Goal: Task Accomplishment & Management: Manage account settings

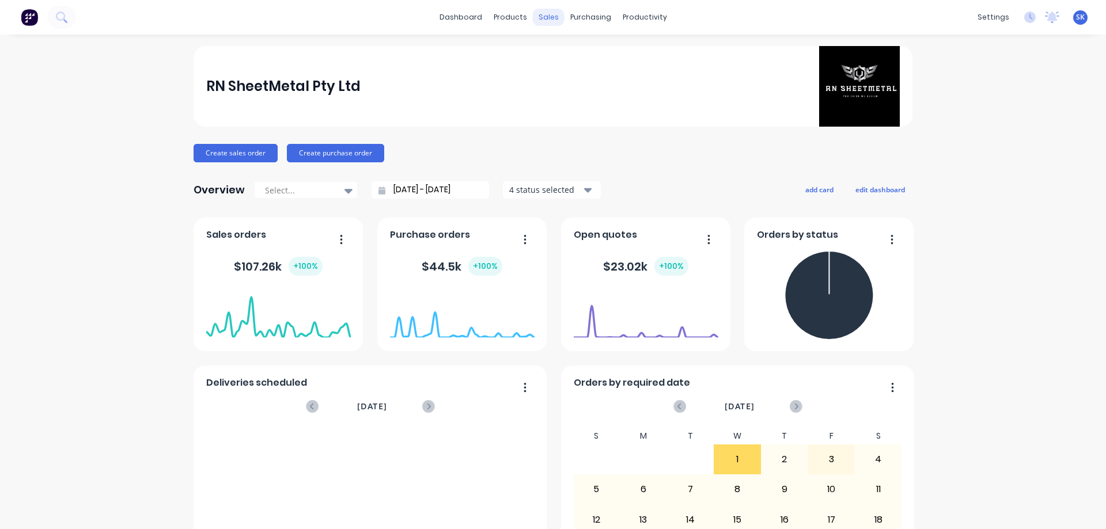
click at [535, 14] on div "sales" at bounding box center [549, 17] width 32 height 17
click at [559, 55] on div at bounding box center [550, 55] width 17 height 10
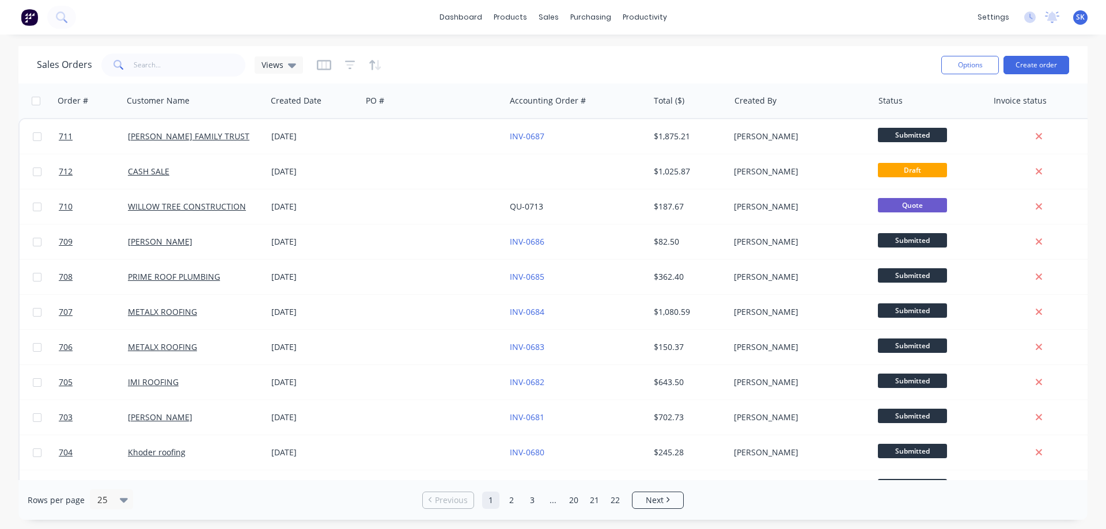
drag, startPoint x: 196, startPoint y: 466, endPoint x: 168, endPoint y: 32, distance: 435.1
click at [168, 32] on div "dashboard products sales purchasing productivity dashboard products Product Cat…" at bounding box center [553, 17] width 1106 height 35
click at [601, 51] on div "Purchase Orders" at bounding box center [627, 55] width 61 height 10
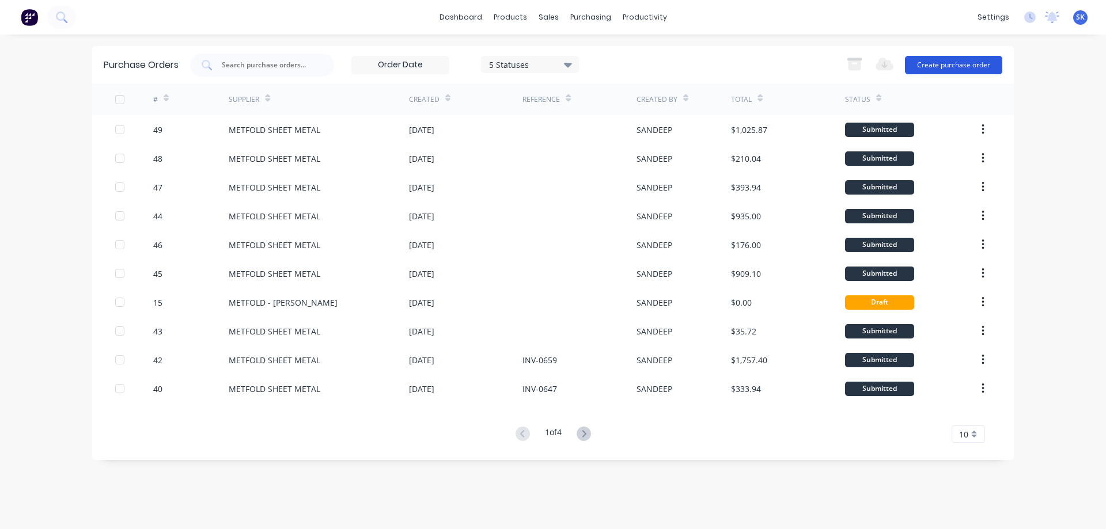
click at [950, 64] on button "Create purchase order" at bounding box center [953, 65] width 97 height 18
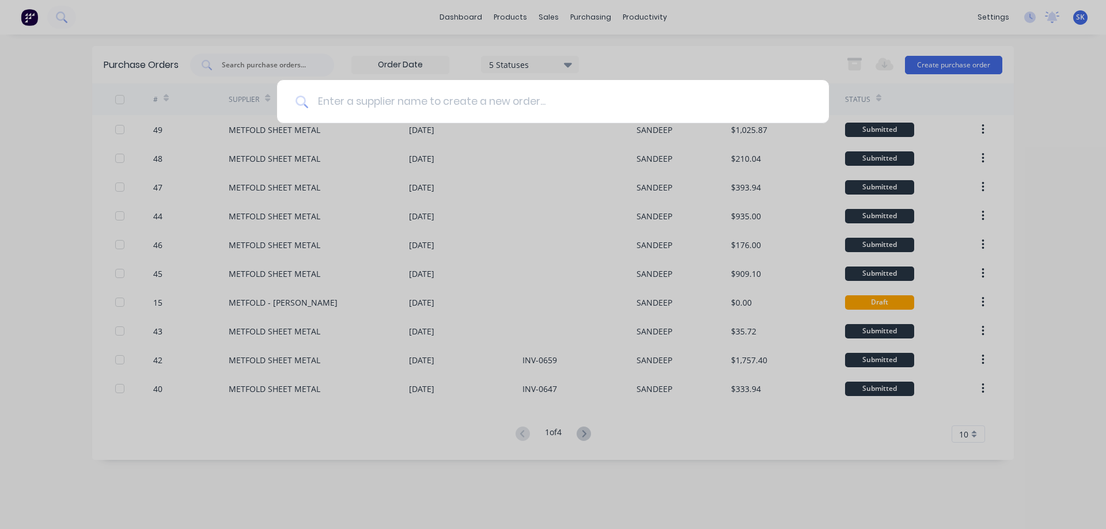
click at [375, 103] on input at bounding box center [559, 101] width 502 height 43
click at [451, 103] on input at bounding box center [559, 101] width 502 height 43
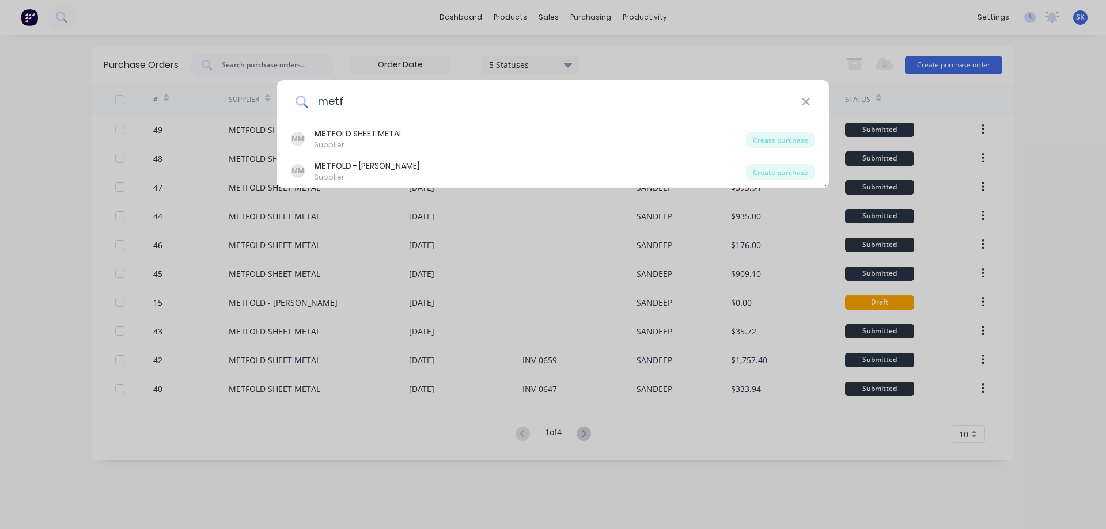
type input "metf"
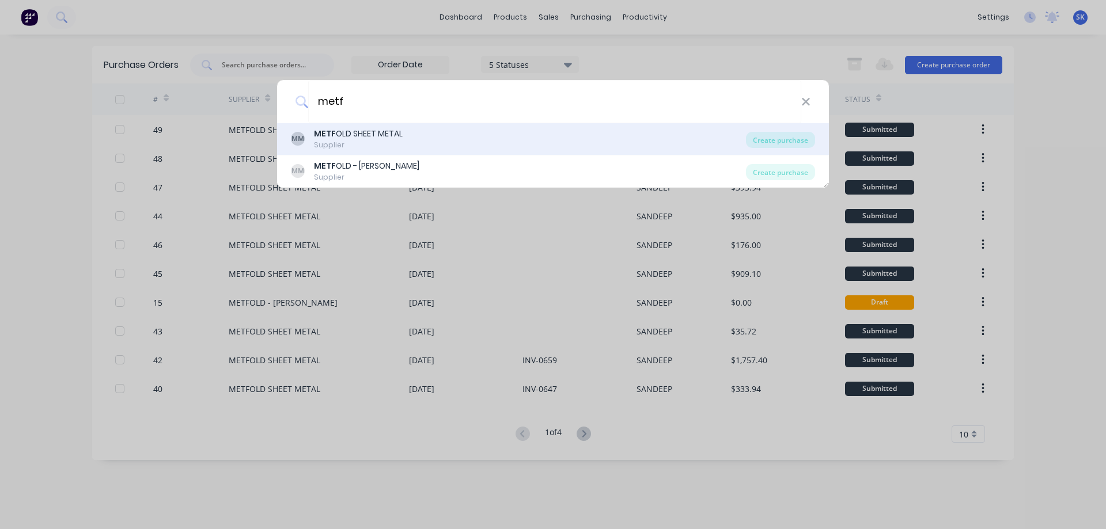
click at [541, 139] on div "MM METF OLD SHEET METAL Supplier" at bounding box center [518, 139] width 455 height 22
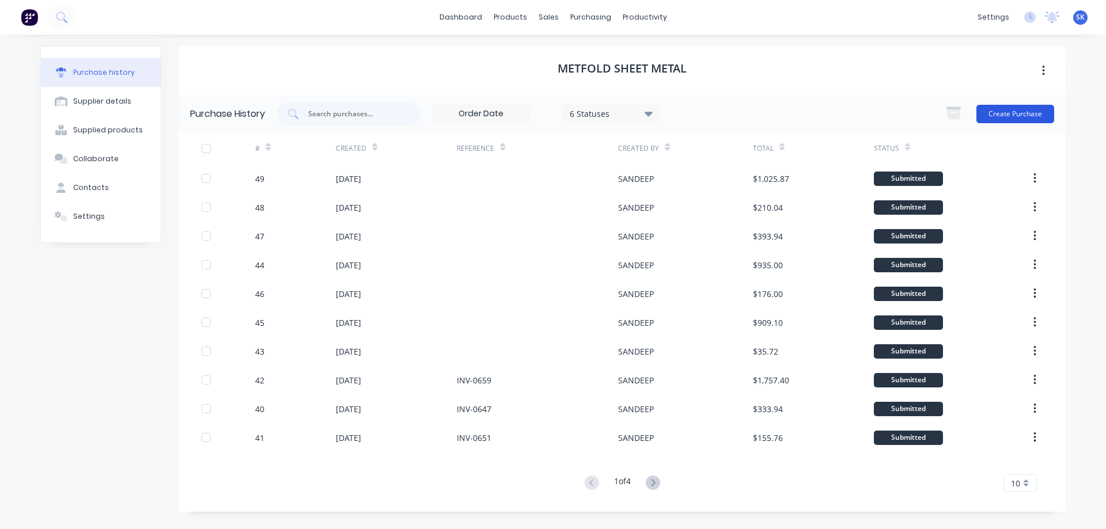
click at [989, 113] on button "Create Purchase" at bounding box center [1015, 114] width 78 height 18
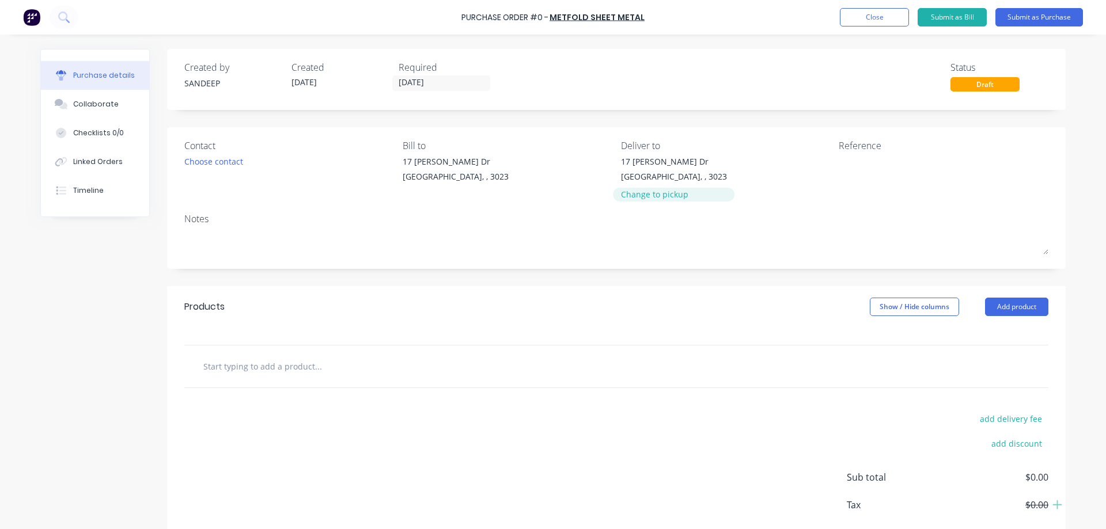
click at [622, 189] on div "Change to pickup" at bounding box center [674, 194] width 106 height 12
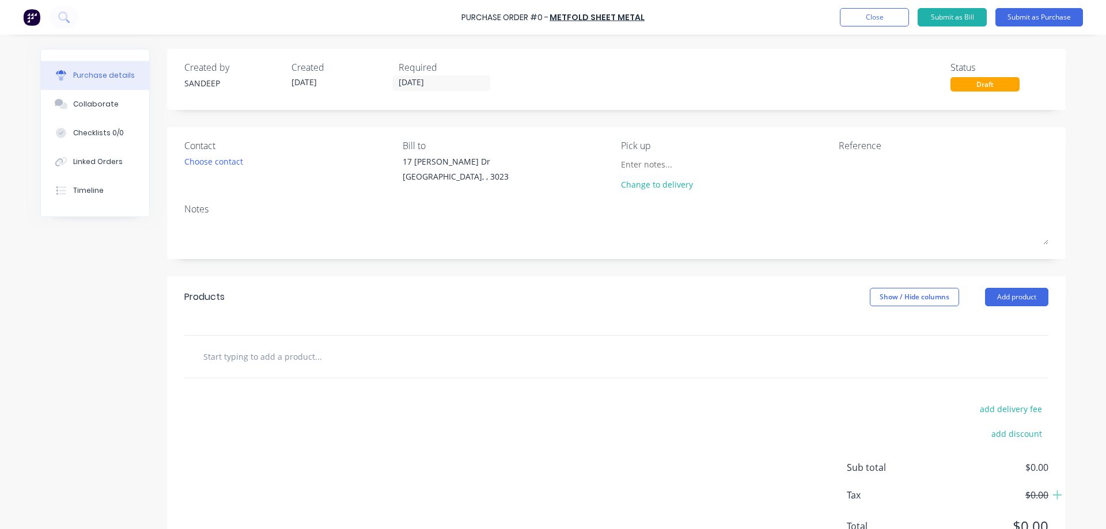
click at [312, 355] on input "text" at bounding box center [318, 356] width 230 height 23
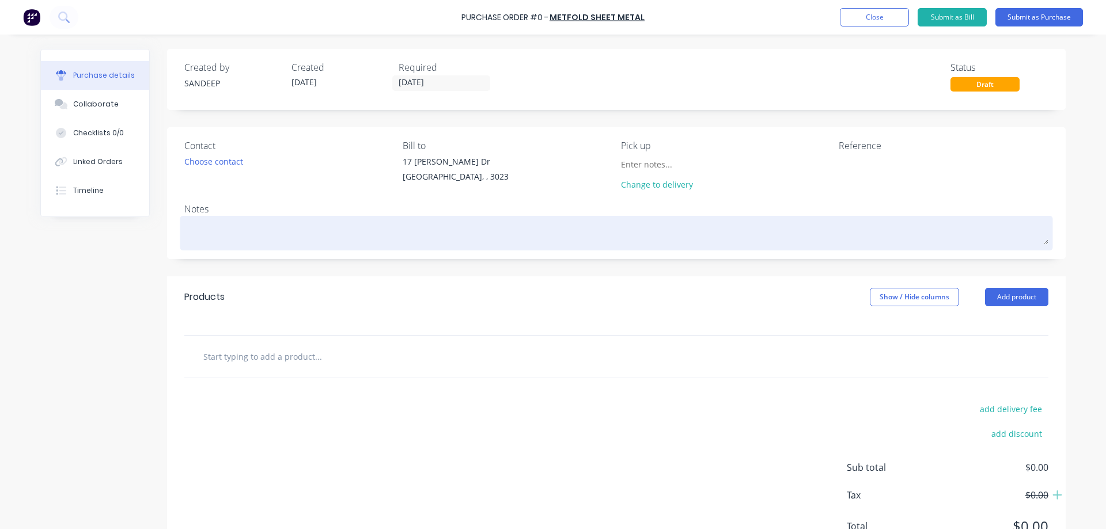
click at [421, 228] on textarea at bounding box center [616, 232] width 864 height 26
type textarea "x"
type textarea "P"
type textarea "x"
type textarea "Pi"
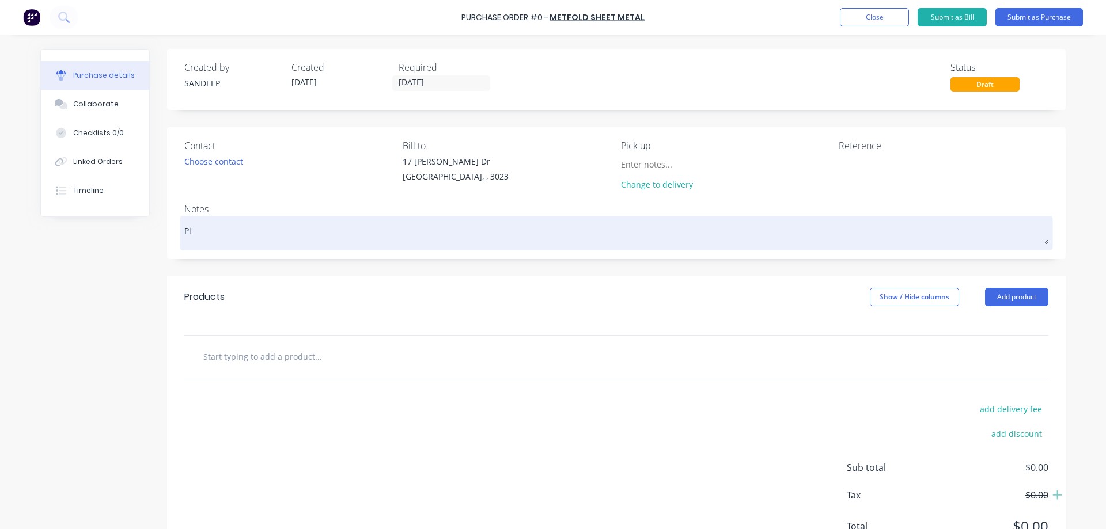
type textarea "x"
type textarea "Pic"
type textarea "x"
type textarea "Pick"
type textarea "x"
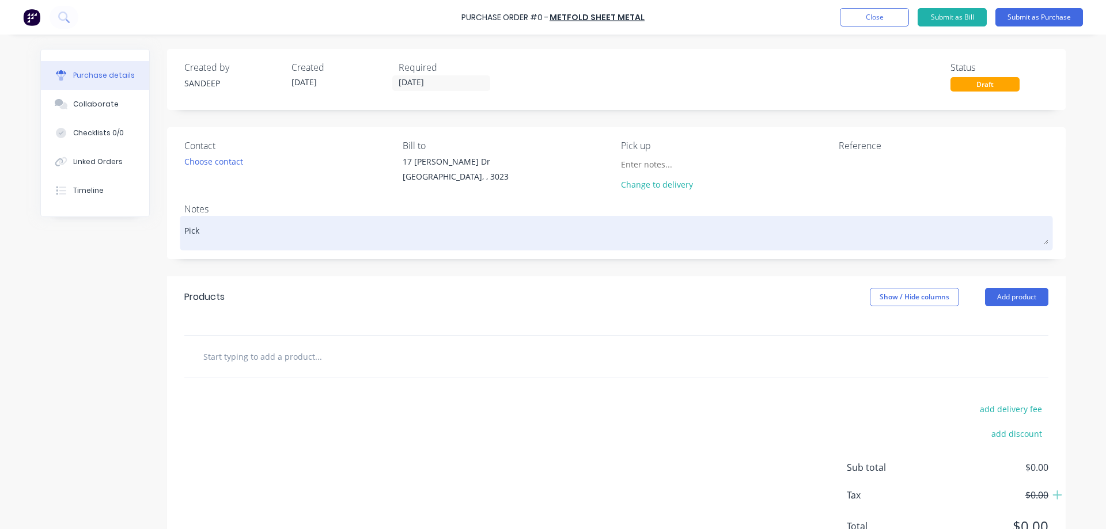
type textarea "Picku"
type textarea "x"
type textarea "Pickup"
type textarea "x"
type textarea "Pickup"
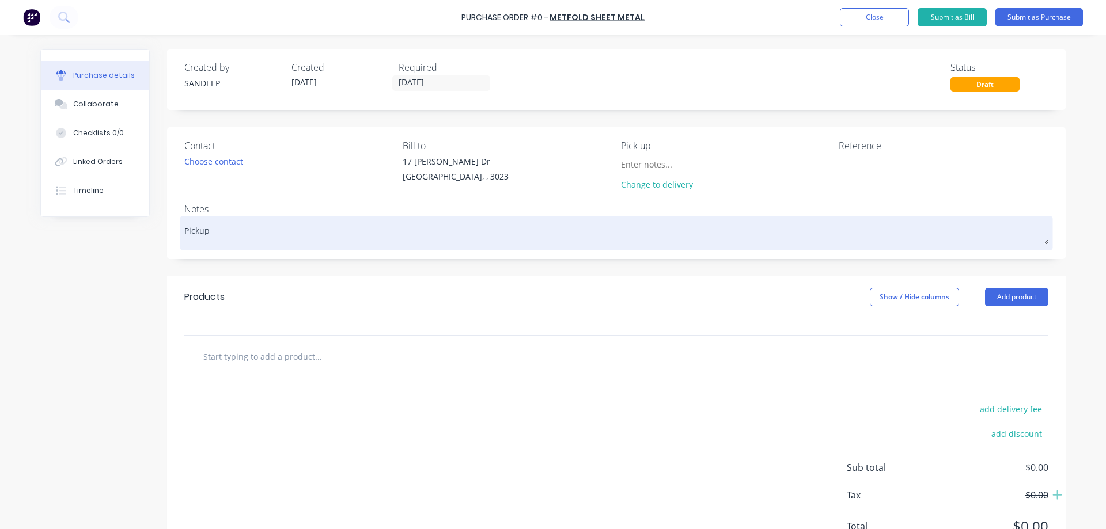
type textarea "x"
type textarea "Pickup N"
type textarea "x"
type textarea "Pickup No"
type textarea "x"
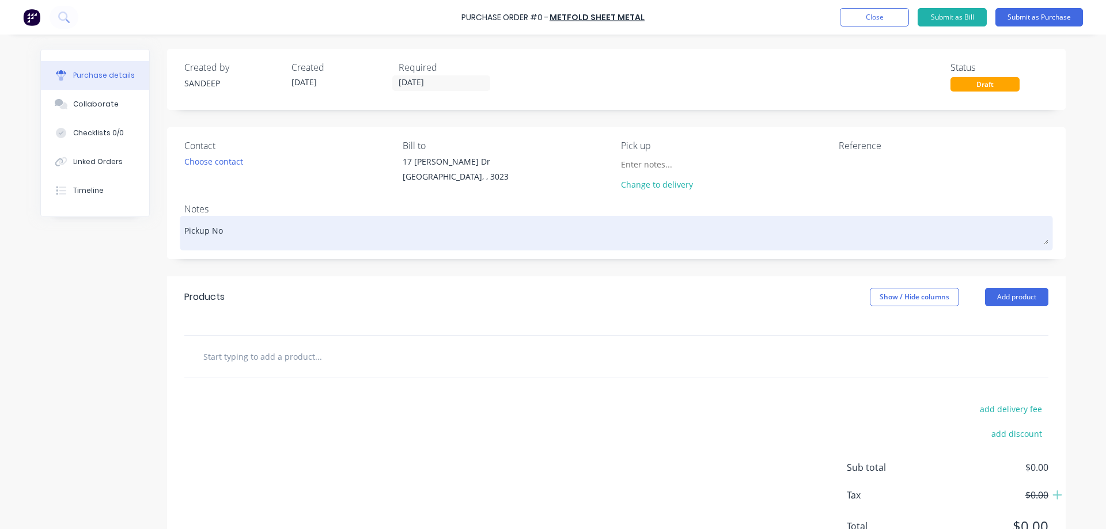
type textarea "Pickup Now"
type textarea "x"
type textarea "Pickup Now"
type textarea "x"
type textarea "Pickup Now f"
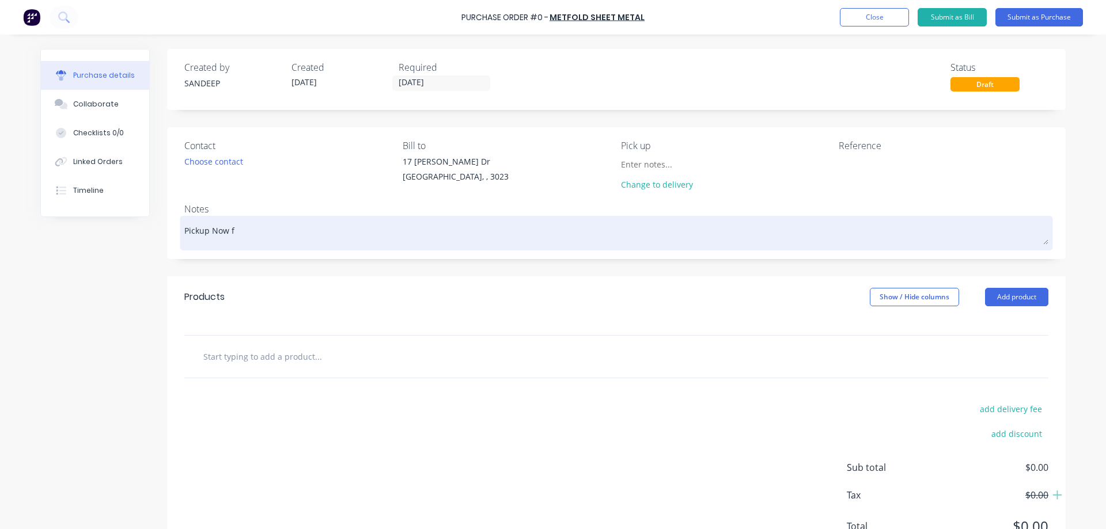
type textarea "x"
type textarea "Pickup Now fr"
type textarea "x"
type textarea "Pickup Now fro"
type textarea "x"
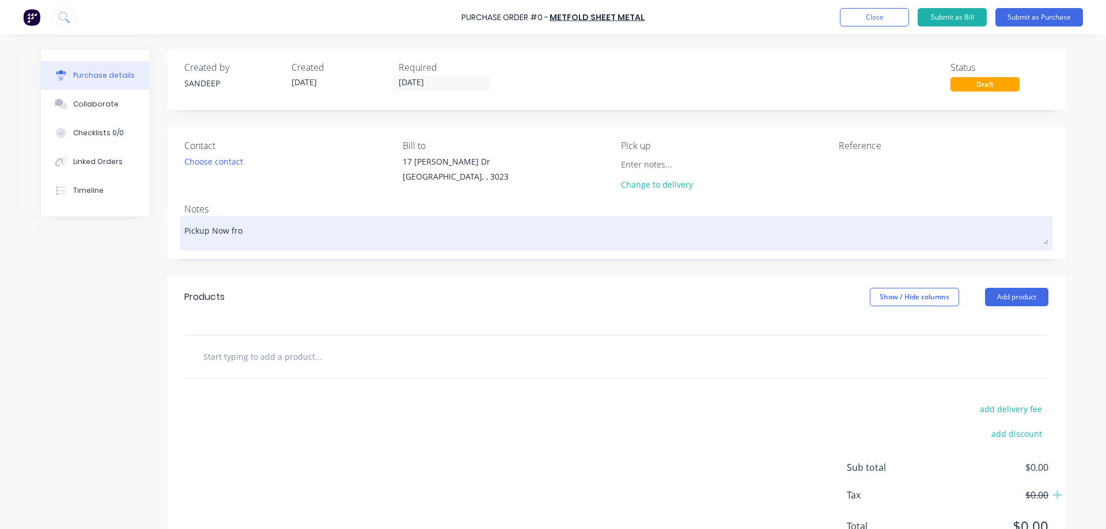
type textarea "Pickup Now from"
type textarea "x"
type textarea "Pickup Now from"
type textarea "x"
type textarea "Pickup Now from S"
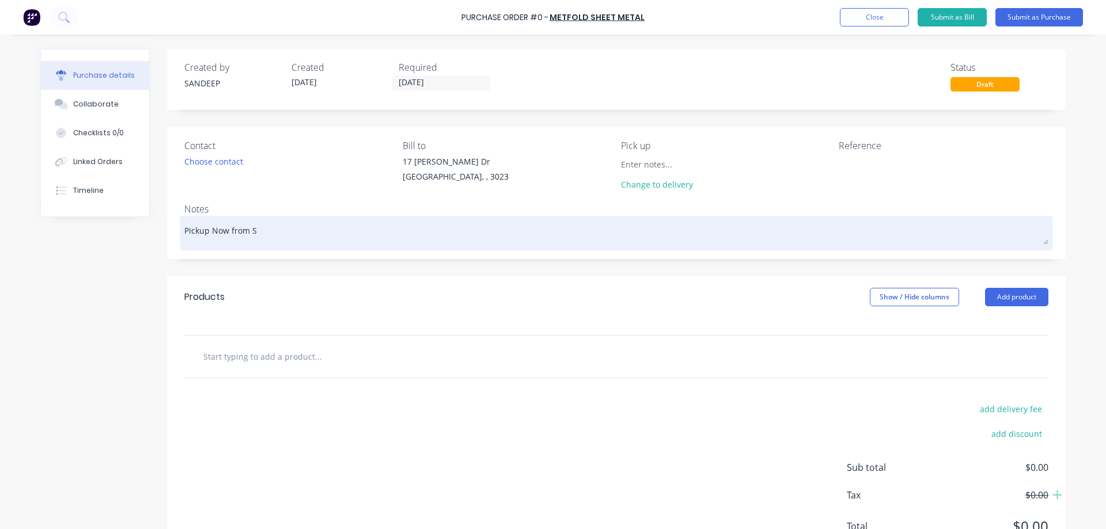
type textarea "x"
type textarea "Pickup Now from Su"
type textarea "x"
type textarea "Pickup Now from Sun"
type textarea "x"
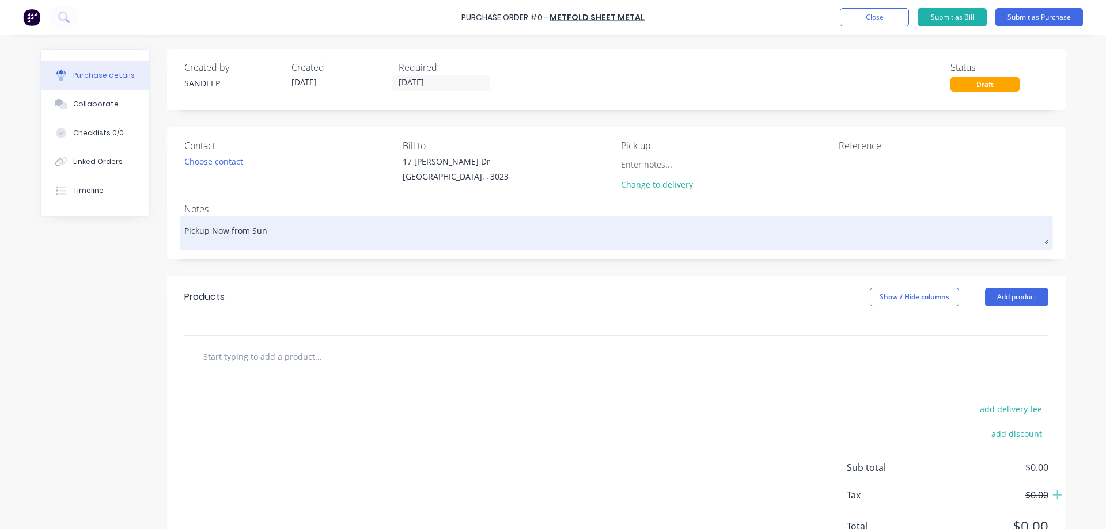
type textarea "Pickup Now from Sunb"
type textarea "x"
type textarea "Pickup Now from Sunbu"
type textarea "x"
type textarea "Pickup Now from Sunbur"
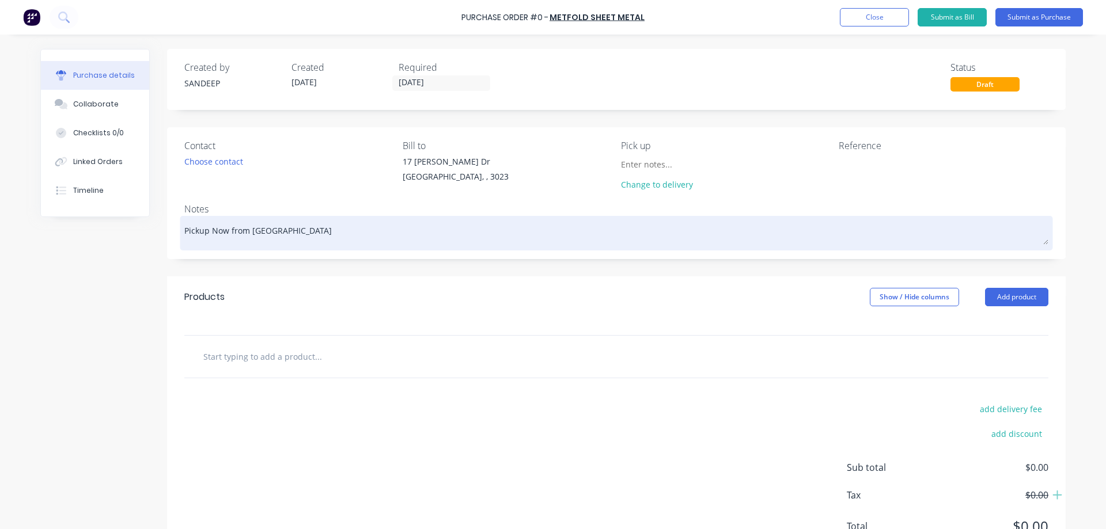
type textarea "x"
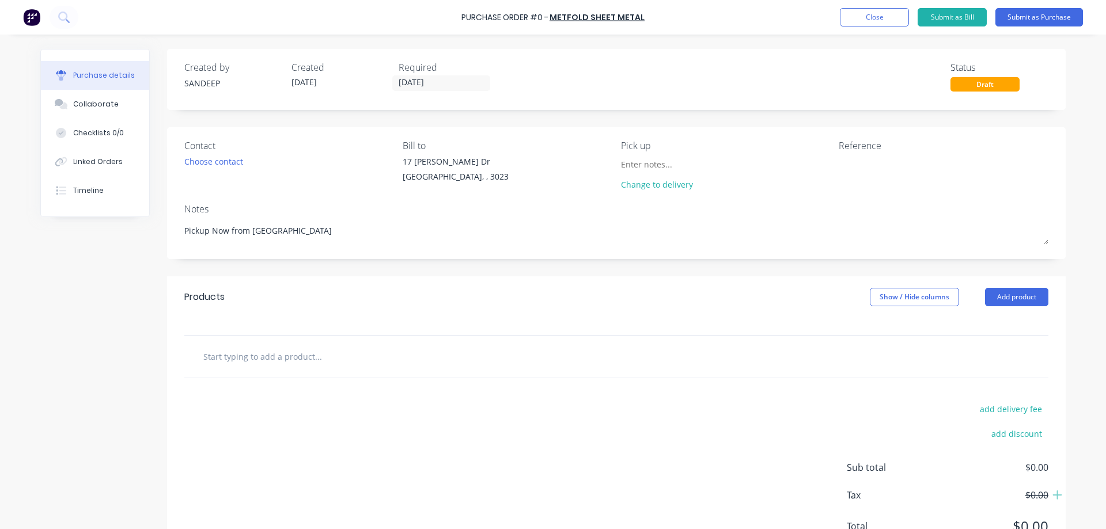
type textarea "Pickup Now from Sunbury"
type textarea "x"
type textarea "Pickup Now from Sunbury"
click at [337, 364] on input "text" at bounding box center [318, 356] width 230 height 23
type textarea "x"
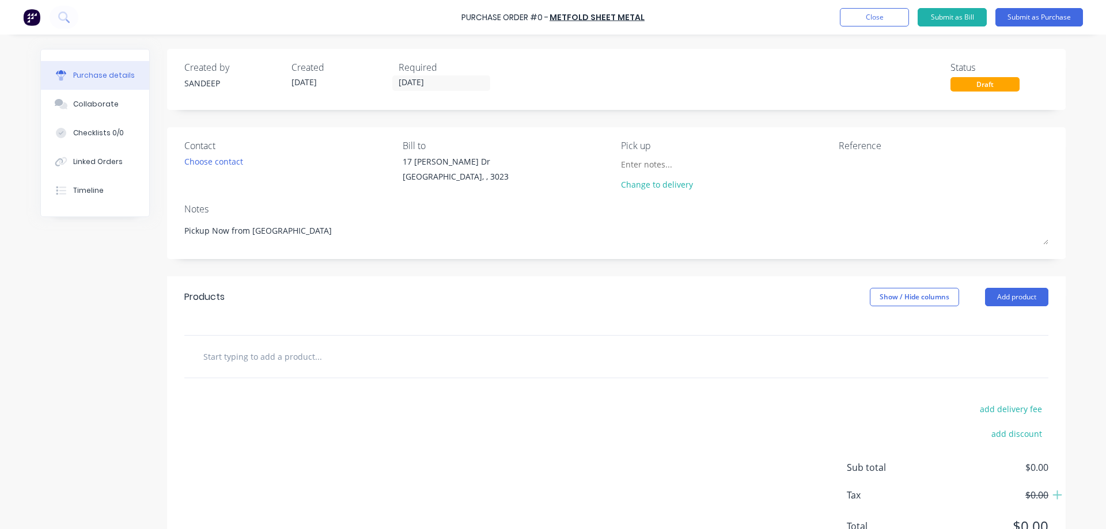
type input "r"
type textarea "x"
type input "rf"
type textarea "x"
type input "rfb"
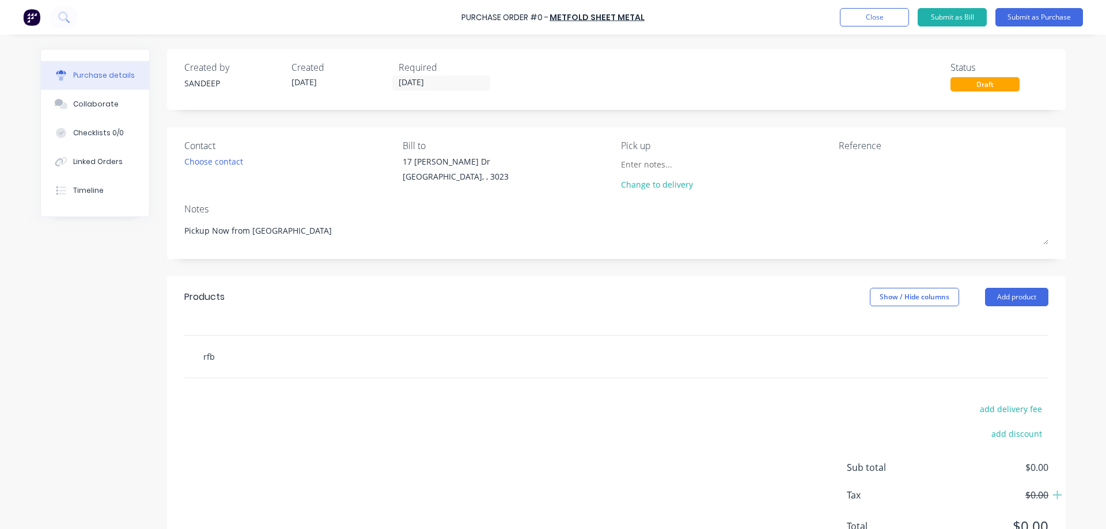
type textarea "x"
type input "rfbn"
type textarea "x"
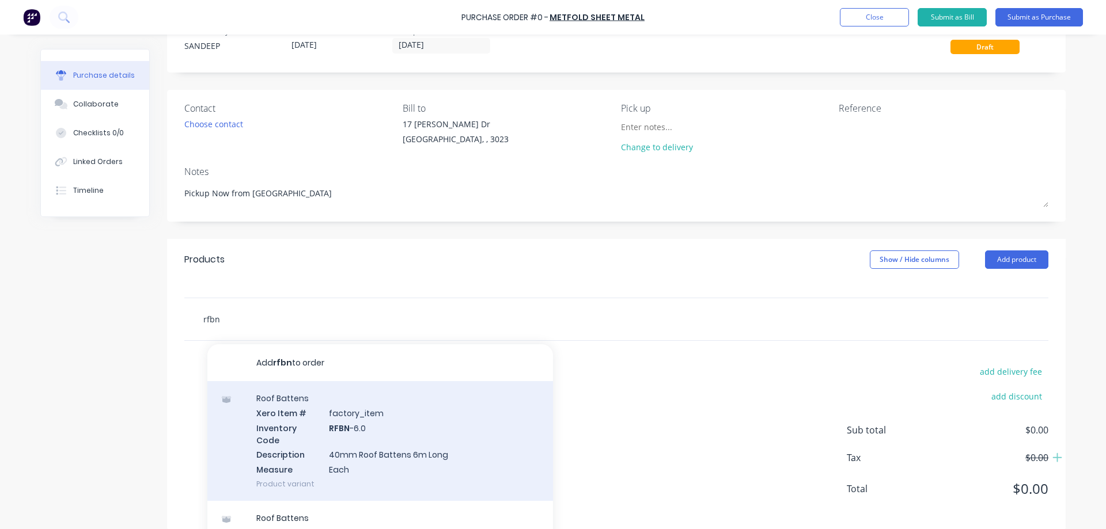
scroll to position [58, 0]
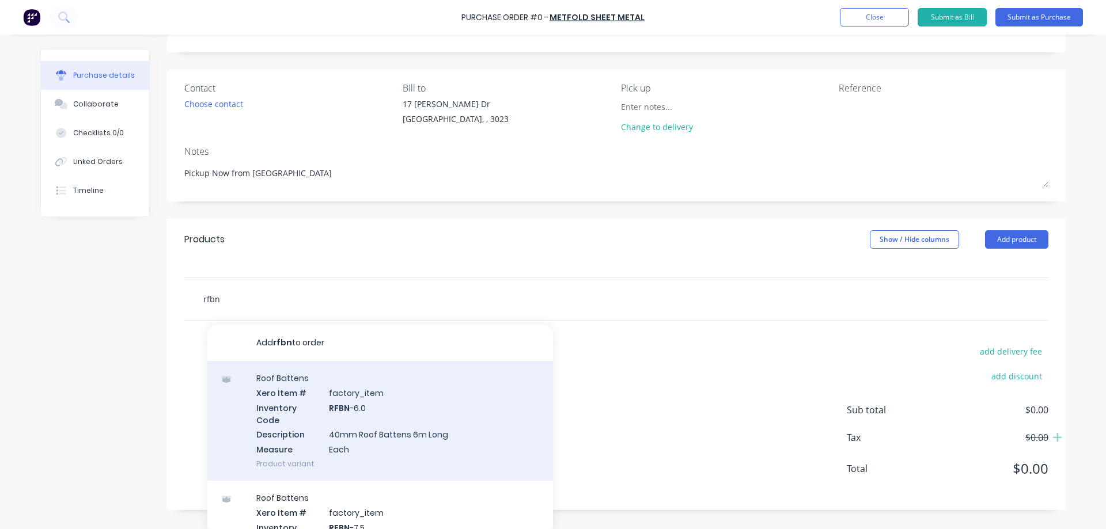
type input "rfbn"
click at [339, 411] on div "Roof Battens Xero Item # factory_item Inventory Code RFBN -6.0 Description 40mm…" at bounding box center [379, 421] width 345 height 120
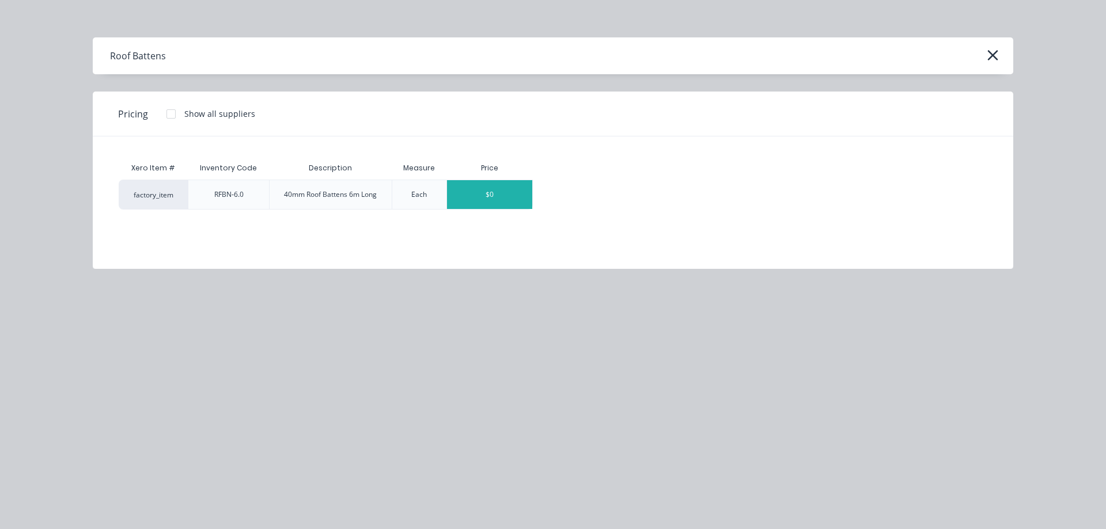
click at [485, 196] on div "$0" at bounding box center [489, 194] width 85 height 29
type textarea "x"
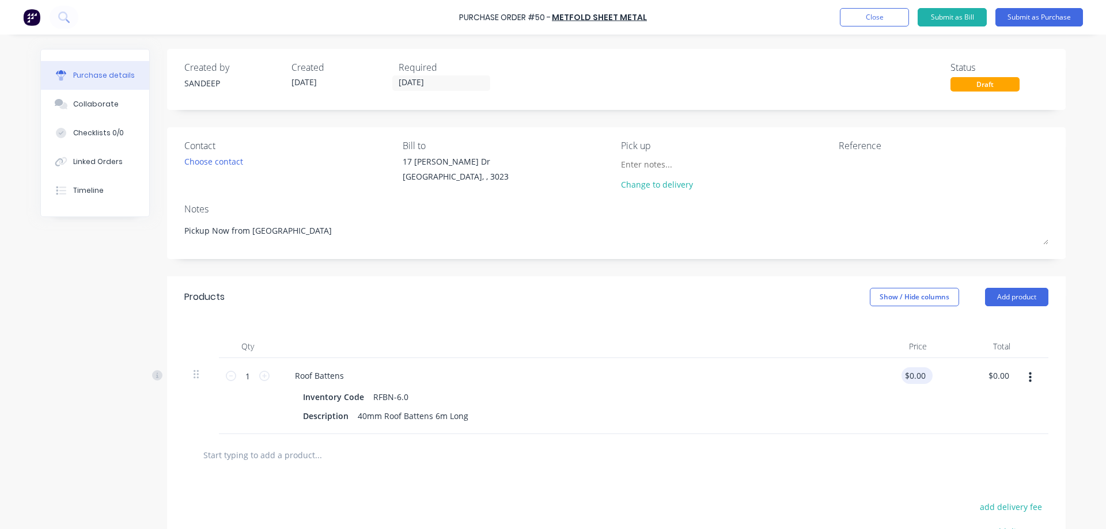
type textarea "x"
type input "0.00"
click at [913, 378] on input "0.00" at bounding box center [914, 375] width 26 height 17
click at [913, 378] on input "0.00" at bounding box center [917, 375] width 22 height 17
type textarea "x"
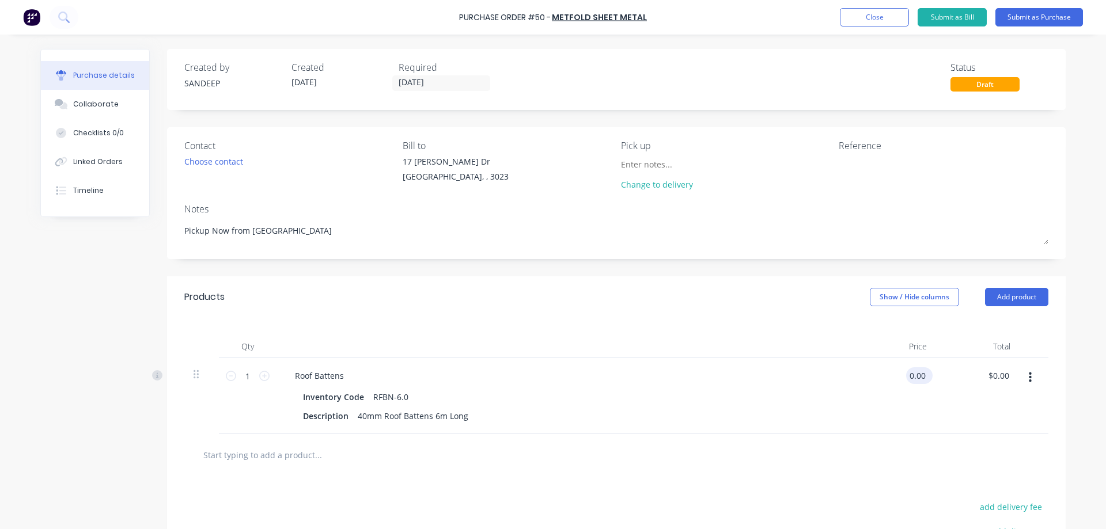
click at [913, 378] on input "0.00" at bounding box center [917, 375] width 22 height 17
type input "8.5"
type textarea "x"
type input "$8.50"
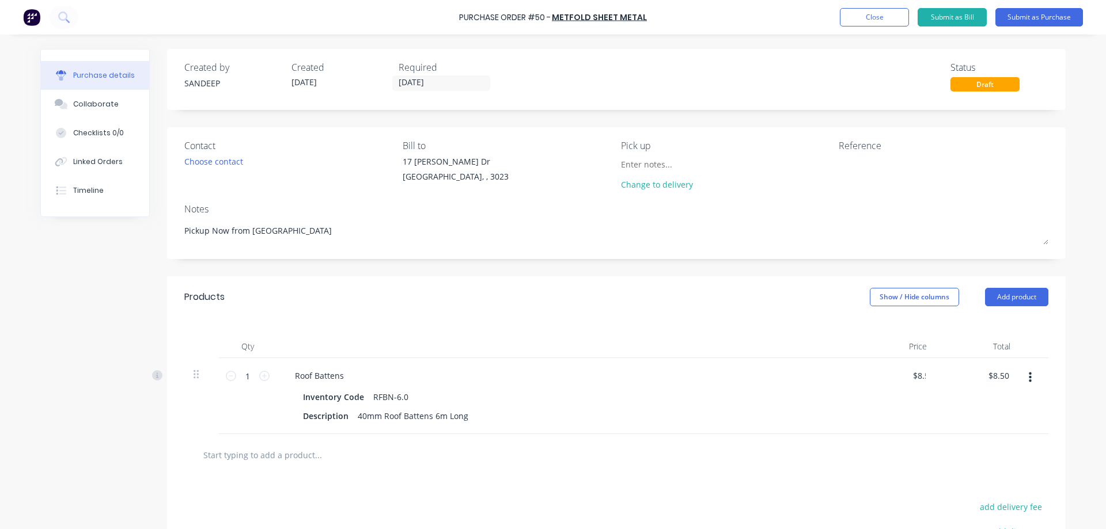
click at [807, 457] on div at bounding box center [615, 454] width 845 height 23
click at [249, 376] on input "1" at bounding box center [247, 375] width 23 height 17
type textarea "x"
type input "7"
type input "$59.50"
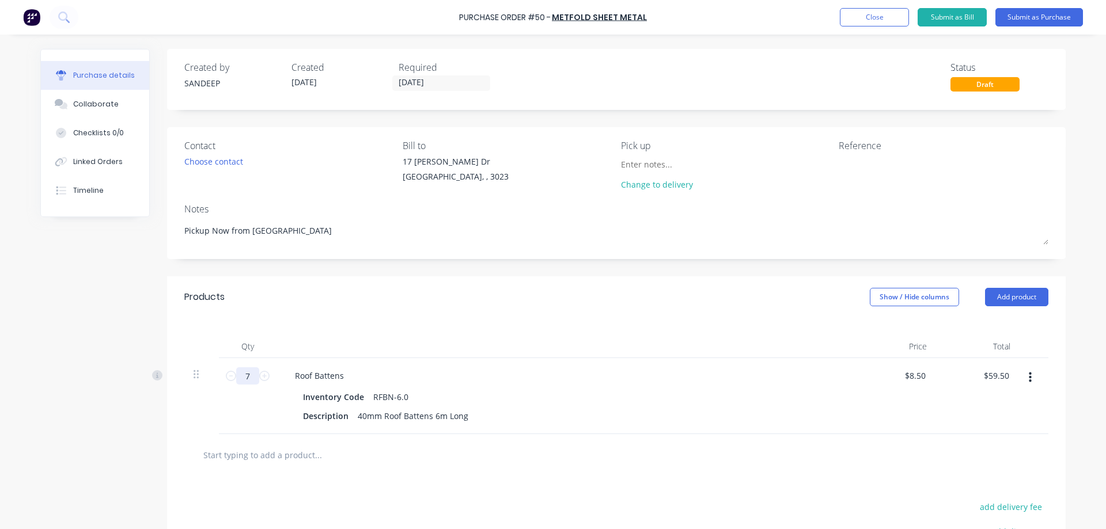
type textarea "x"
type input "70"
type input "$595.00"
type textarea "x"
type input "70"
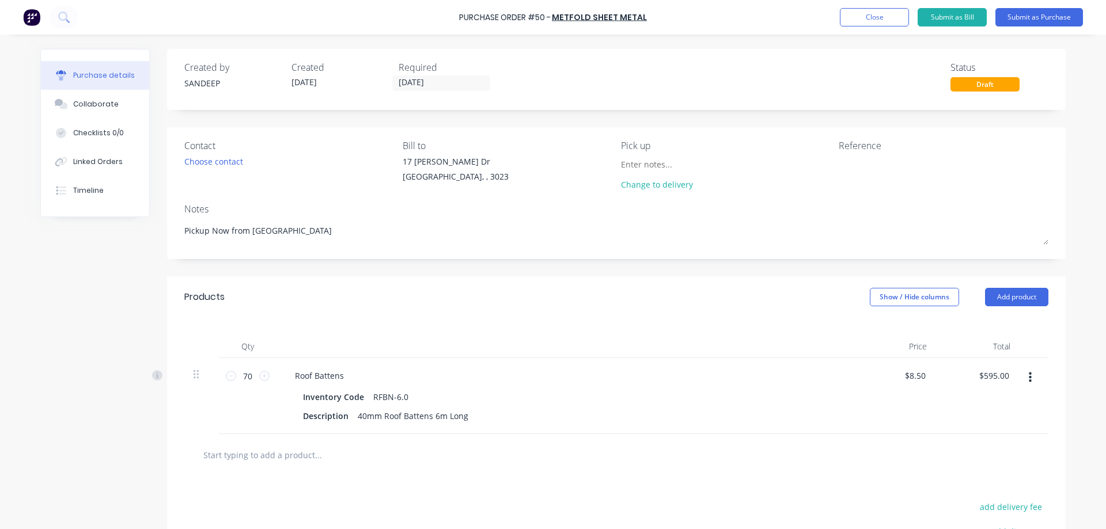
click at [424, 446] on input "text" at bounding box center [318, 454] width 230 height 23
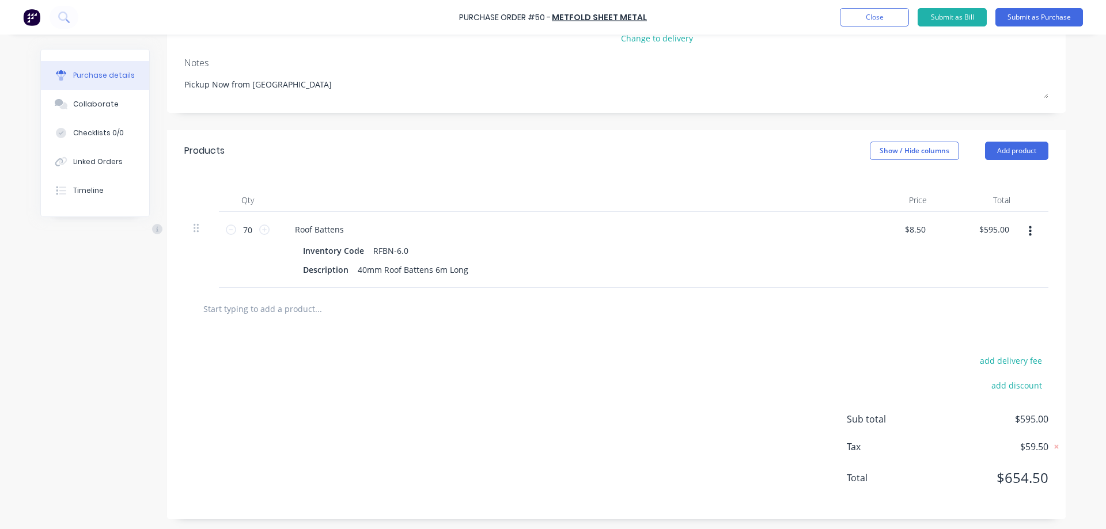
scroll to position [148, 0]
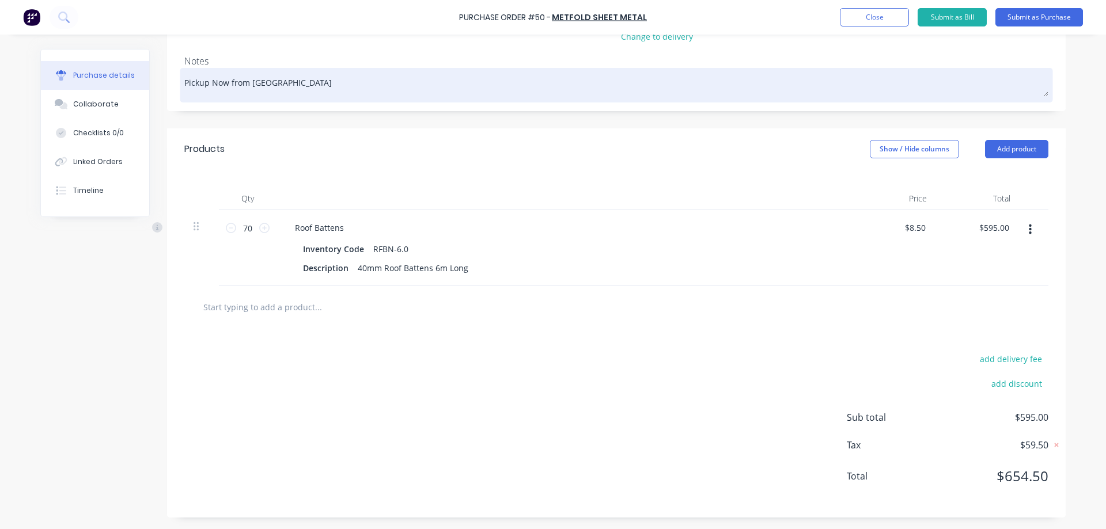
click at [293, 87] on textarea "Pickup Now from Sunbury" at bounding box center [616, 84] width 864 height 26
type textarea "x"
type textarea "Pickup Now from Sunbury"
type textarea "x"
type textarea "Pickup Now from Sunbury ("
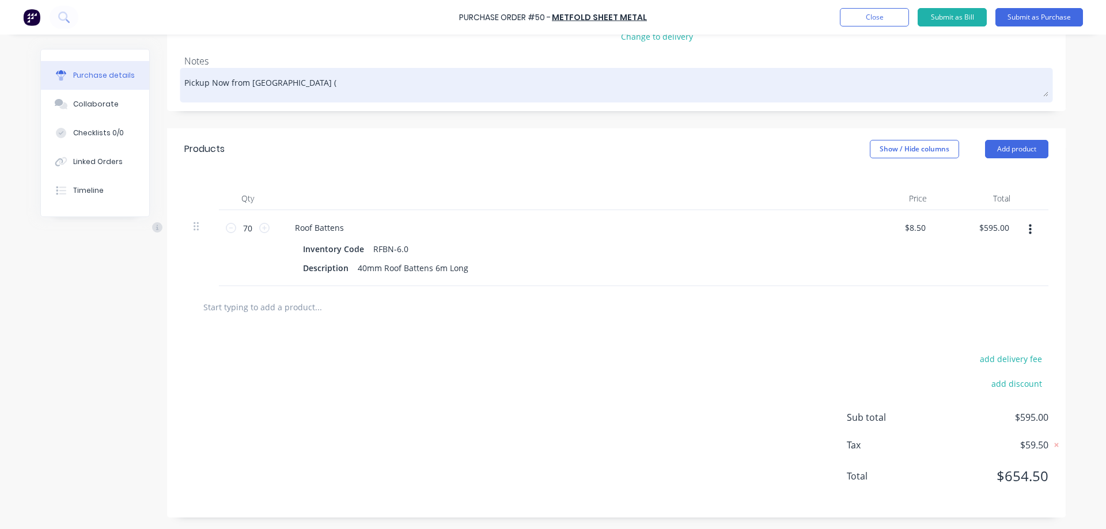
type textarea "x"
type textarea "Pickup Now from Sunbury (U"
type textarea "x"
type textarea "Pickup Now from Sunbury (Ur"
type textarea "x"
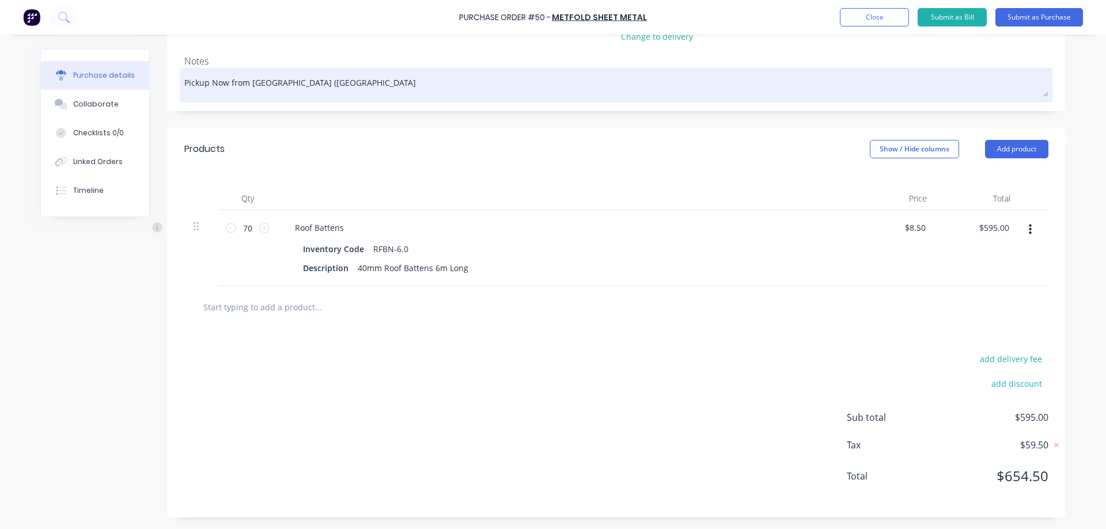
type textarea "Pickup Now from Sunbury (Urg"
type textarea "x"
type textarea "Pickup Now from Sunbury (Urge"
type textarea "x"
type textarea "Pickup Now from Sunbury (Urgen"
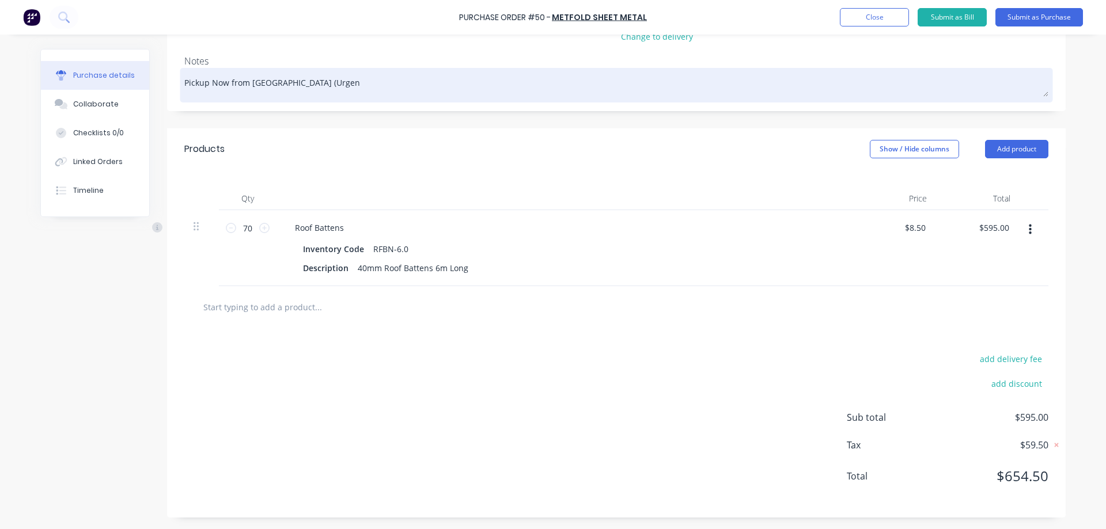
type textarea "x"
type textarea "Pickup Now from Sunbury (Urgent"
type textarea "x"
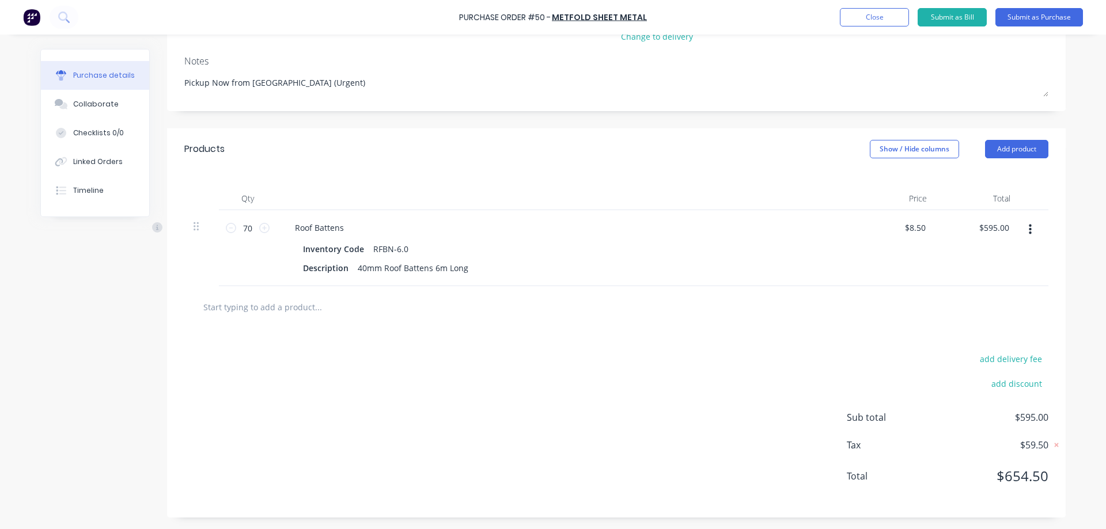
type textarea "Pickup Now from Sunbury (Urgent)"
type textarea "x"
type textarea "Pickup Now from Sunbury (Urgent)"
click at [503, 308] on div at bounding box center [365, 306] width 345 height 23
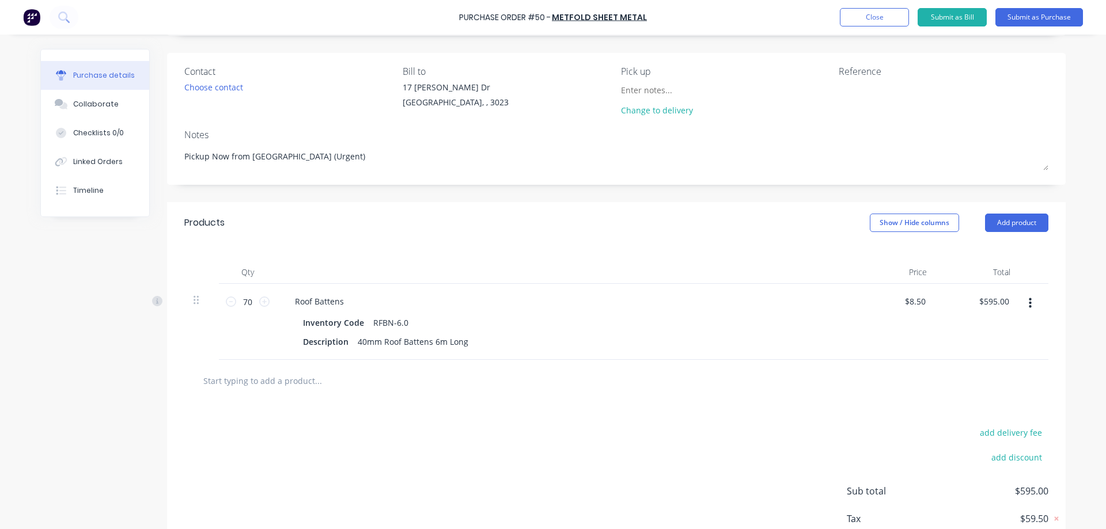
scroll to position [0, 0]
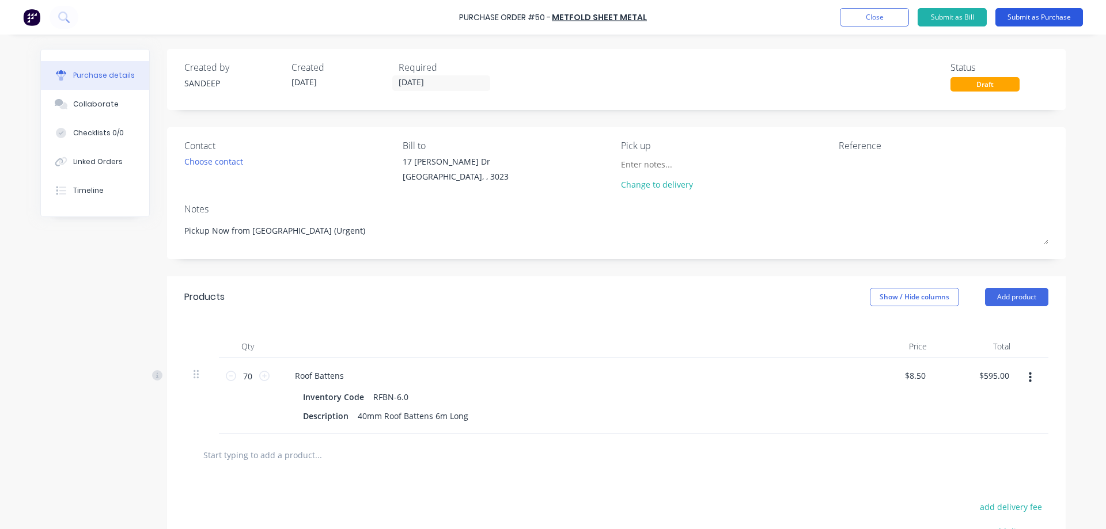
click at [1049, 24] on button "Submit as Purchase" at bounding box center [1039, 17] width 88 height 18
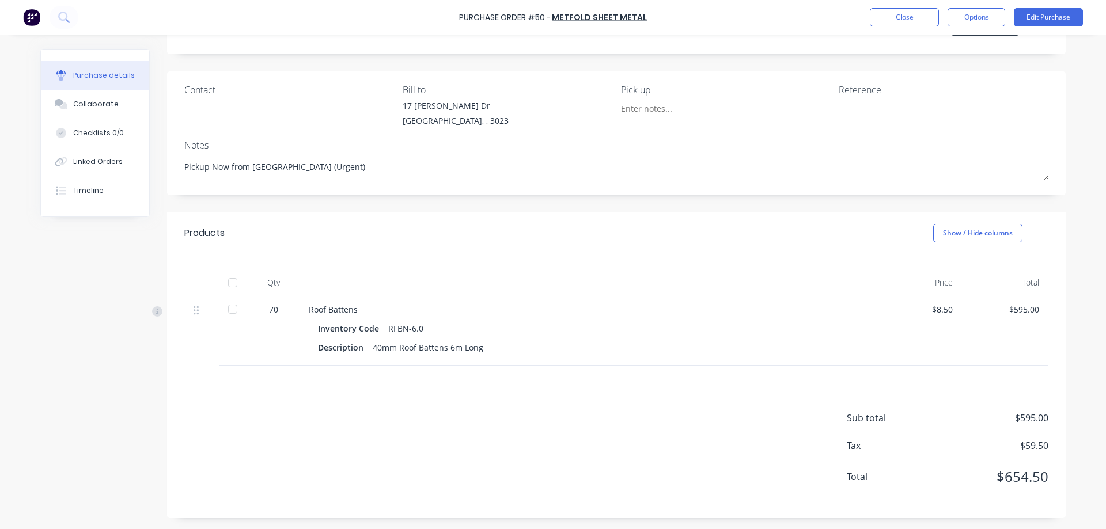
scroll to position [56, 0]
click at [993, 22] on button "Options" at bounding box center [976, 17] width 58 height 18
click at [956, 49] on div "Print / Email" at bounding box center [950, 47] width 89 height 17
click at [945, 69] on div "With pricing" at bounding box center [950, 70] width 89 height 17
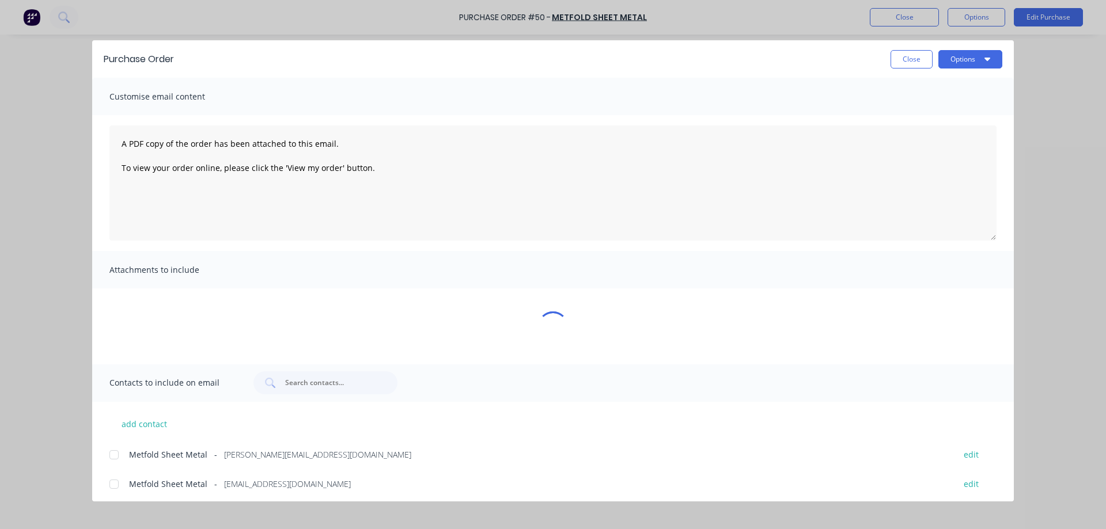
scroll to position [0, 0]
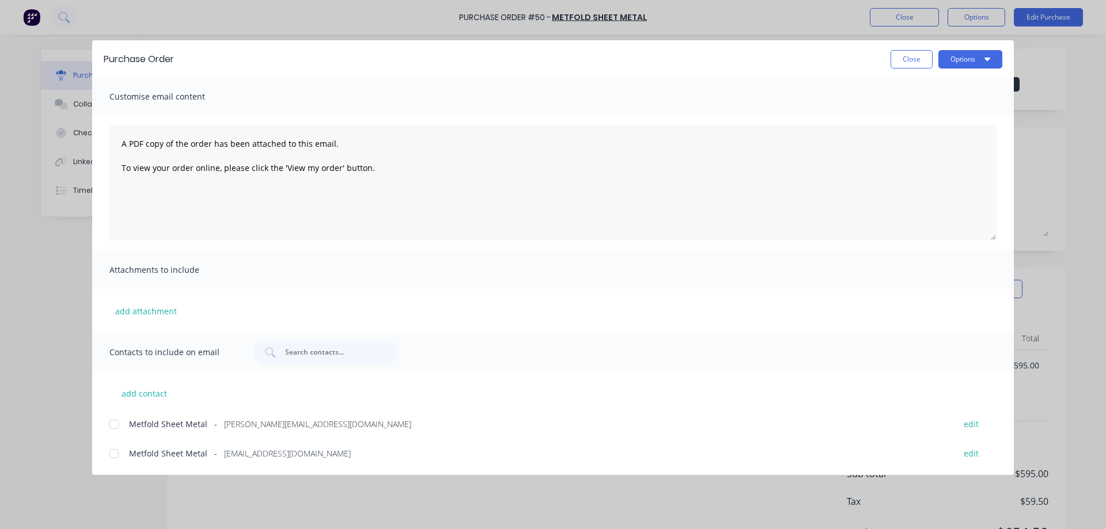
click at [121, 451] on div at bounding box center [113, 453] width 23 height 23
click at [153, 303] on button "add attachment" at bounding box center [145, 310] width 73 height 17
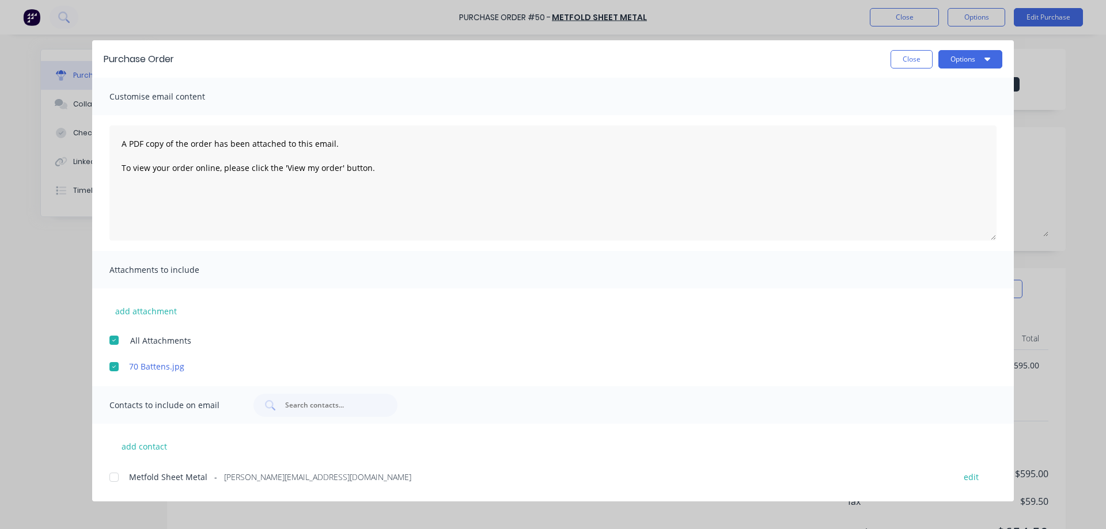
scroll to position [26, 0]
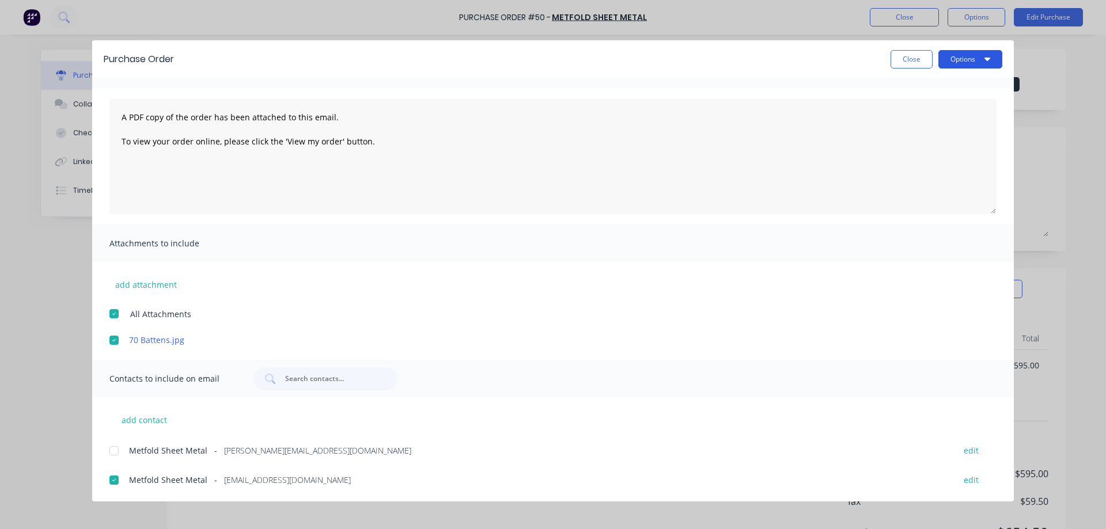
click at [969, 62] on button "Options" at bounding box center [970, 59] width 64 height 18
click at [936, 128] on div "Email" at bounding box center [947, 134] width 89 height 17
click at [895, 56] on button "Close" at bounding box center [911, 59] width 42 height 18
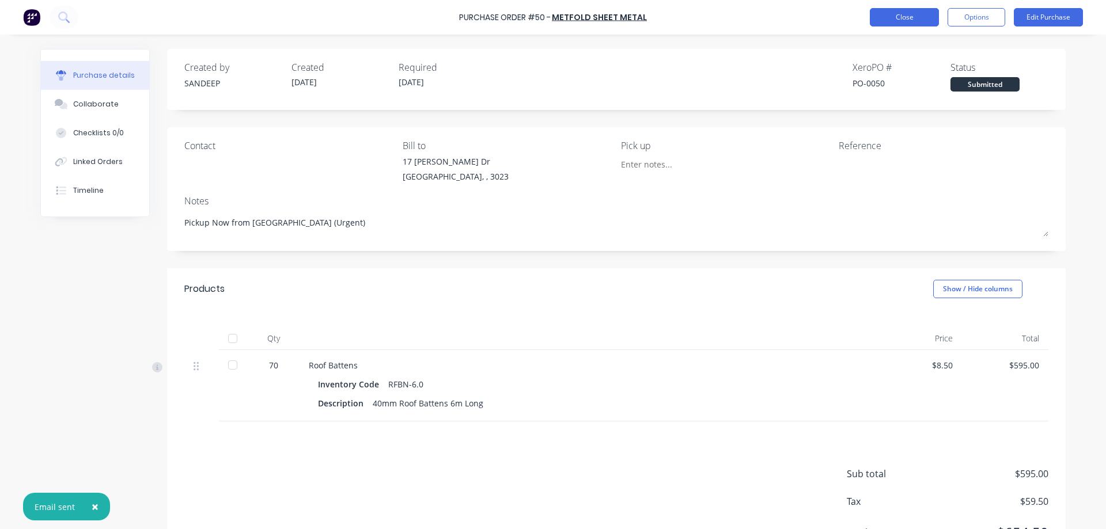
click at [909, 13] on button "Close" at bounding box center [903, 17] width 69 height 18
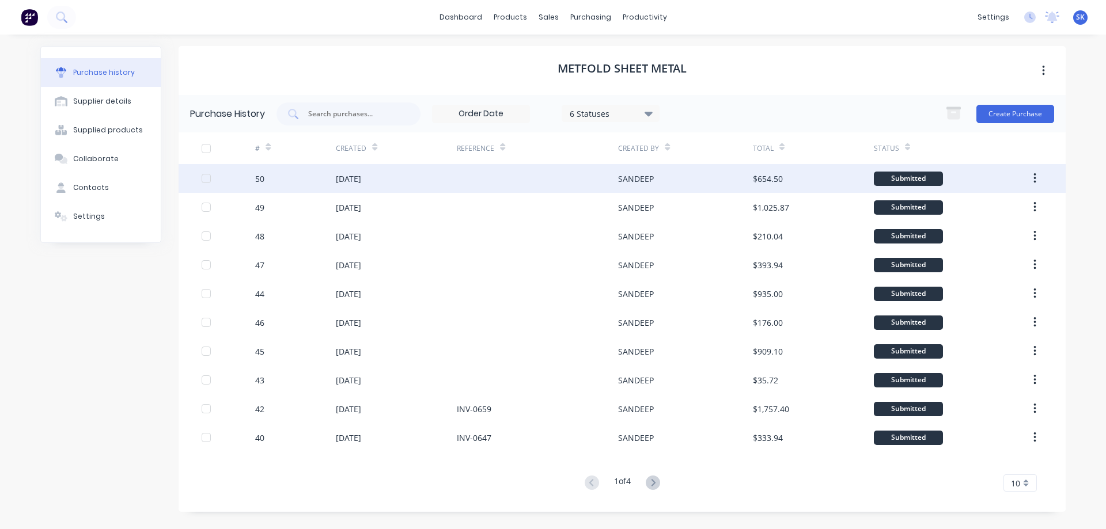
click at [632, 187] on div "SANDEEP" at bounding box center [685, 178] width 134 height 29
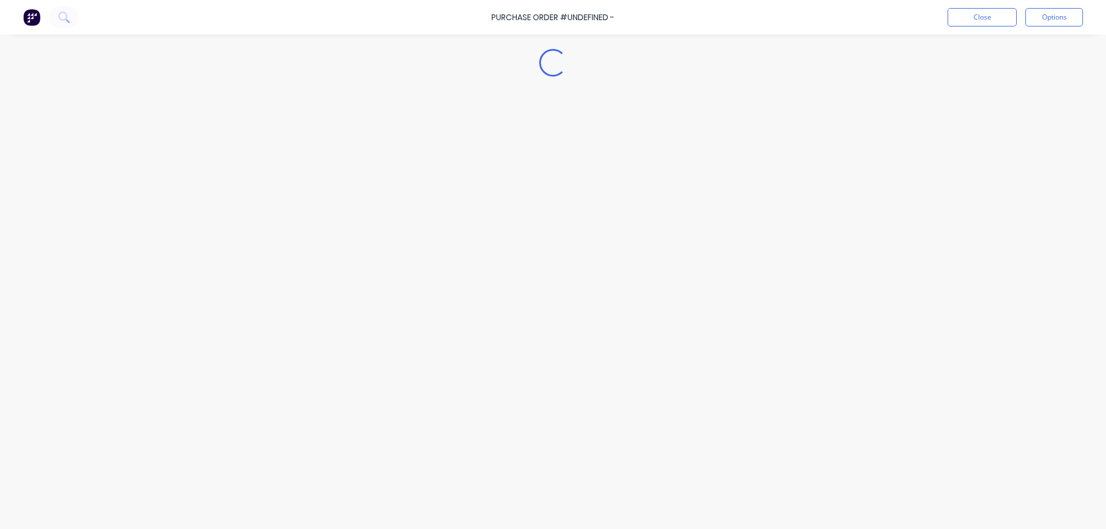
type textarea "x"
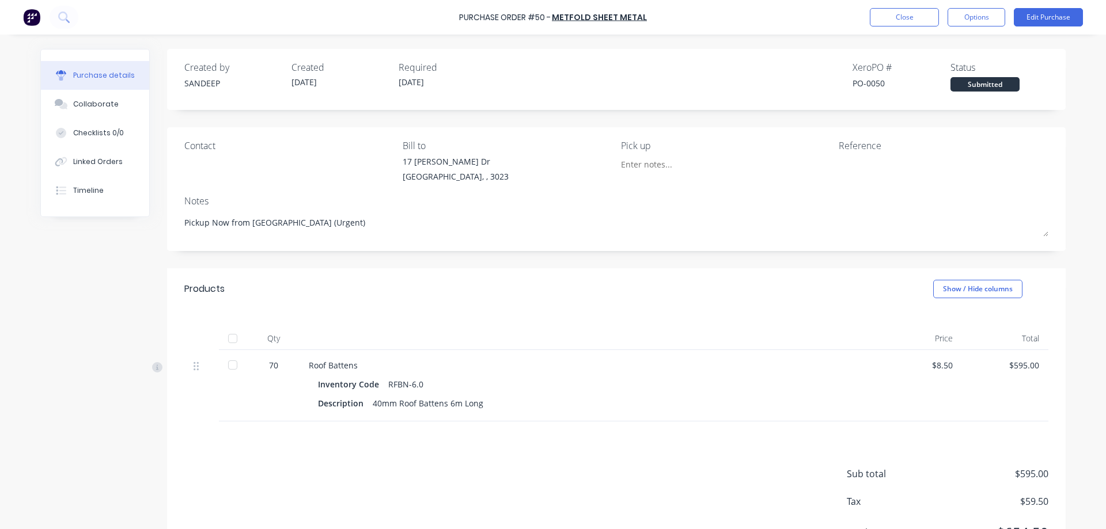
click at [34, 18] on img at bounding box center [31, 17] width 17 height 17
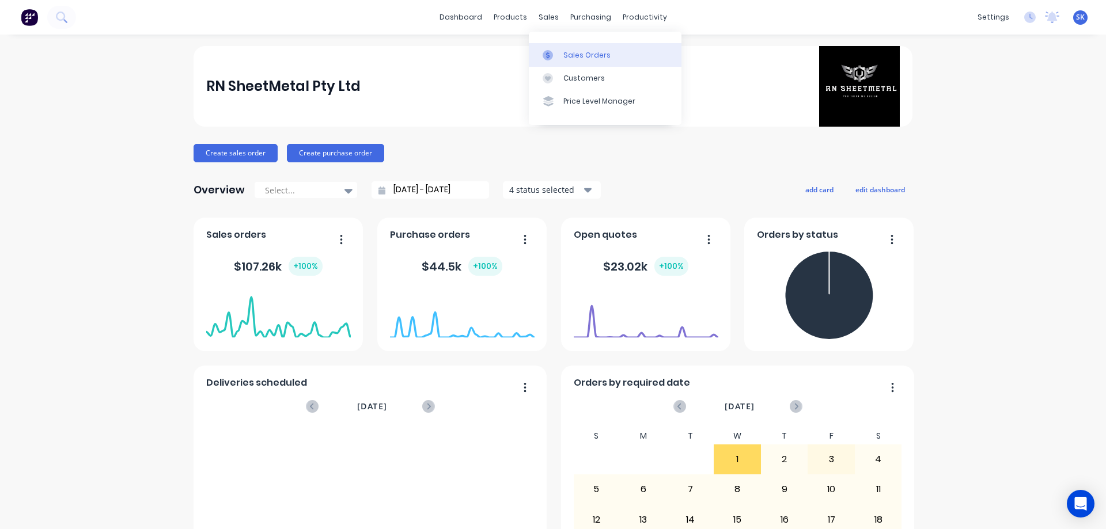
click at [564, 54] on div "Sales Orders" at bounding box center [586, 55] width 47 height 10
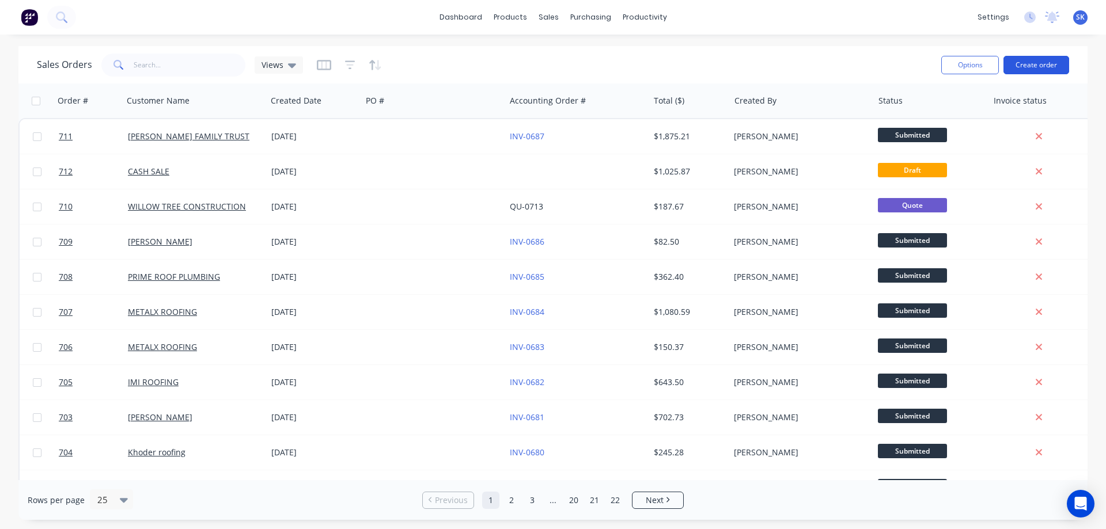
click at [1029, 69] on button "Create order" at bounding box center [1036, 65] width 66 height 18
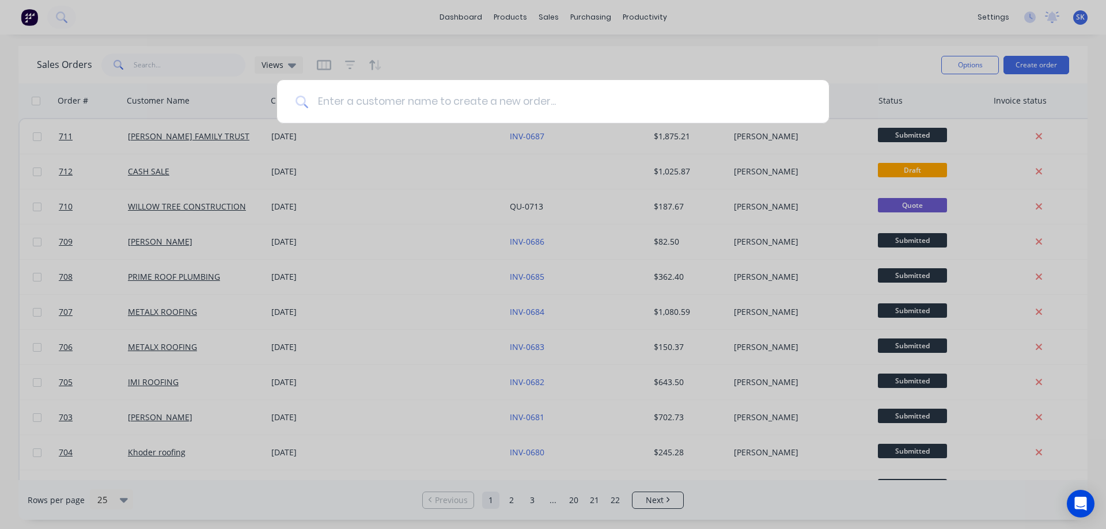
click at [355, 103] on input at bounding box center [559, 101] width 502 height 43
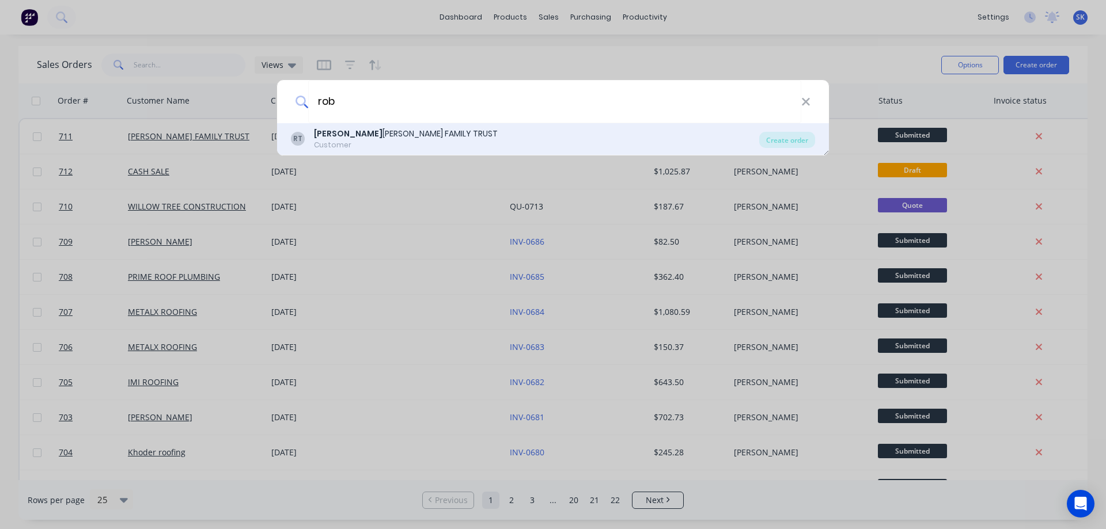
type input "rob"
click at [351, 135] on div "ROB ERT JONES FAMILY TRUST" at bounding box center [406, 134] width 184 height 12
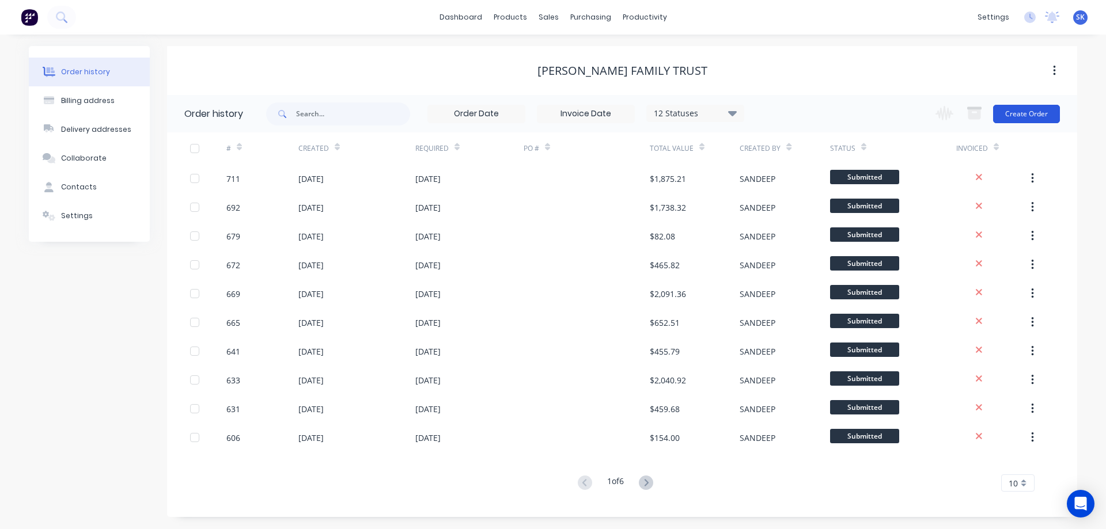
click at [1030, 120] on button "Create Order" at bounding box center [1026, 114] width 67 height 18
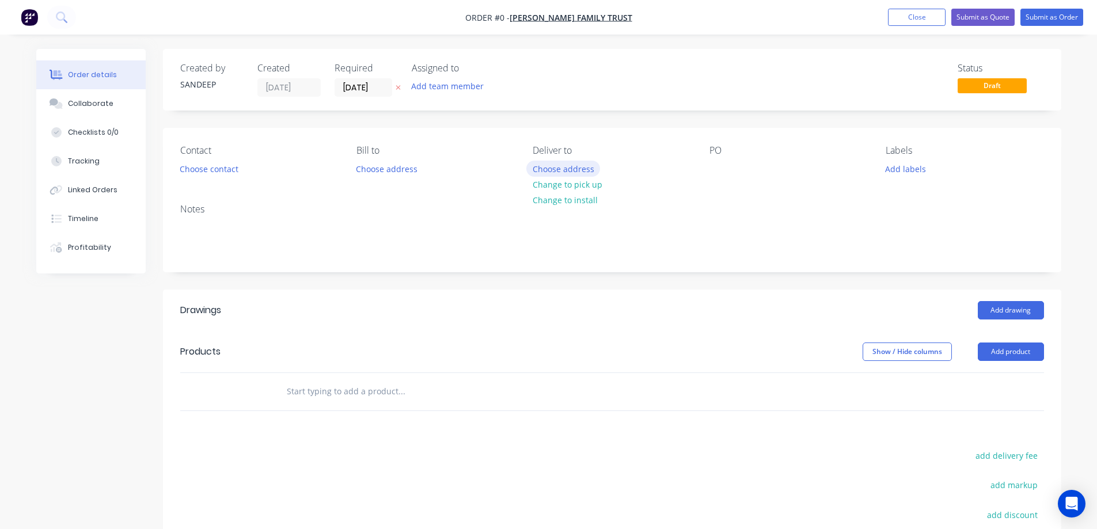
click at [543, 163] on button "Choose address" at bounding box center [563, 169] width 74 height 16
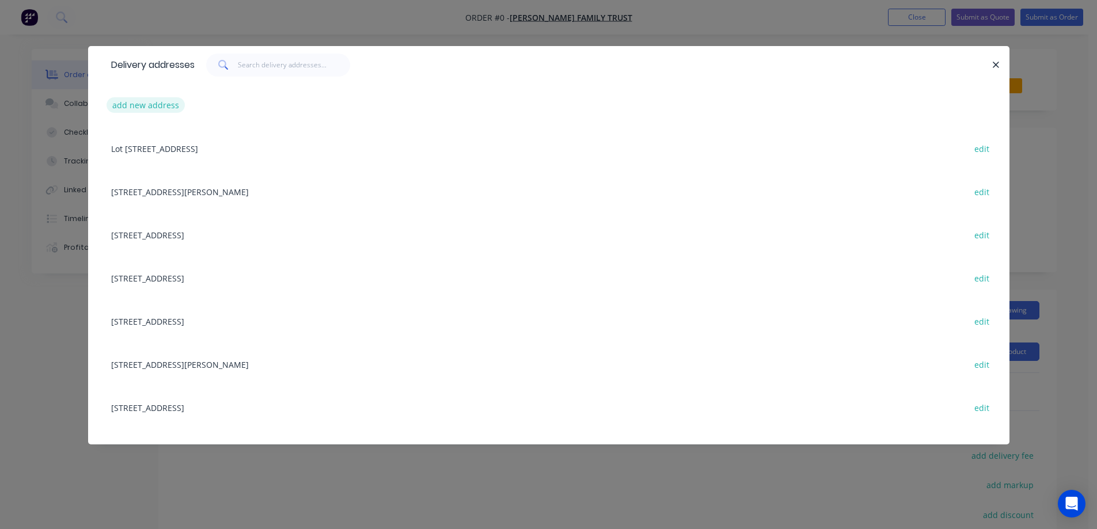
click at [150, 104] on button "add new address" at bounding box center [146, 105] width 79 height 16
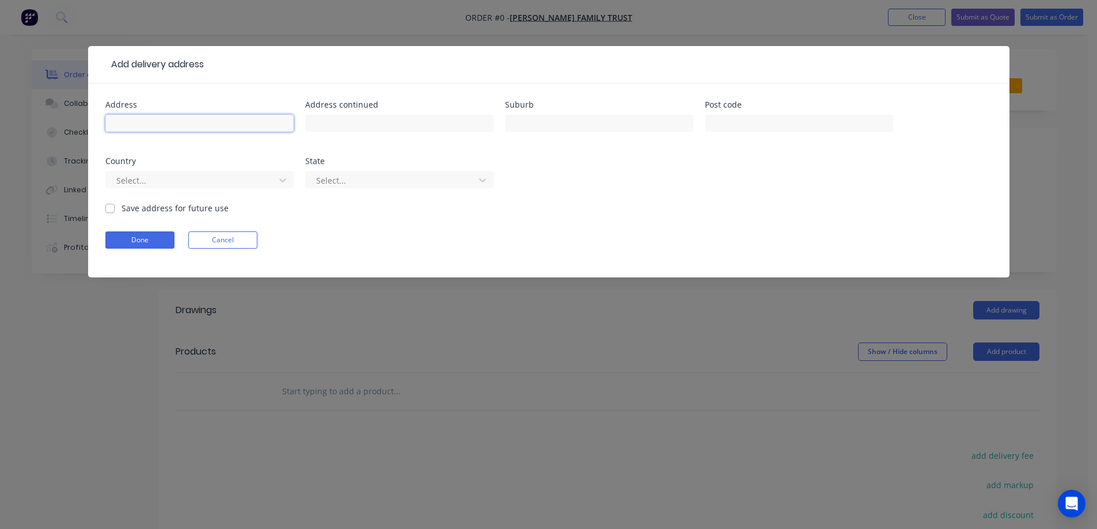
click at [248, 118] on input "text" at bounding box center [199, 123] width 188 height 17
paste input "Lot 86, Piccadilly Dr"
type input "Lot 86, Piccadilly Dr"
click at [561, 119] on input "text" at bounding box center [599, 123] width 188 height 17
paste input "WOLLERT"
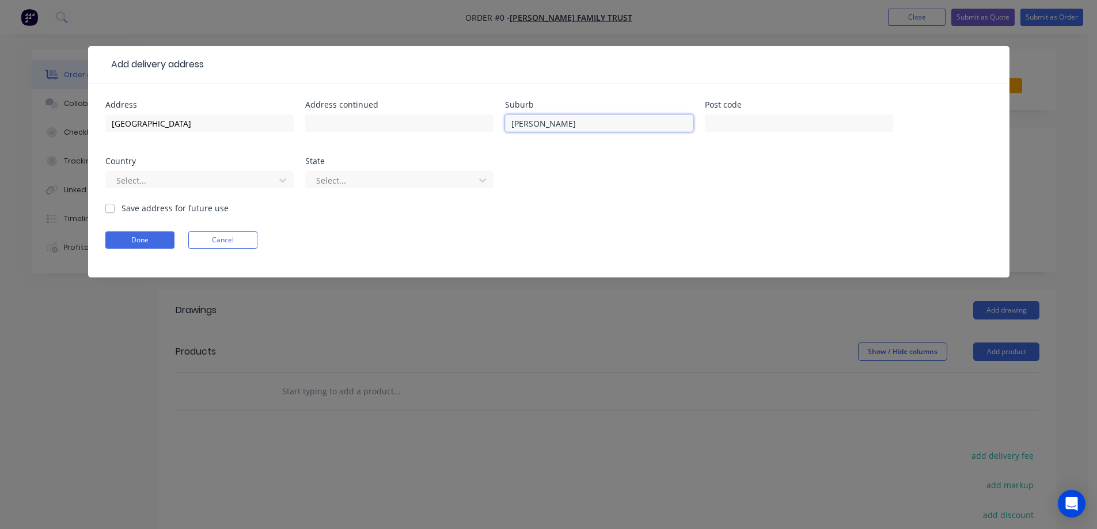
type input "WOLLERT"
click at [803, 130] on input "text" at bounding box center [799, 123] width 188 height 17
paste input "3750"
type input "3750"
click at [183, 181] on div at bounding box center [192, 180] width 154 height 14
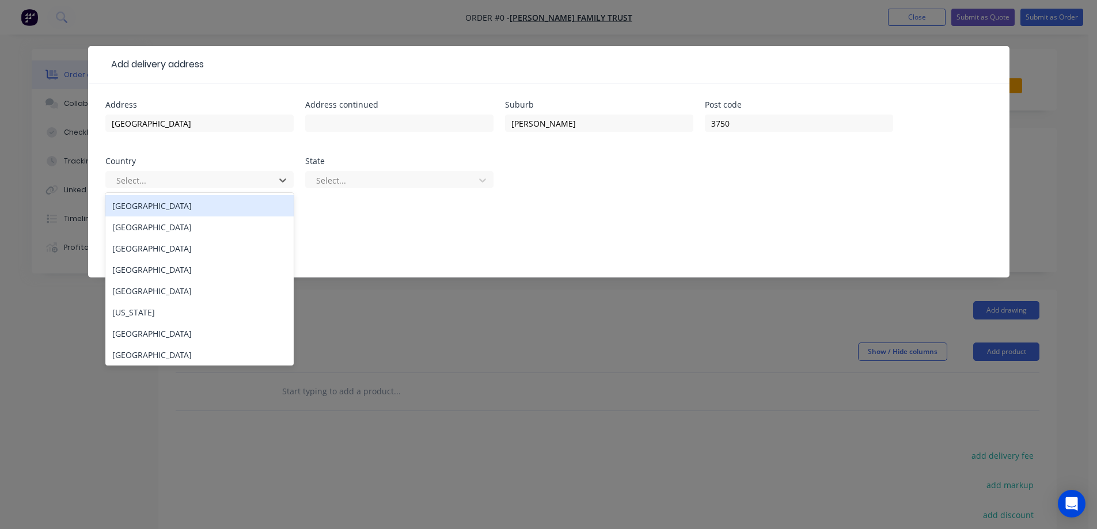
click at [186, 202] on div "Australia" at bounding box center [199, 205] width 188 height 21
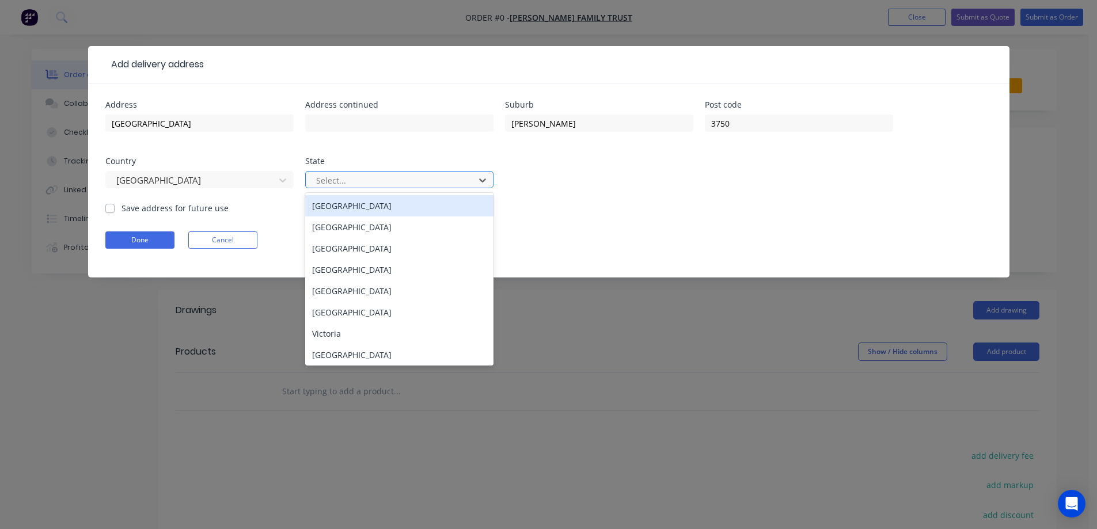
click at [365, 183] on div at bounding box center [392, 180] width 154 height 14
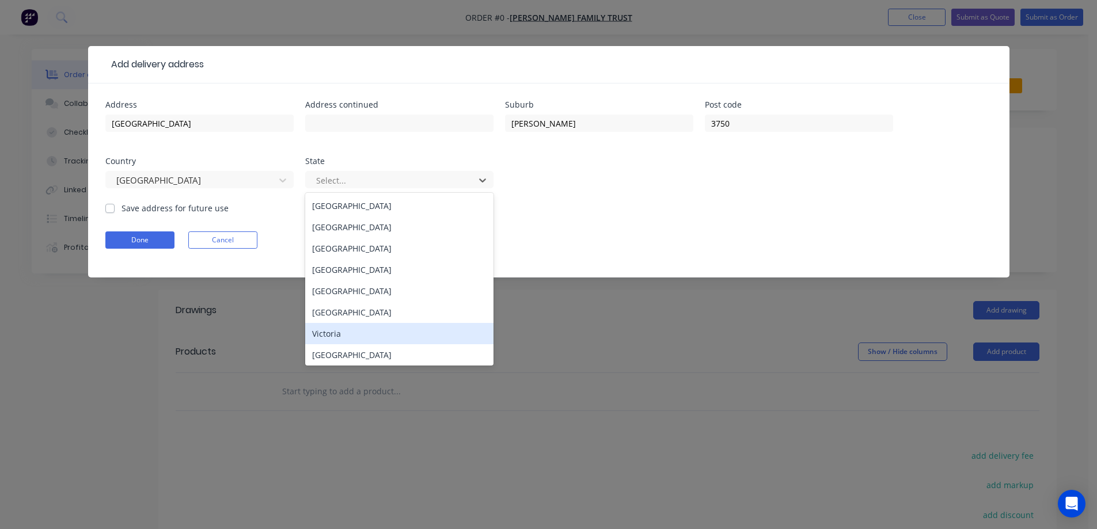
click at [340, 337] on div "Victoria" at bounding box center [399, 333] width 188 height 21
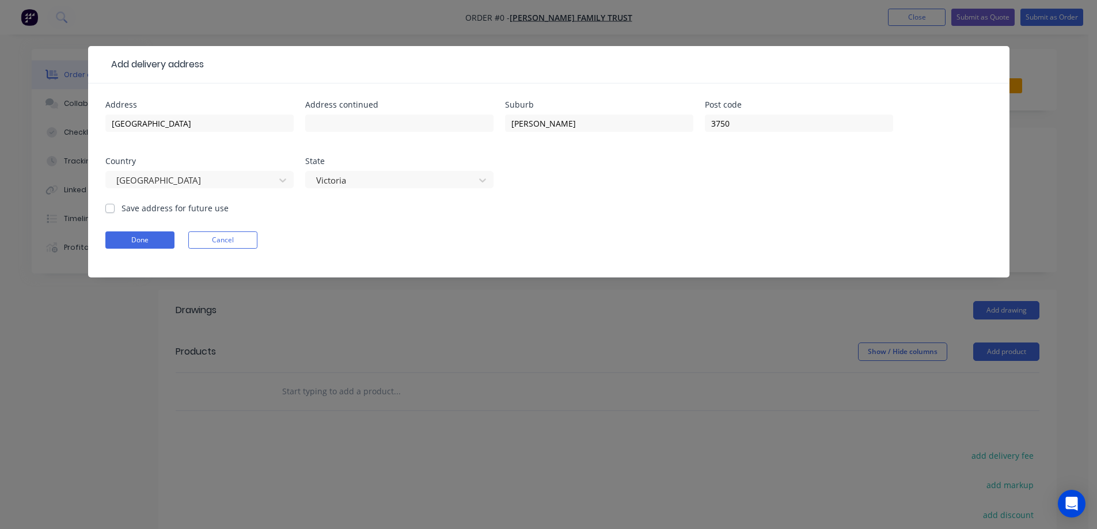
click at [181, 214] on form "Address Lot 86, Piccadilly Dr Address continued Suburb WOLLERT Post code 3750 C…" at bounding box center [548, 189] width 887 height 177
click at [162, 211] on label "Save address for future use" at bounding box center [174, 208] width 107 height 12
click at [115, 211] on input "Save address for future use" at bounding box center [109, 207] width 9 height 11
checkbox input "true"
click at [155, 252] on form "Address Lot 86, Piccadilly Dr Address continued Suburb WOLLERT Post code 3750 C…" at bounding box center [548, 189] width 887 height 177
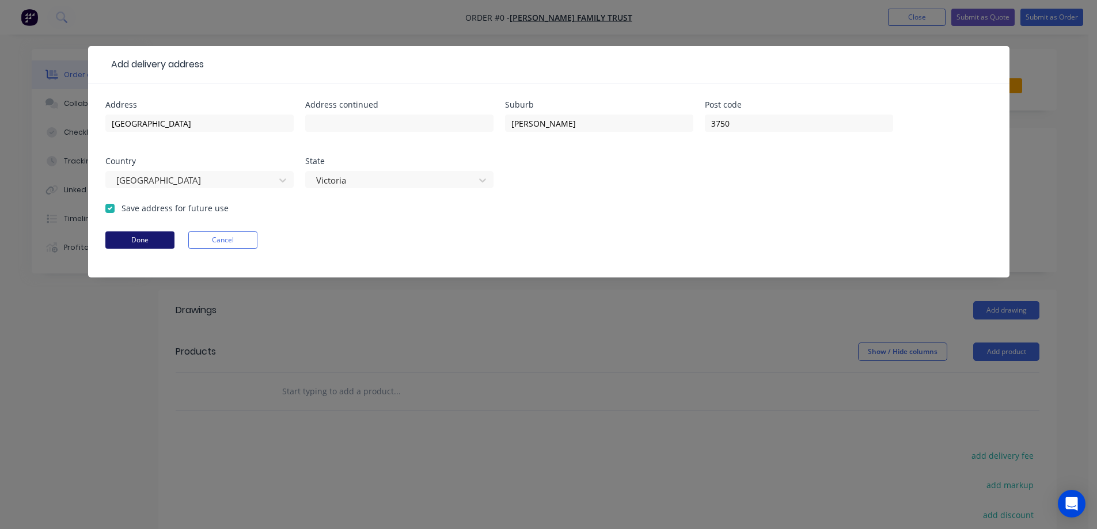
click at [155, 241] on button "Done" at bounding box center [139, 239] width 69 height 17
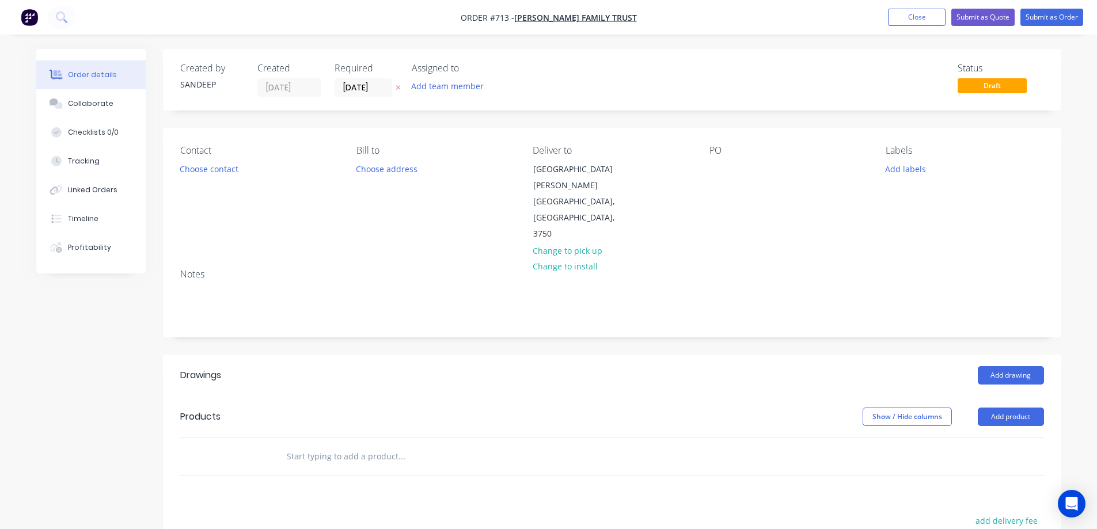
click at [994, 513] on button "add delivery fee" at bounding box center [1007, 521] width 74 height 16
click at [410, 445] on input "text" at bounding box center [401, 456] width 230 height 23
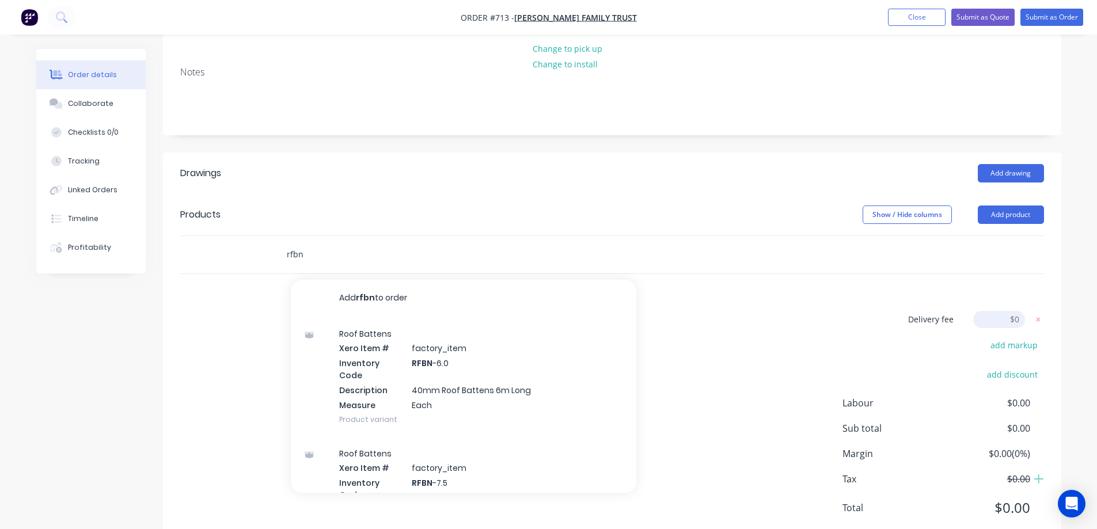
scroll to position [205, 0]
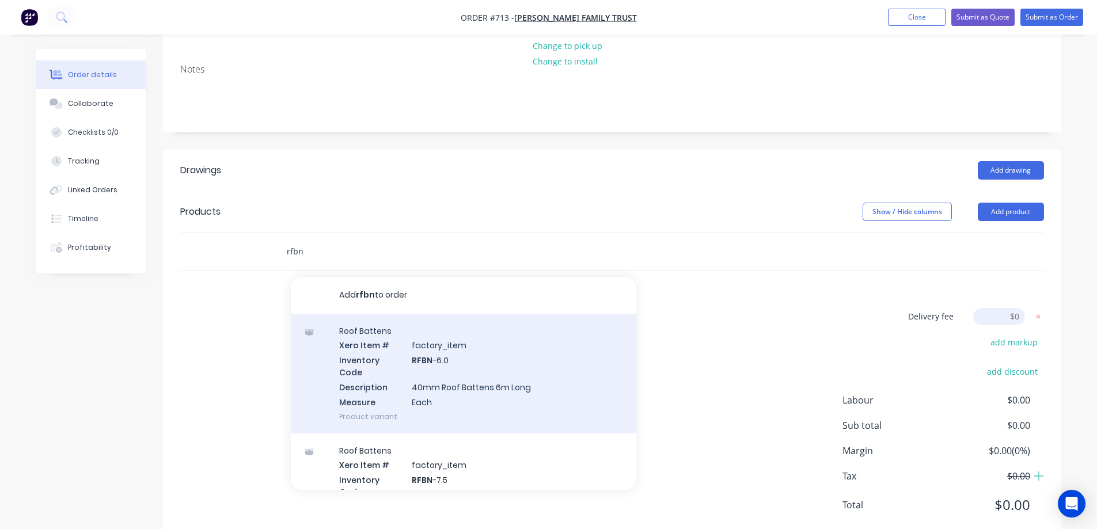
type input "rfbn"
click at [415, 364] on div "Roof Battens Xero Item # factory_item Inventory Code RFBN -6.0 Description 40mm…" at bounding box center [463, 374] width 345 height 120
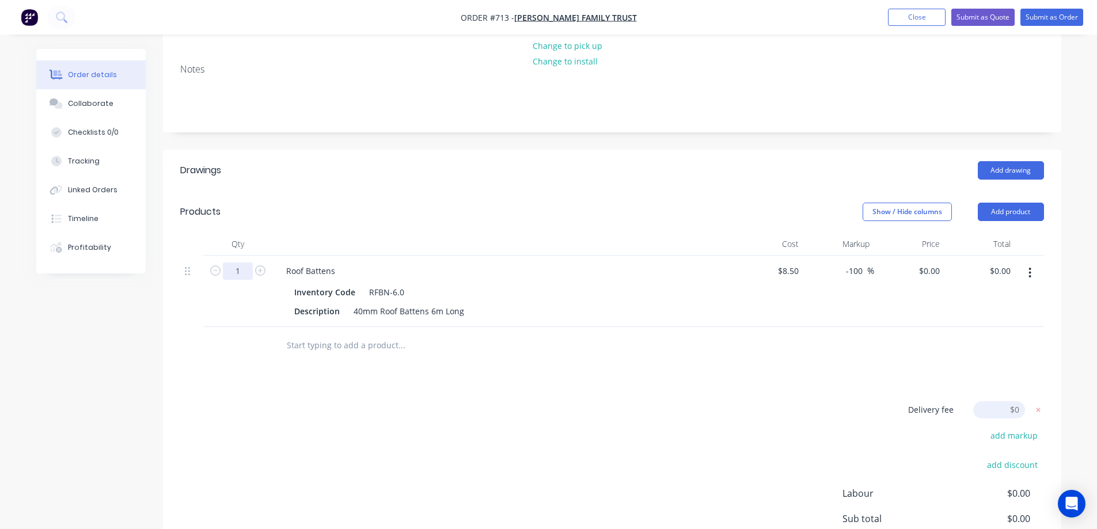
click at [246, 263] on input "1" at bounding box center [238, 271] width 30 height 17
type input "70"
click at [564, 415] on div "Delivery fee Delivery fee Delivery fee name (Optional) $0 add markup add discou…" at bounding box center [612, 510] width 864 height 219
drag, startPoint x: 863, startPoint y: 239, endPoint x: 815, endPoint y: 245, distance: 48.7
click at [815, 256] on div "-100 -100 %" at bounding box center [838, 291] width 71 height 71
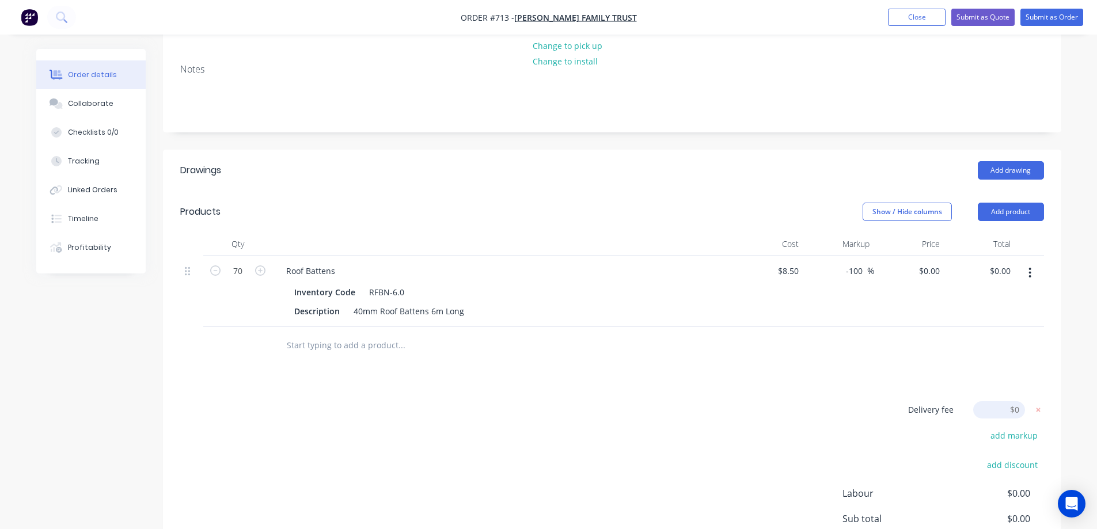
click at [814, 256] on div "-100 -100 %" at bounding box center [838, 291] width 71 height 71
click at [795, 327] on div at bounding box center [612, 345] width 864 height 37
click at [857, 263] on input "-100" at bounding box center [856, 271] width 22 height 17
type input "-"
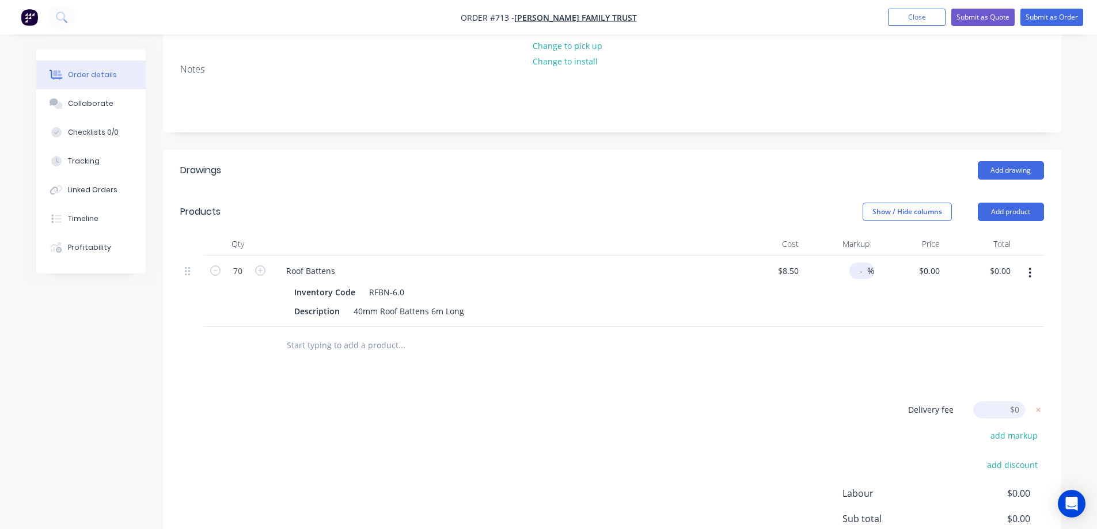
type input "$8.50"
type input "$595.00"
click at [825, 327] on div at bounding box center [612, 345] width 864 height 37
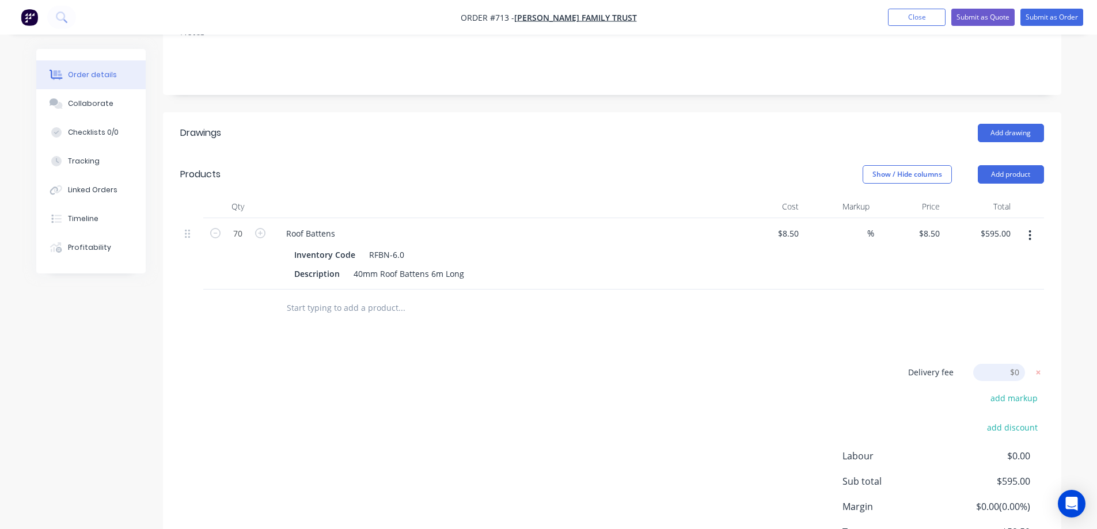
scroll to position [298, 0]
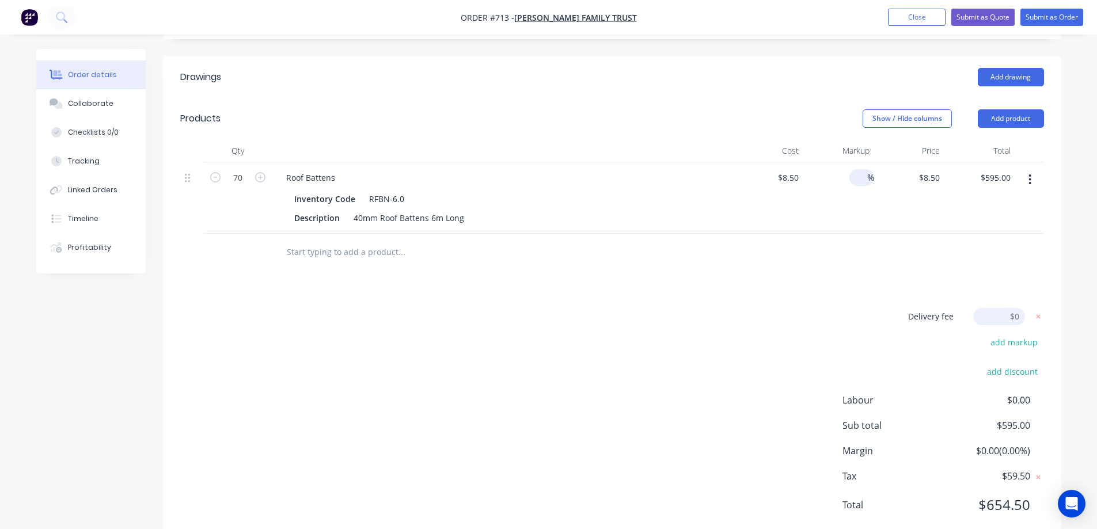
click at [855, 169] on input at bounding box center [860, 177] width 13 height 17
type input "4"
click at [929, 169] on input "8.5" at bounding box center [931, 177] width 26 height 17
type input "10.5"
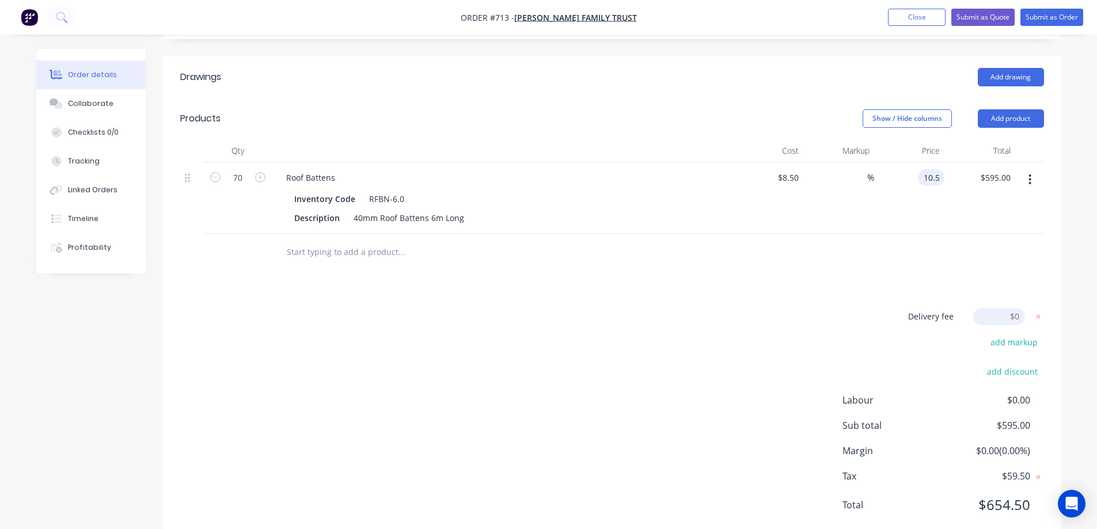
type input "23.53"
type input "$10.50"
type input "$735.00"
click at [886, 260] on div "Drawings Add drawing Products Show / Hide columns Add product Qty Cost Markup P…" at bounding box center [612, 300] width 898 height 488
click at [867, 171] on span "%" at bounding box center [870, 177] width 7 height 13
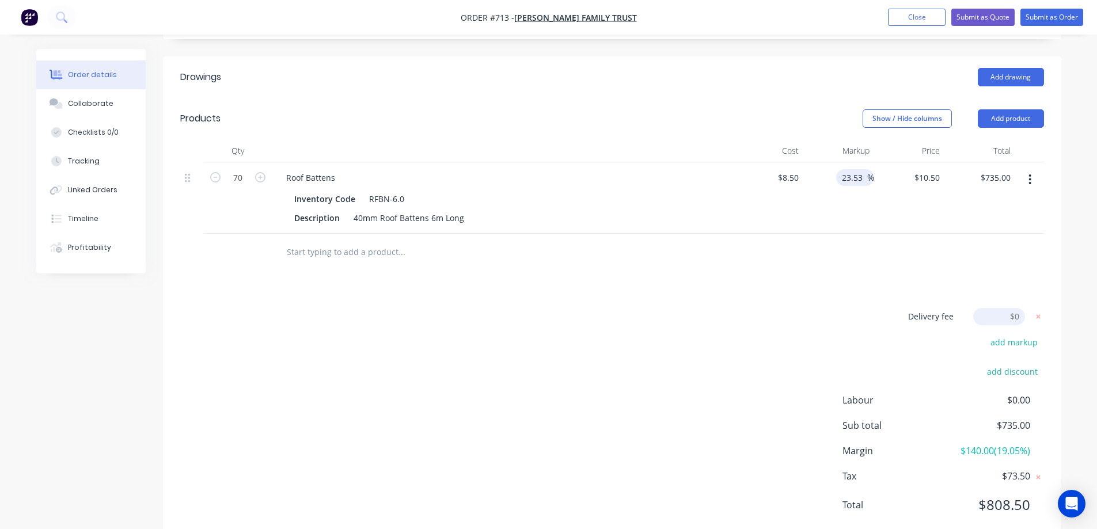
type input "$10.5001"
type input "$735.01"
click at [867, 171] on span "%" at bounding box center [870, 177] width 7 height 13
click at [861, 169] on input "23.53" at bounding box center [854, 177] width 26 height 17
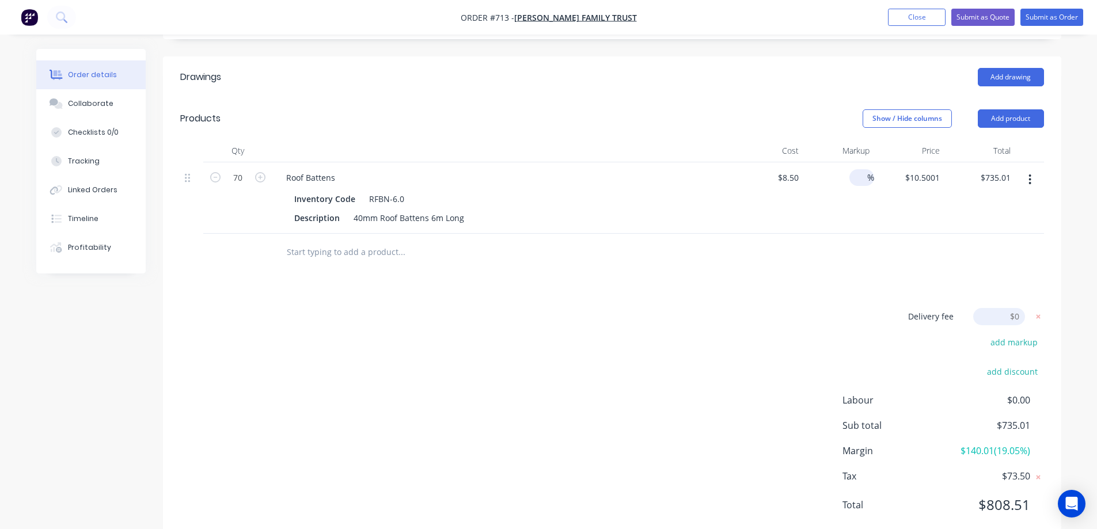
type input "$8.50"
type input "$595.00"
click at [802, 265] on div "Drawings Add drawing Products Show / Hide columns Add product Qty Cost Markup P…" at bounding box center [612, 300] width 898 height 488
click at [856, 169] on input at bounding box center [860, 177] width 13 height 17
click at [933, 169] on input "8.5" at bounding box center [931, 177] width 26 height 17
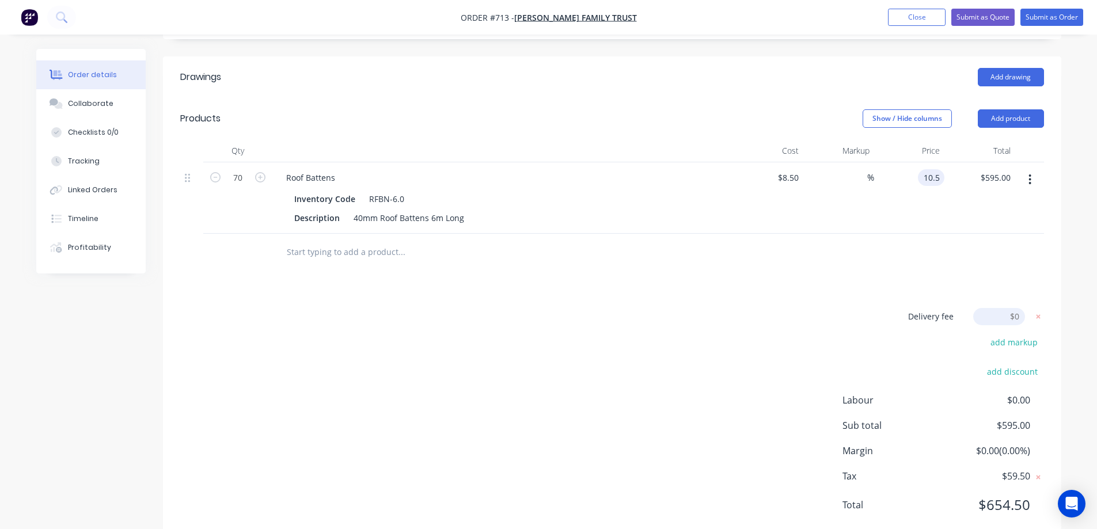
type input "10.5"
type input "23.53"
type input "$10.50"
type input "$735.00"
click at [759, 259] on div "Drawings Add drawing Products Show / Hide columns Add product Qty Cost Markup P…" at bounding box center [612, 300] width 898 height 488
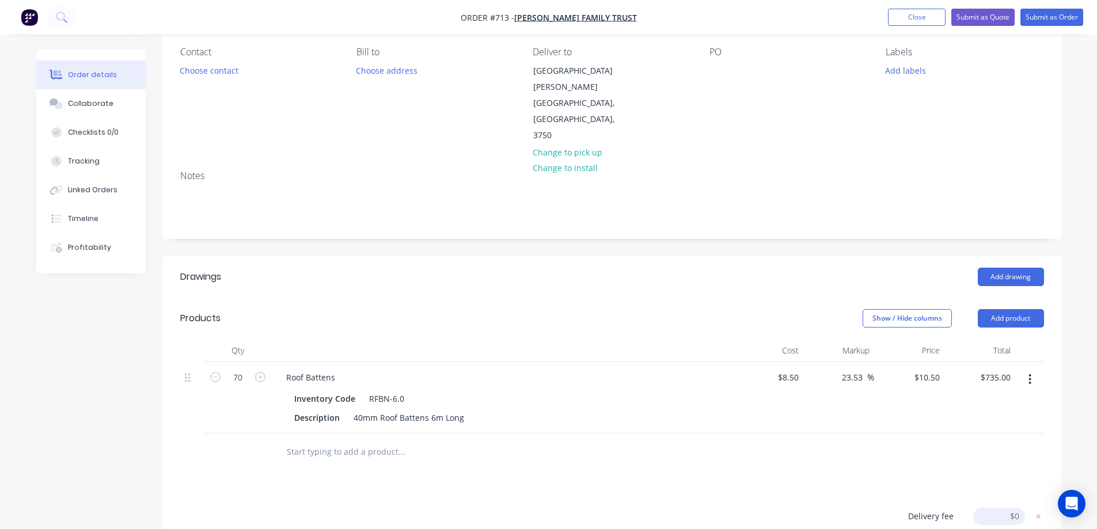
scroll to position [68, 0]
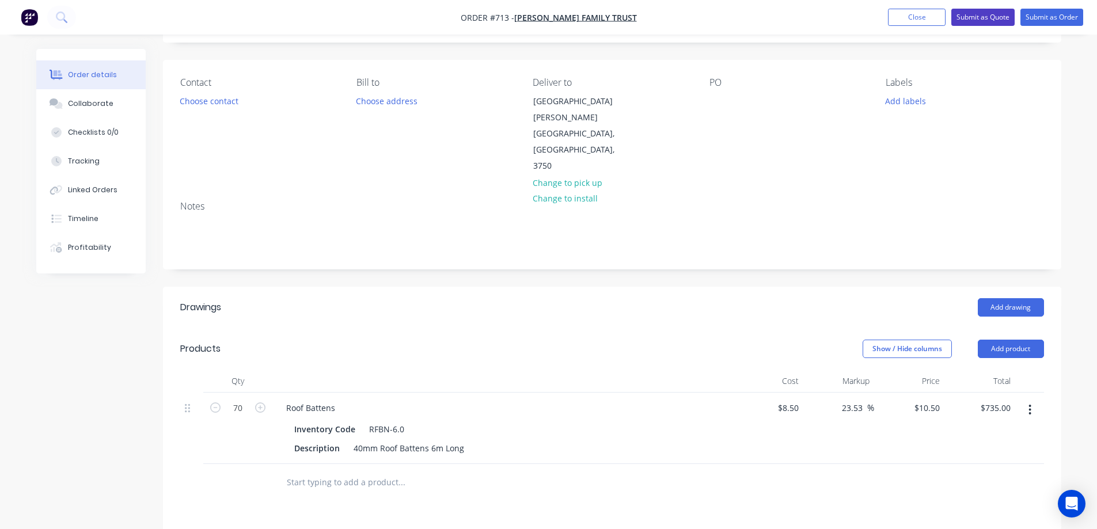
click at [979, 19] on button "Submit as Quote" at bounding box center [982, 17] width 63 height 17
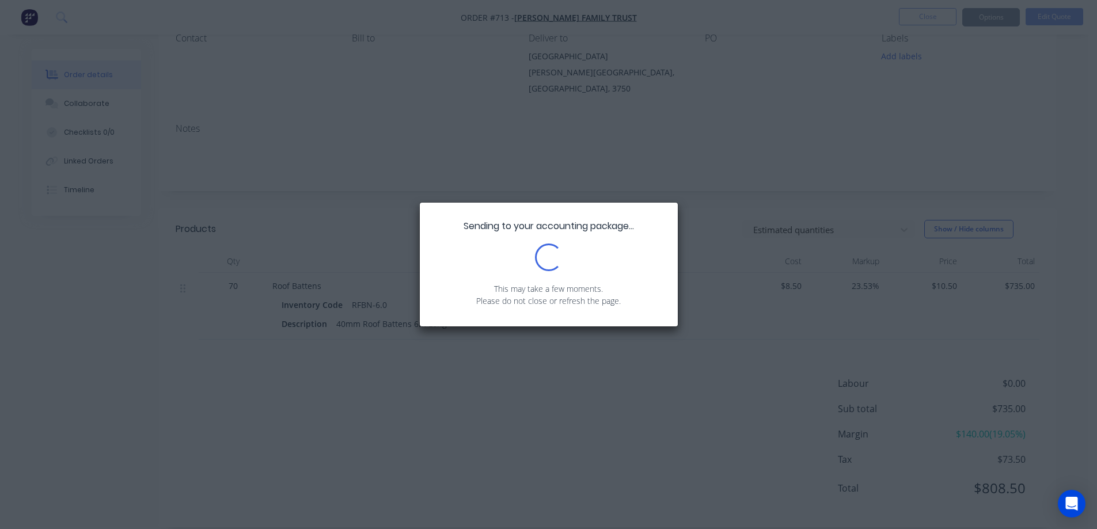
scroll to position [116, 0]
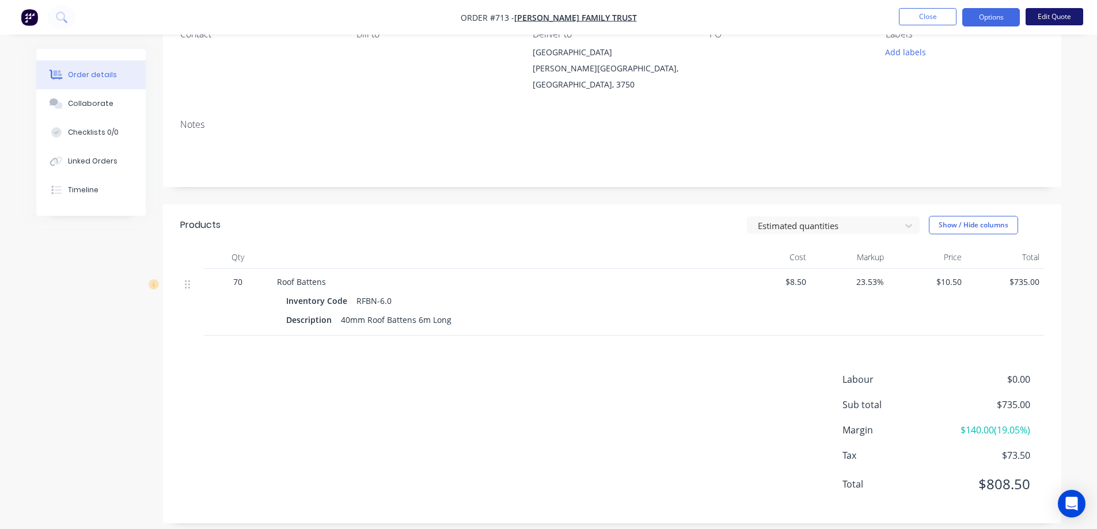
click at [1055, 16] on button "Edit Quote" at bounding box center [1055, 16] width 58 height 17
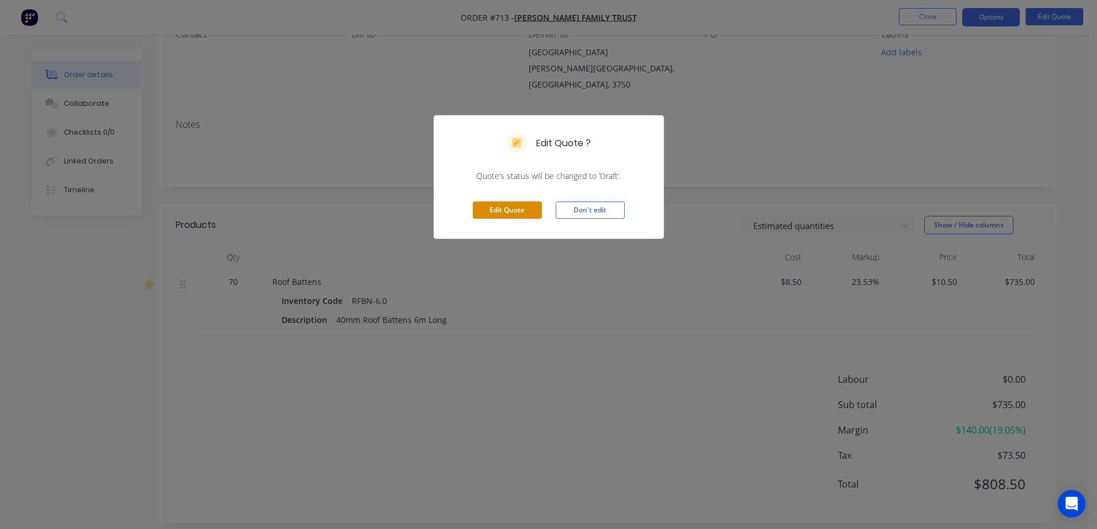
click at [510, 208] on button "Edit Quote" at bounding box center [507, 210] width 69 height 17
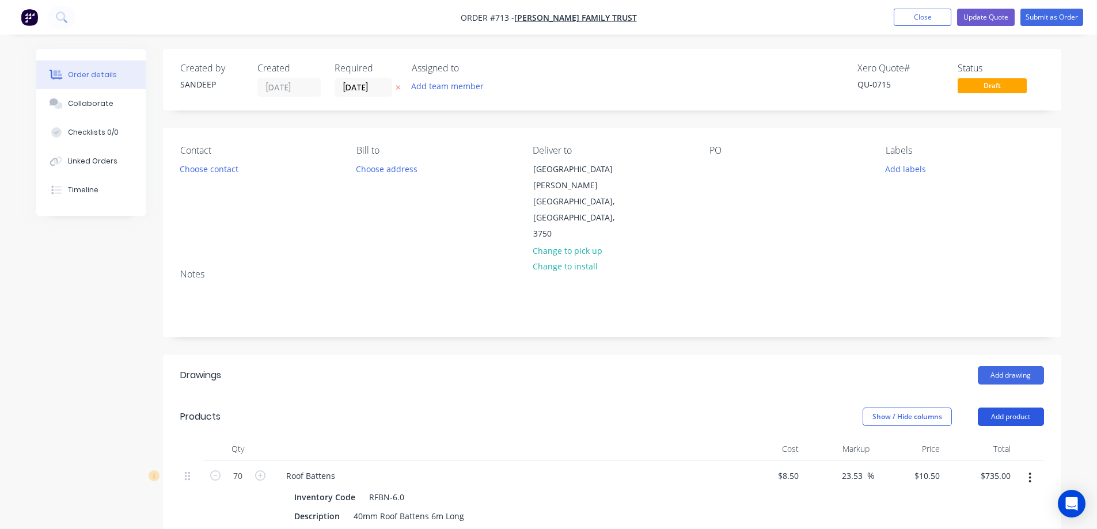
scroll to position [302, 0]
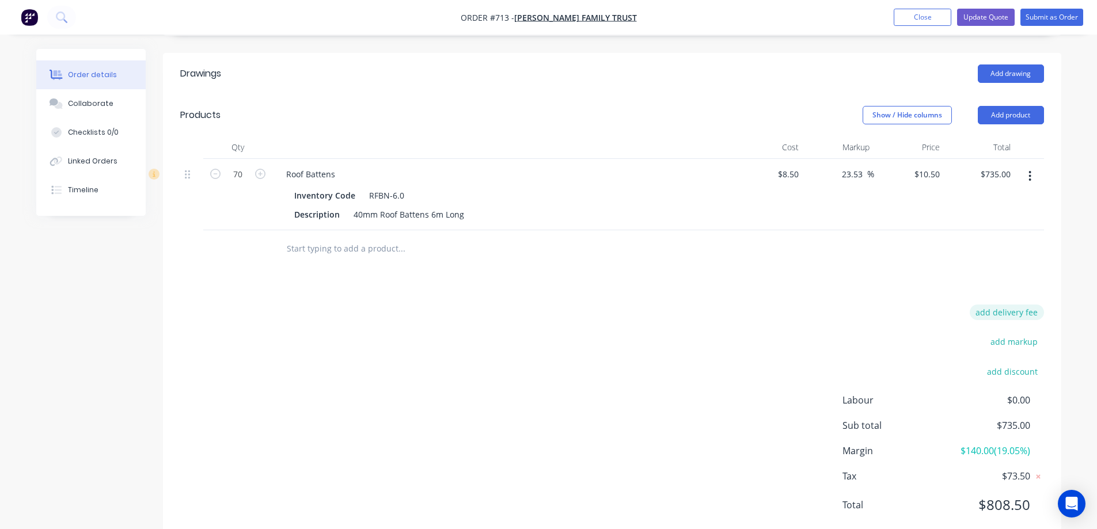
click at [1004, 305] on button "add delivery fee" at bounding box center [1007, 313] width 74 height 16
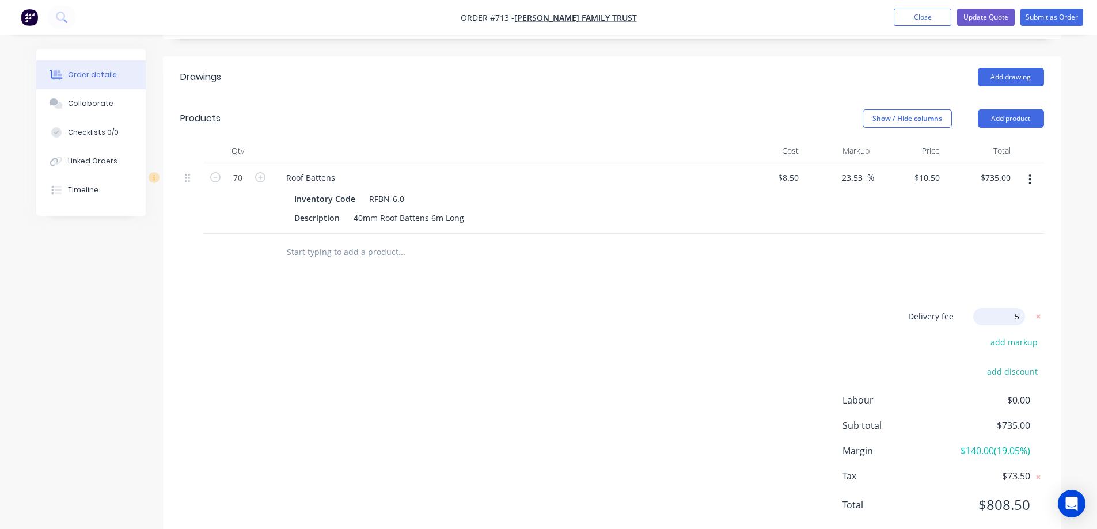
type input "50"
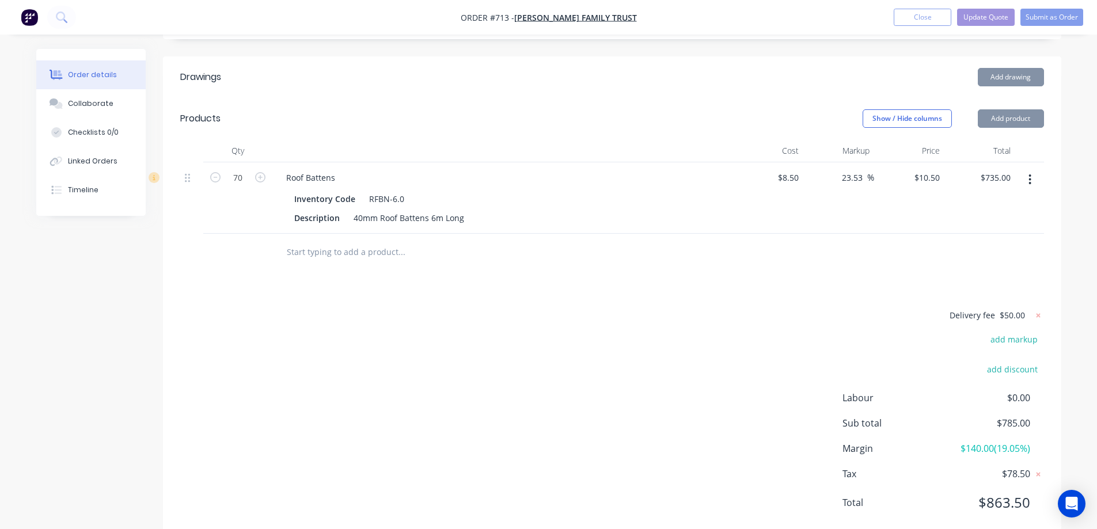
scroll to position [296, 0]
click at [805, 310] on div "Delivery fee $50.00 add markup add discount Labour $0.00 Sub total $785.00 Marg…" at bounding box center [612, 418] width 864 height 217
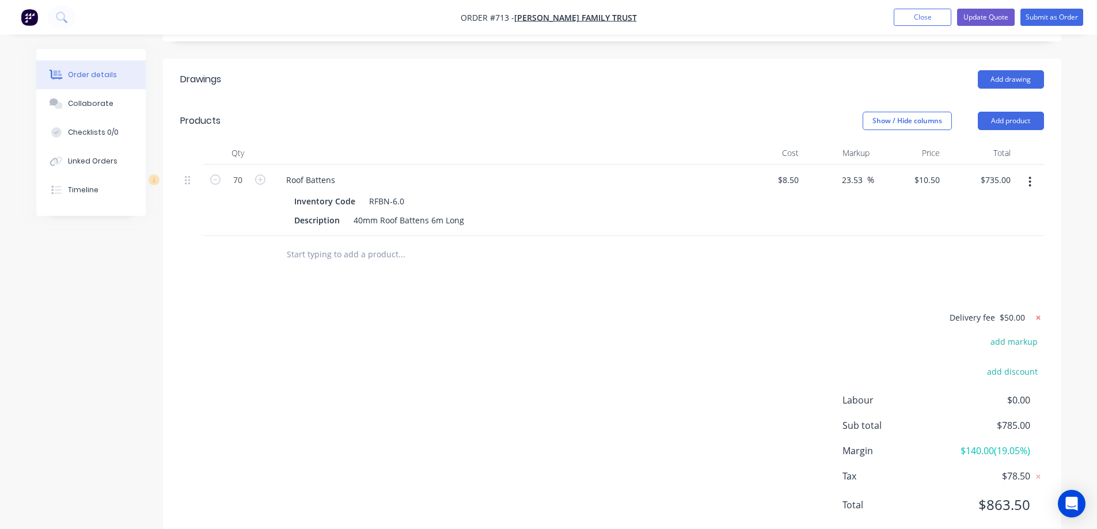
click at [1039, 316] on icon at bounding box center [1038, 318] width 4 height 4
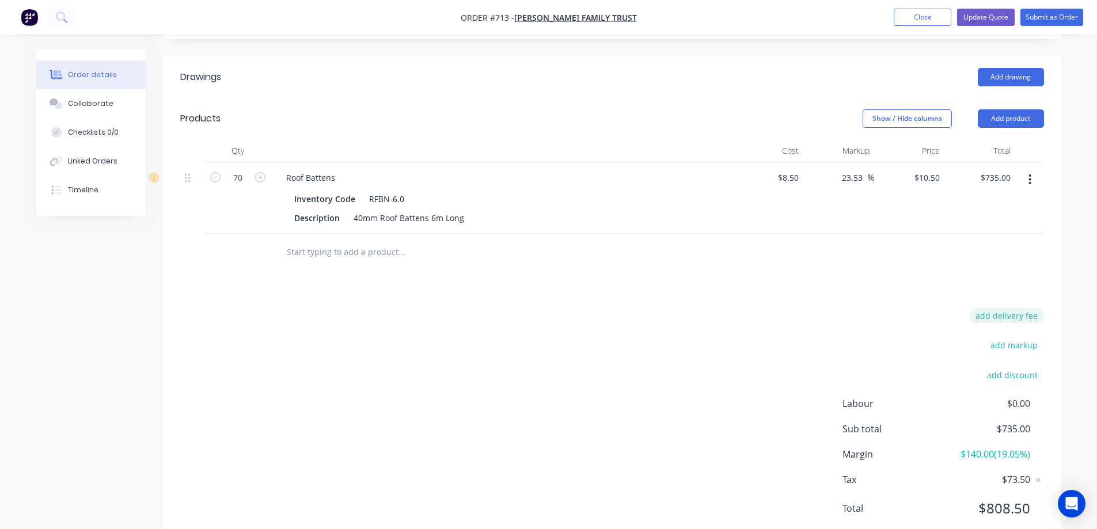
click at [1007, 308] on button "add delivery fee" at bounding box center [1007, 316] width 74 height 16
type input "50"
click at [736, 310] on div "Delivery fee Delivery fee Delivery fee name (Optional) 50 50 $0 add markup add …" at bounding box center [612, 419] width 864 height 219
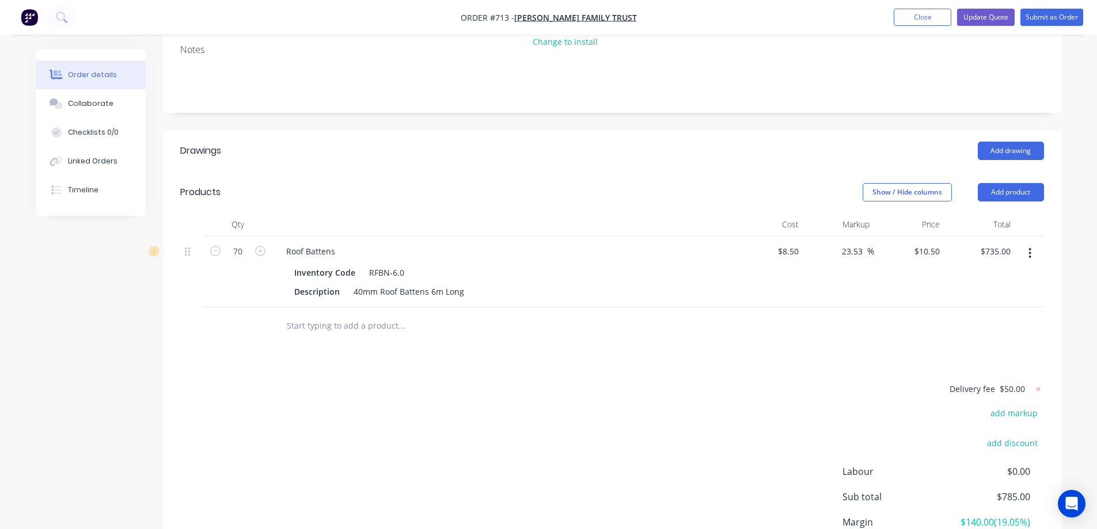
scroll to position [66, 0]
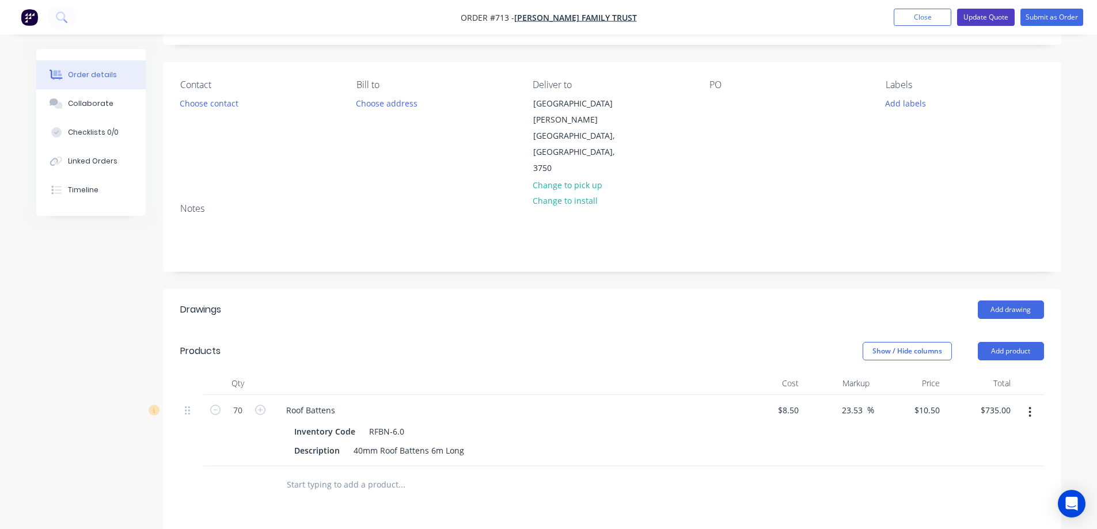
click at [993, 16] on button "Update Quote" at bounding box center [986, 17] width 58 height 17
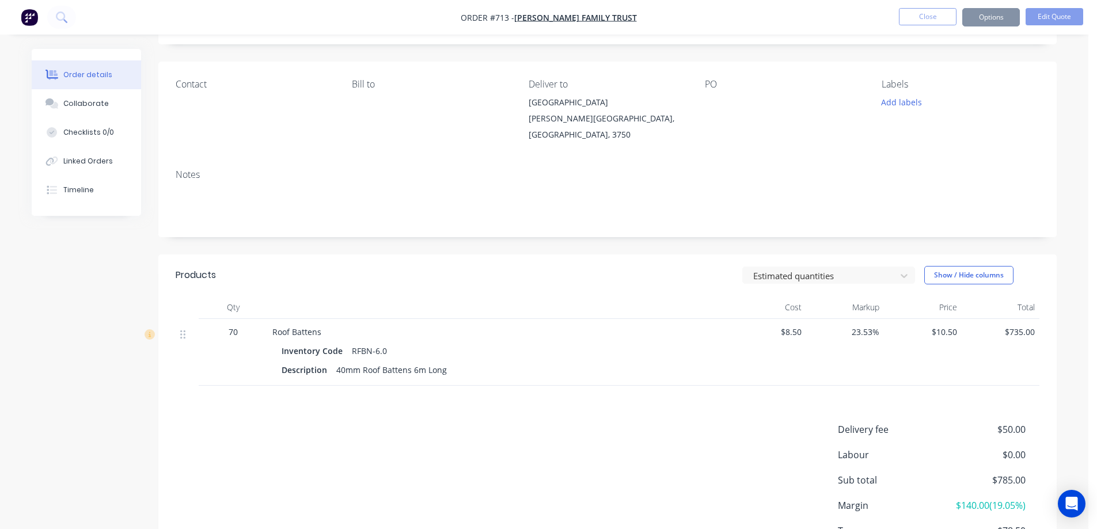
scroll to position [0, 0]
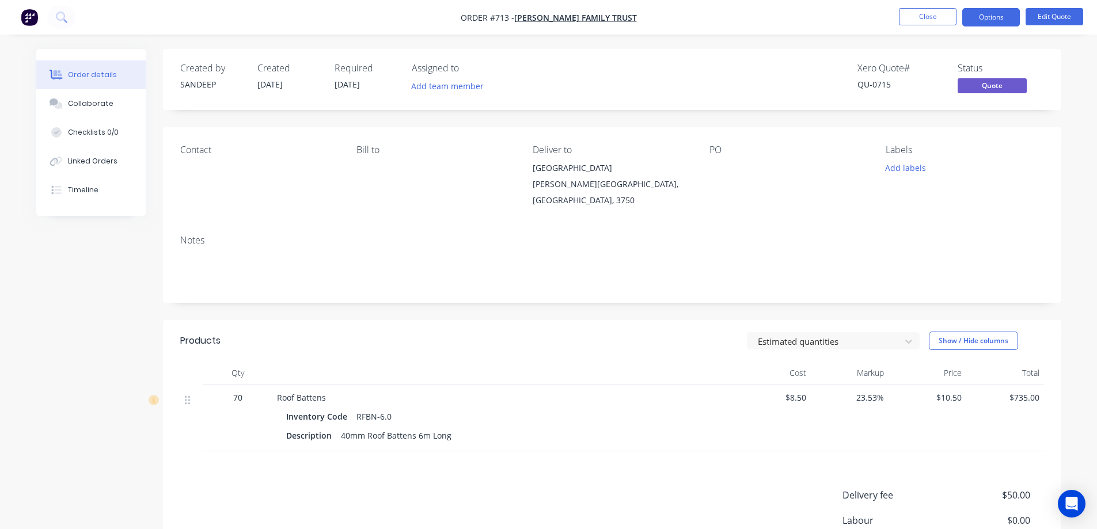
click at [978, 20] on button "Options" at bounding box center [991, 17] width 58 height 18
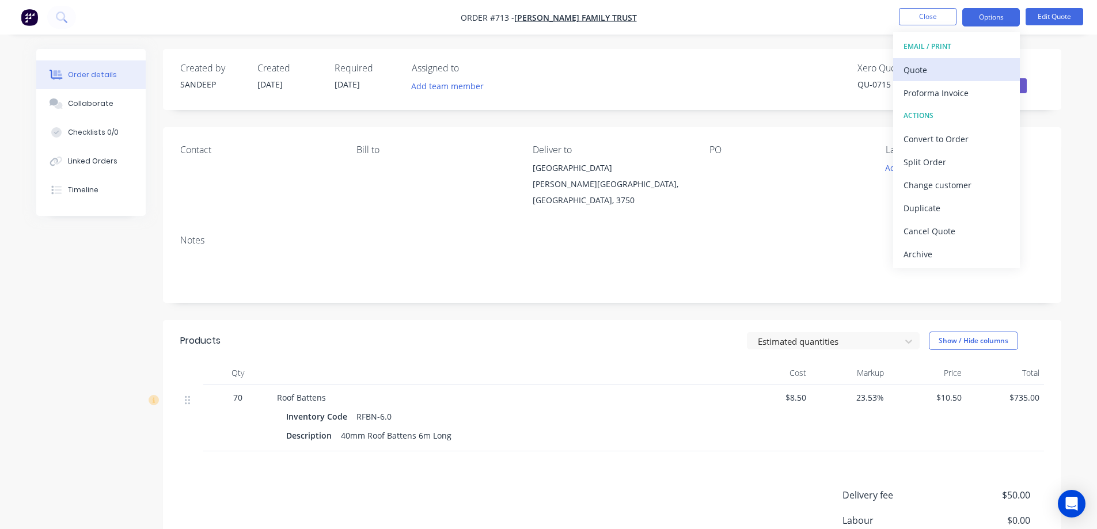
click at [953, 73] on div "Quote" at bounding box center [956, 70] width 106 height 17
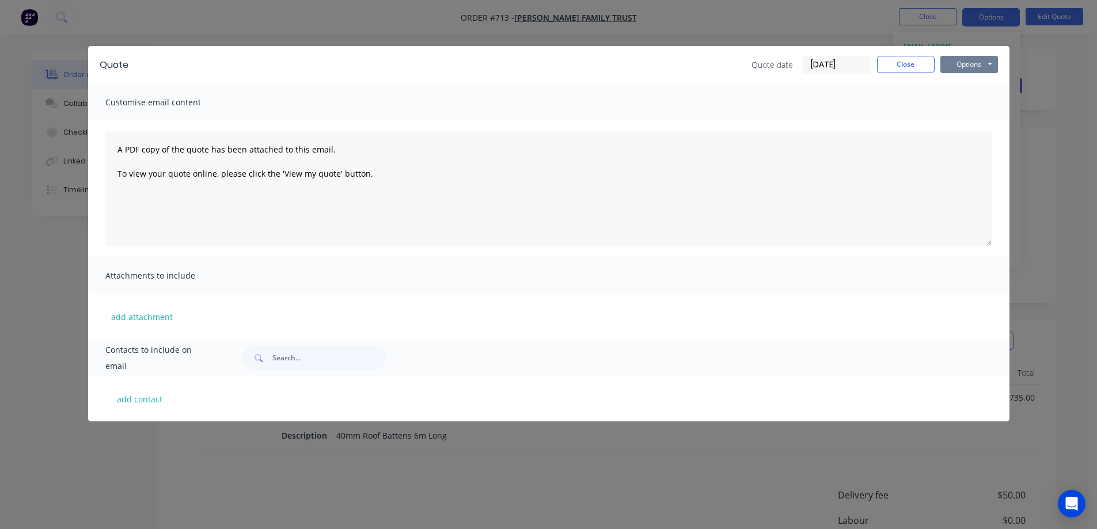
click at [977, 60] on button "Options" at bounding box center [969, 64] width 58 height 17
click at [970, 82] on button "Preview" at bounding box center [977, 84] width 74 height 19
click at [891, 66] on button "Close" at bounding box center [906, 64] width 58 height 17
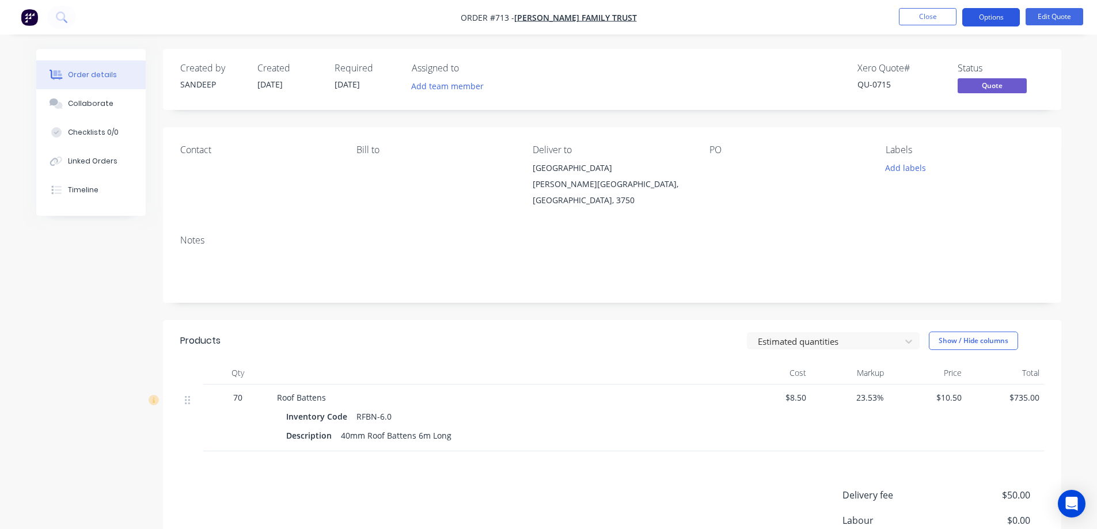
click at [992, 18] on button "Options" at bounding box center [991, 17] width 58 height 18
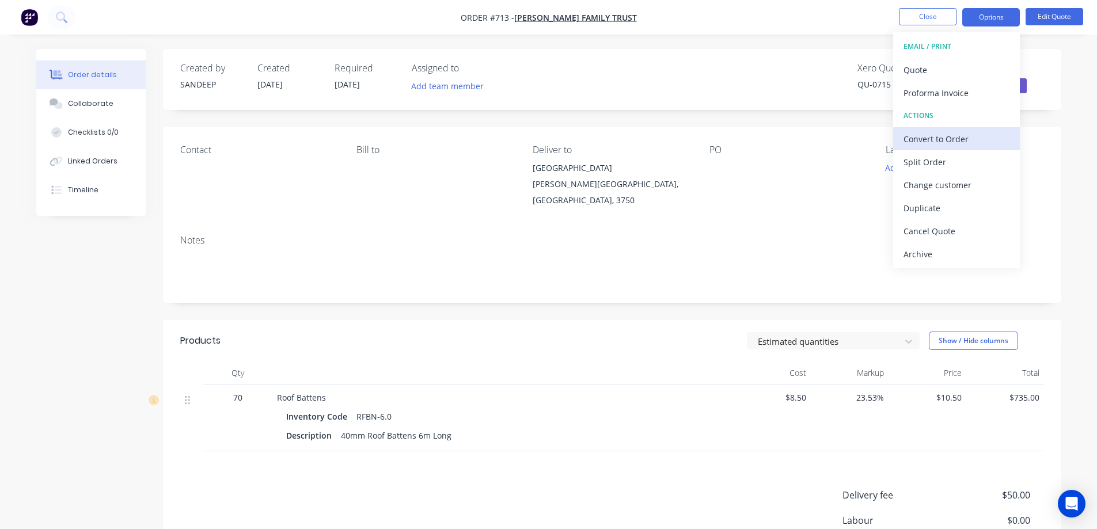
click at [939, 137] on div "Convert to Order" at bounding box center [956, 139] width 106 height 17
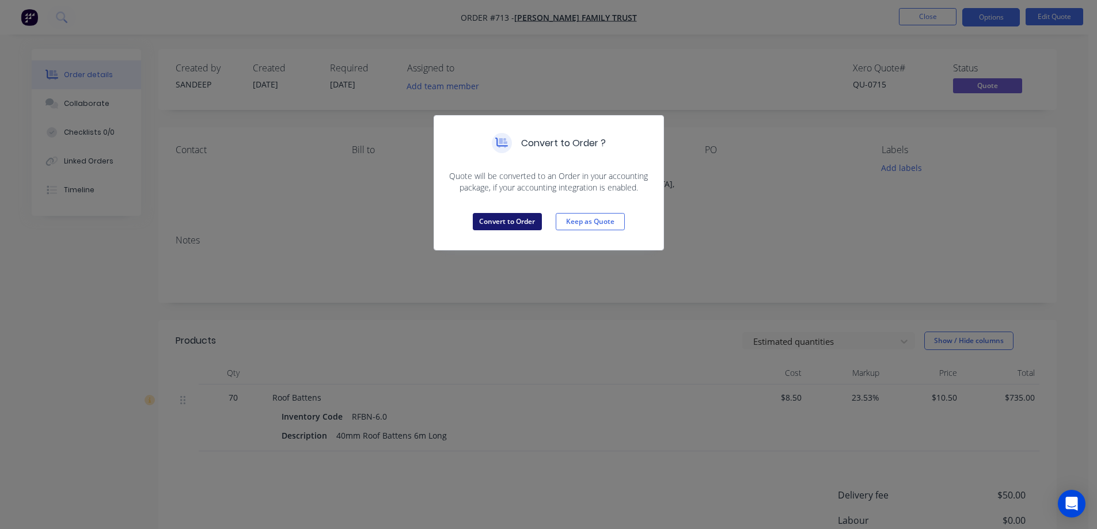
click at [500, 222] on button "Convert to Order" at bounding box center [507, 221] width 69 height 17
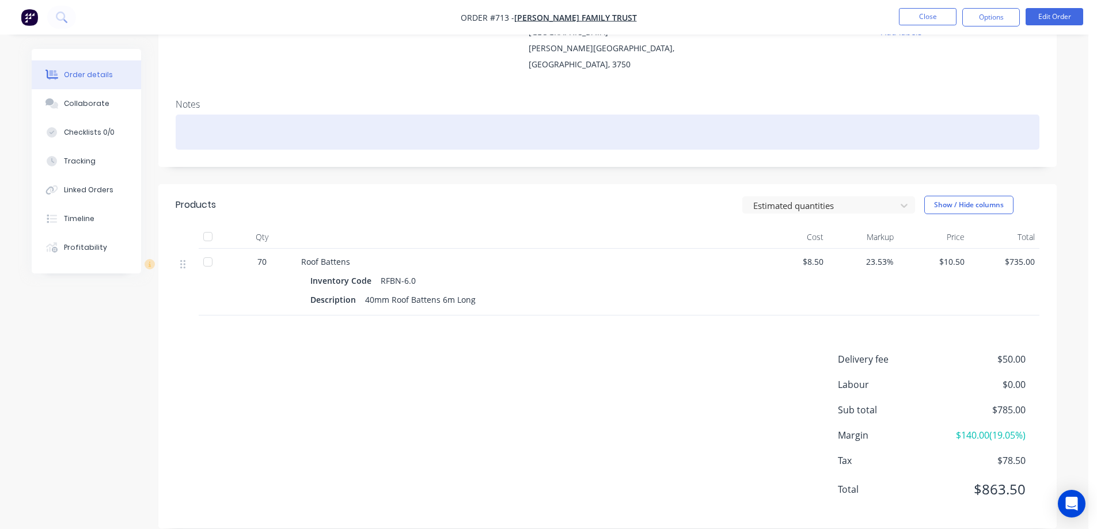
scroll to position [141, 0]
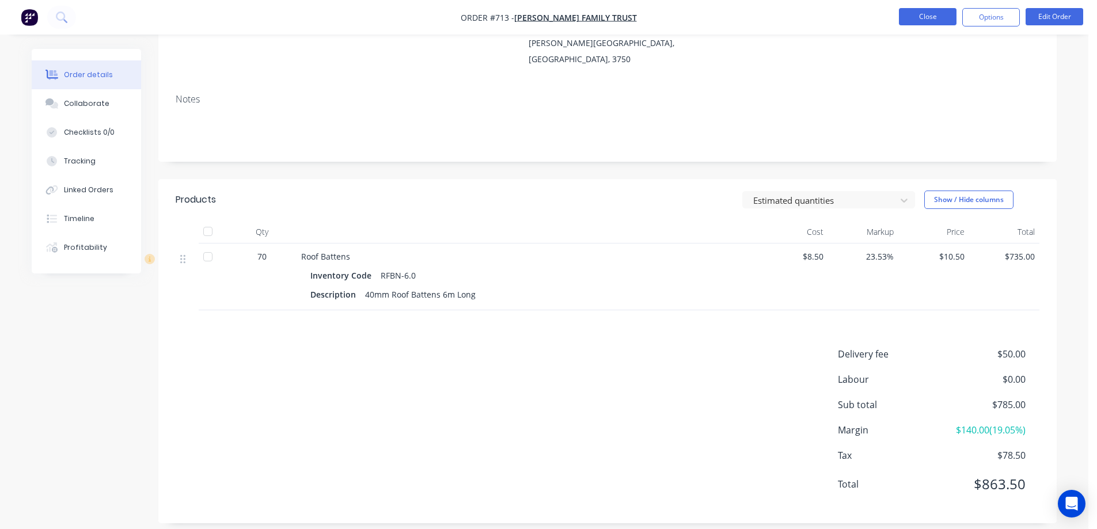
click at [939, 15] on button "Close" at bounding box center [928, 16] width 58 height 17
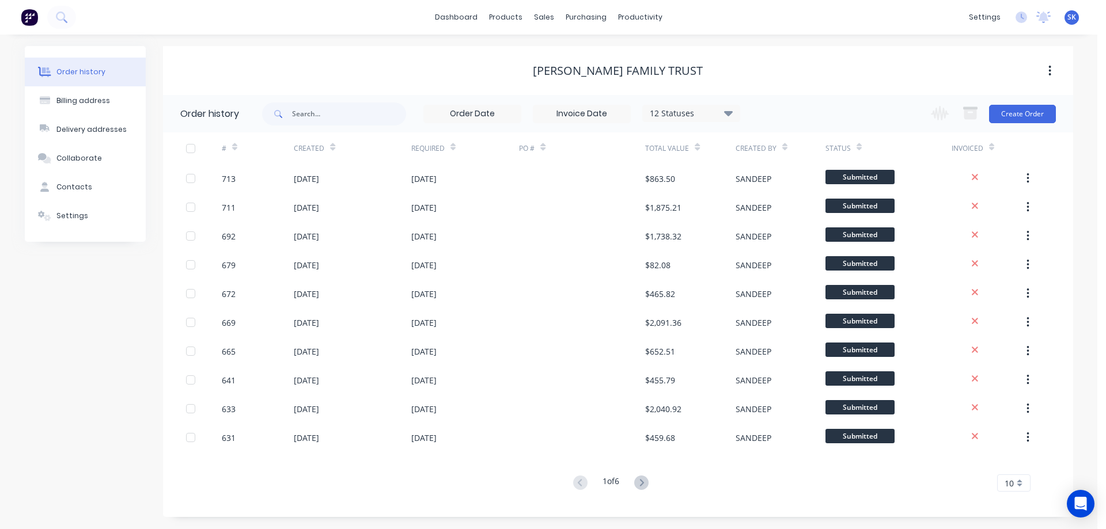
click at [35, 17] on img at bounding box center [29, 17] width 17 height 17
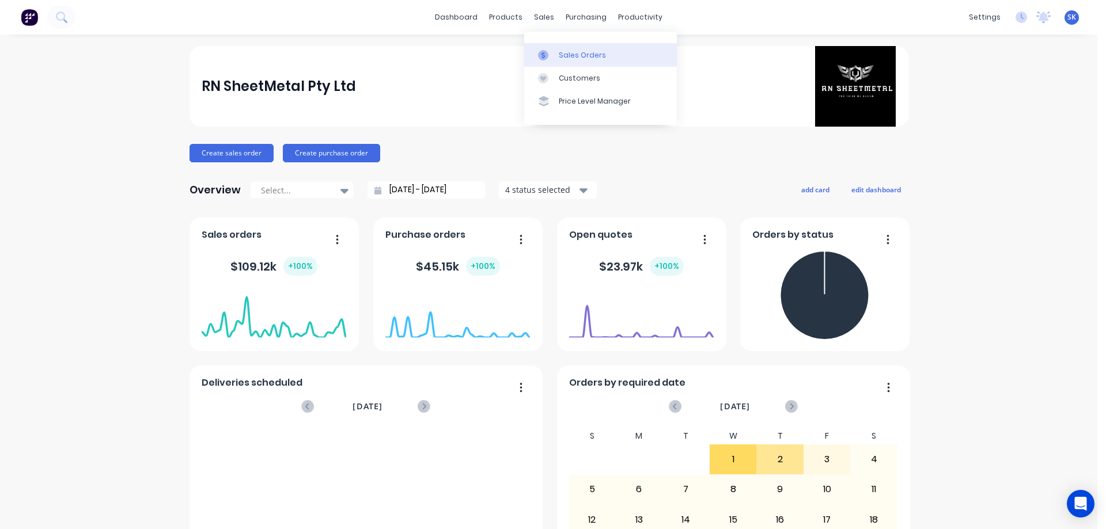
click at [573, 48] on link "Sales Orders" at bounding box center [600, 54] width 153 height 23
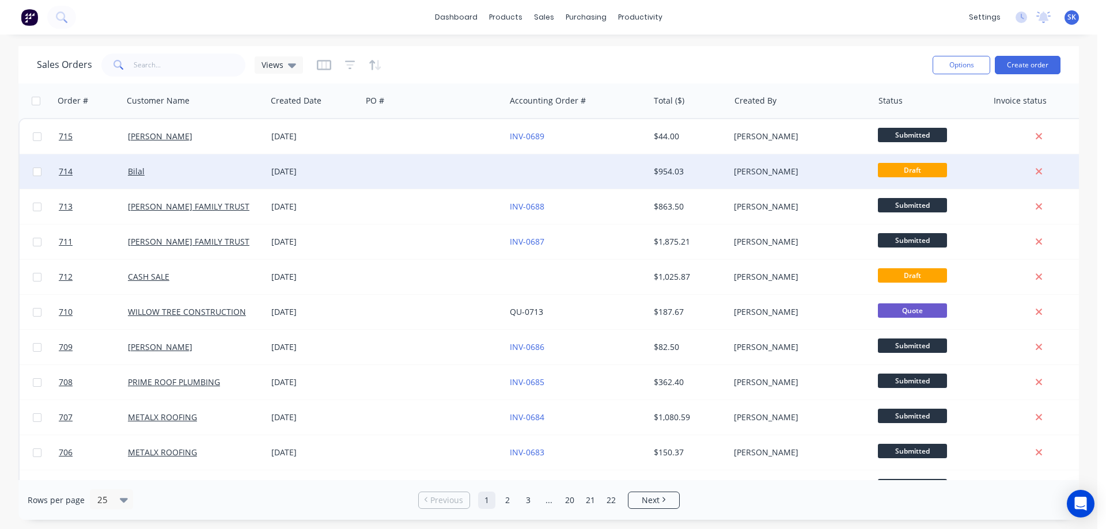
click at [347, 173] on div "02 Oct 2025" at bounding box center [314, 172] width 86 height 12
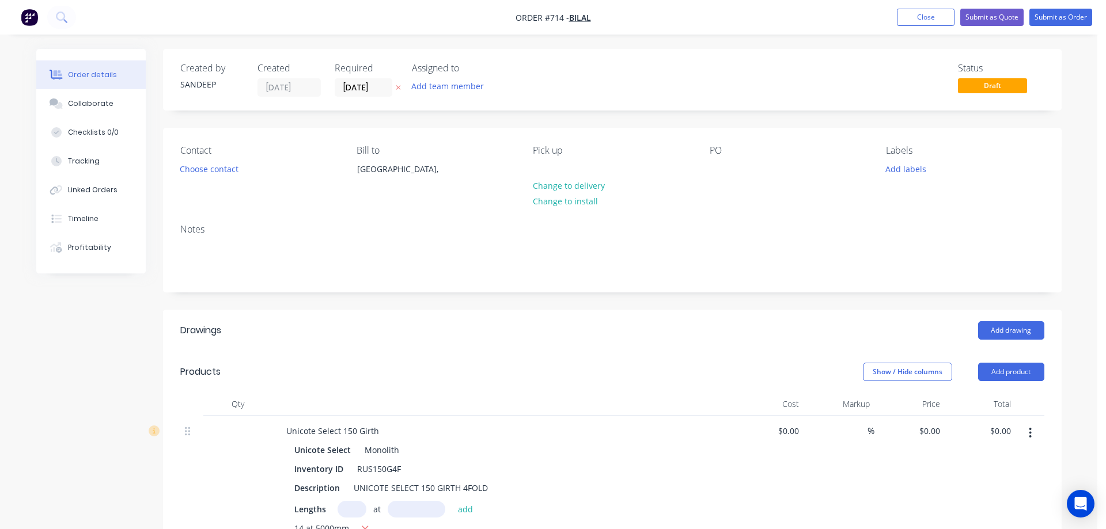
type input "$5.96"
type input "$417.20"
type input "$6.43"
type input "$450.10"
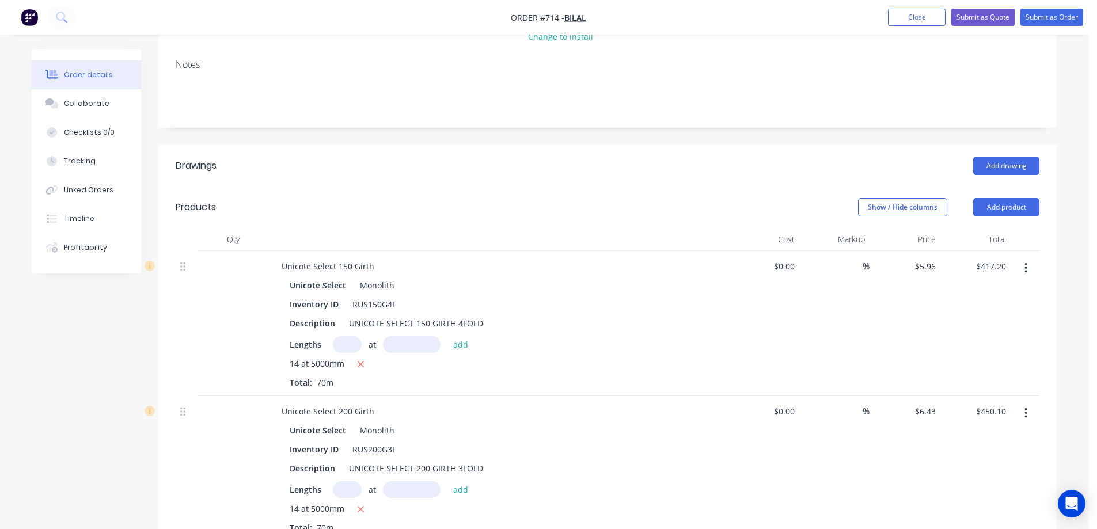
scroll to position [230, 0]
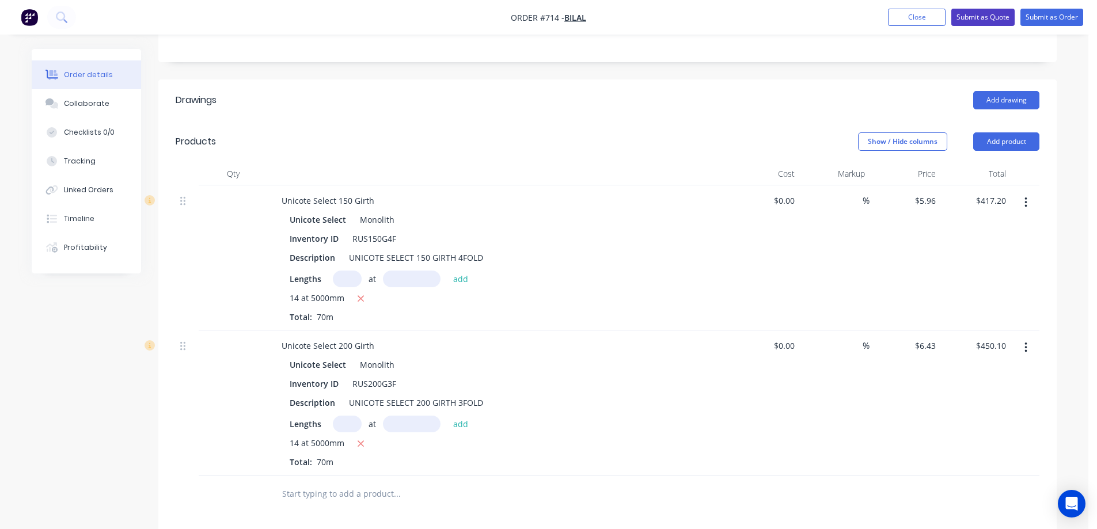
click at [977, 20] on button "Submit as Quote" at bounding box center [982, 17] width 63 height 17
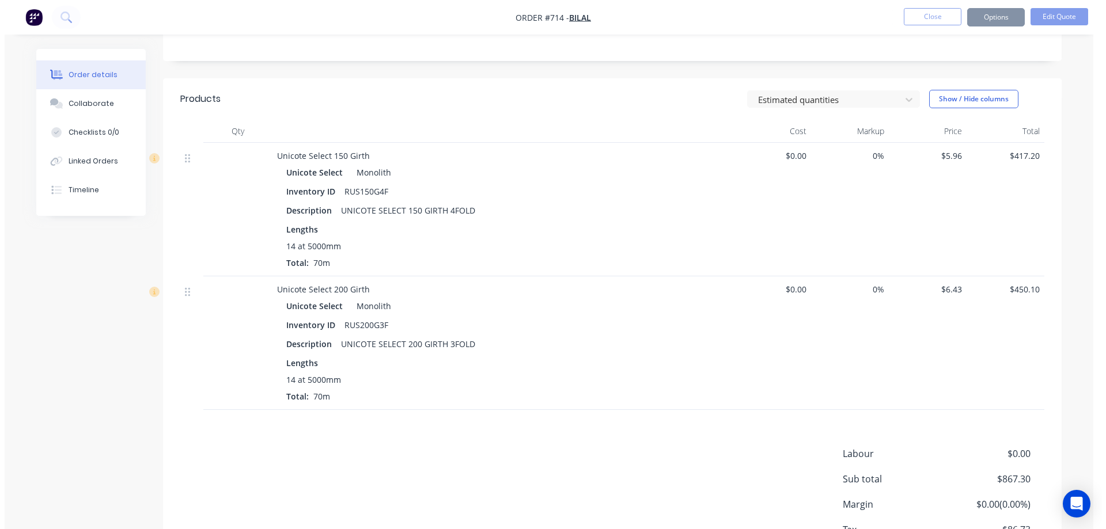
scroll to position [0, 0]
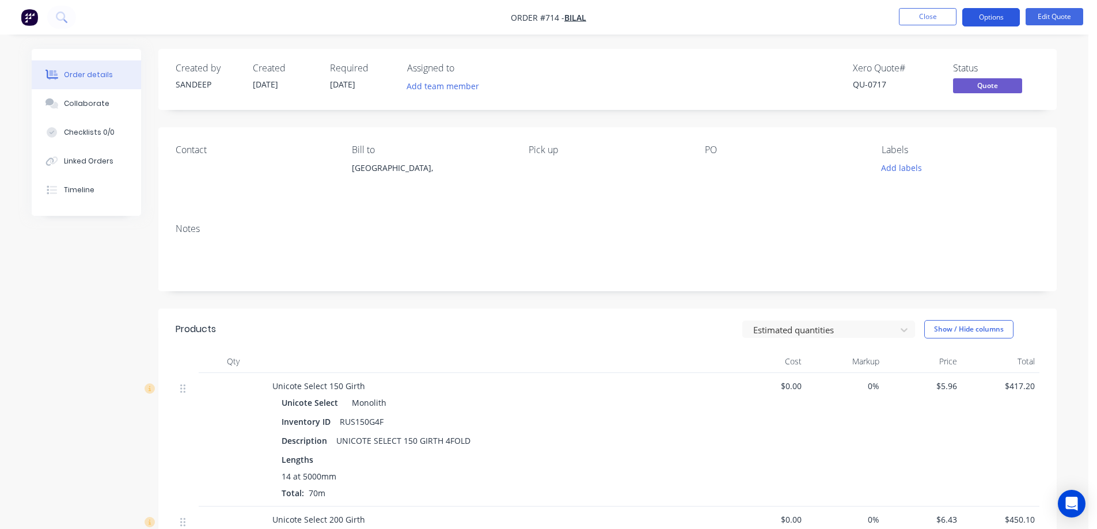
click at [979, 16] on button "Options" at bounding box center [991, 17] width 58 height 18
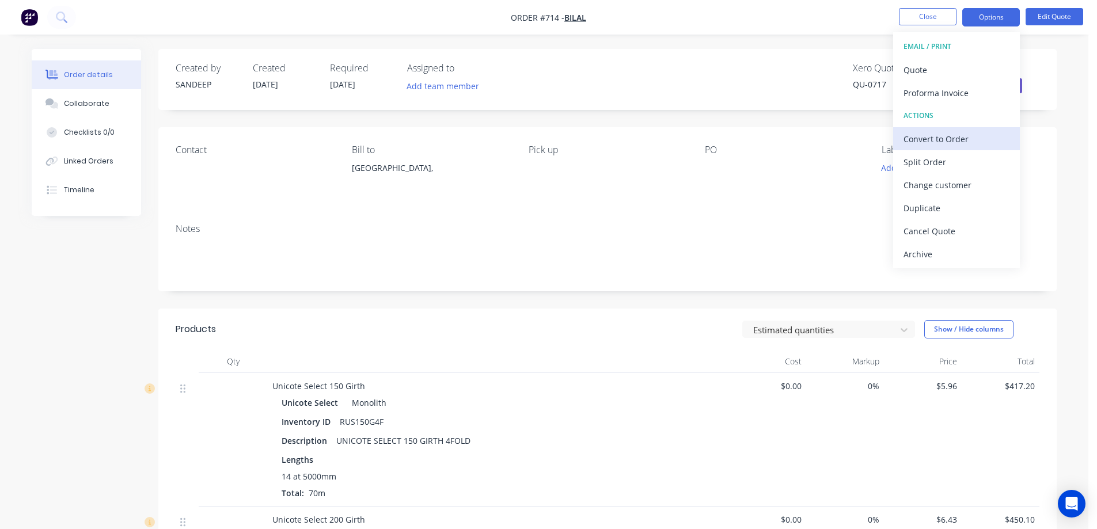
click at [926, 137] on div "Convert to Order" at bounding box center [956, 139] width 106 height 17
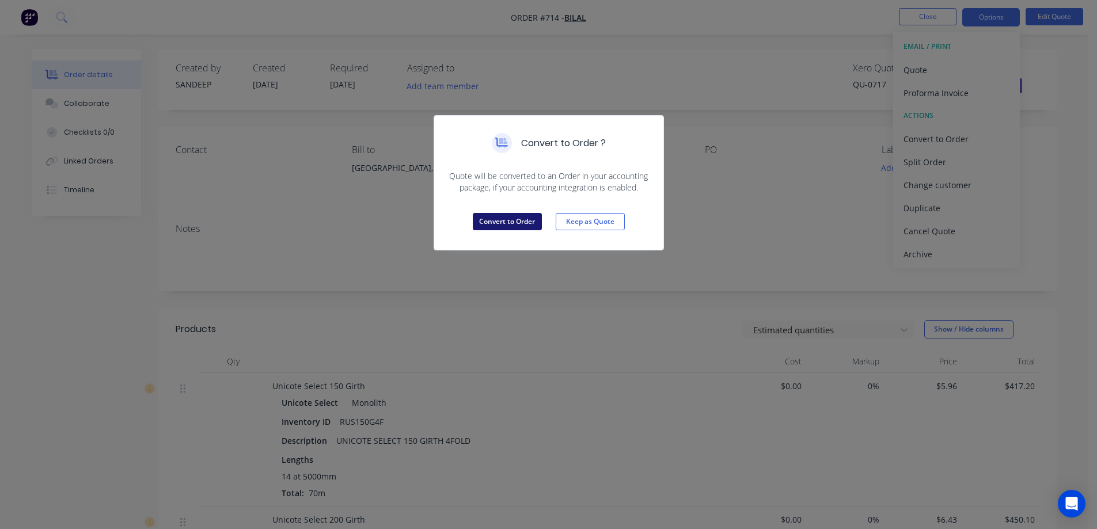
click at [531, 226] on button "Convert to Order" at bounding box center [507, 221] width 69 height 17
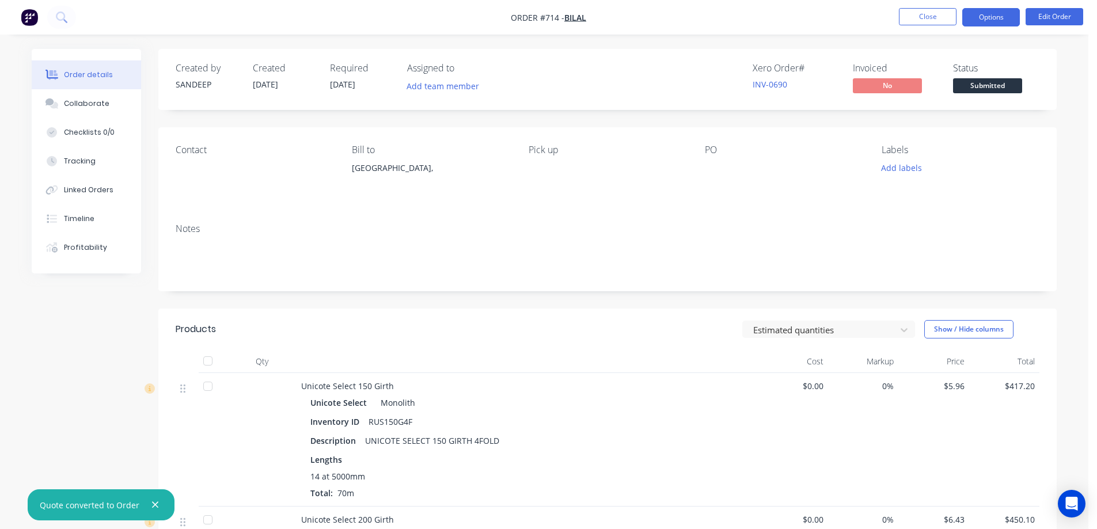
click at [999, 20] on button "Options" at bounding box center [991, 17] width 58 height 18
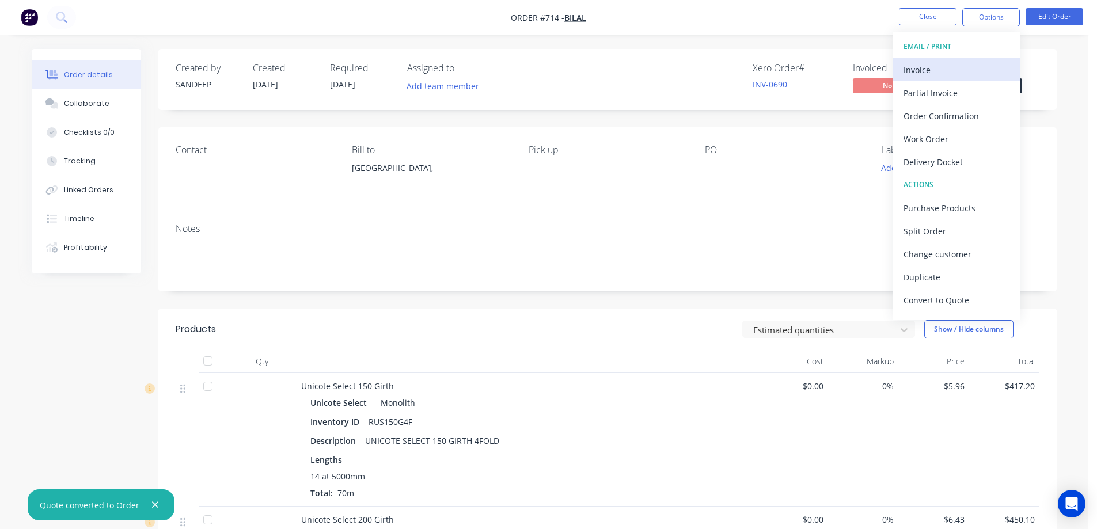
click at [962, 68] on div "Invoice" at bounding box center [956, 70] width 106 height 17
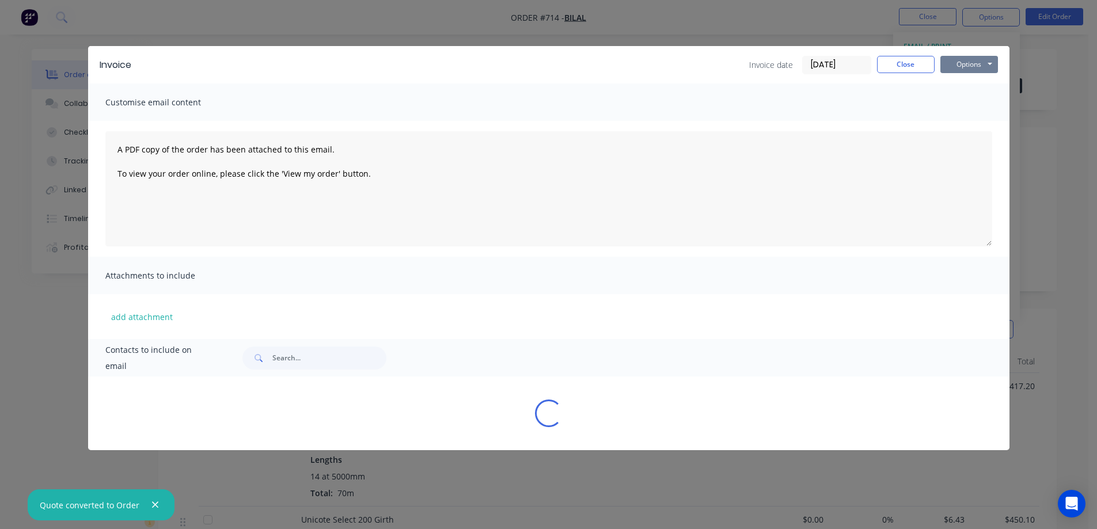
click at [968, 65] on button "Options" at bounding box center [969, 64] width 58 height 17
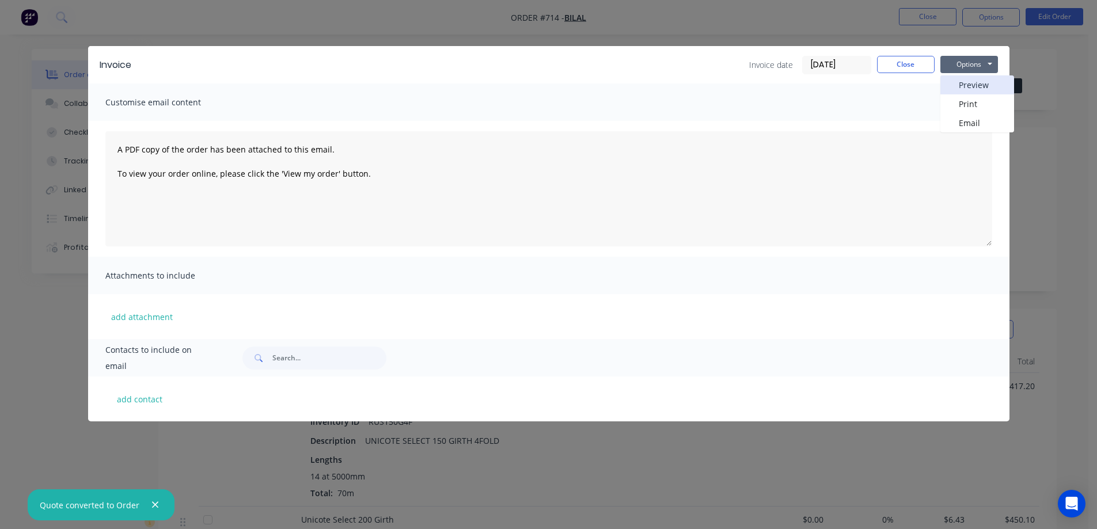
click at [963, 86] on button "Preview" at bounding box center [977, 84] width 74 height 19
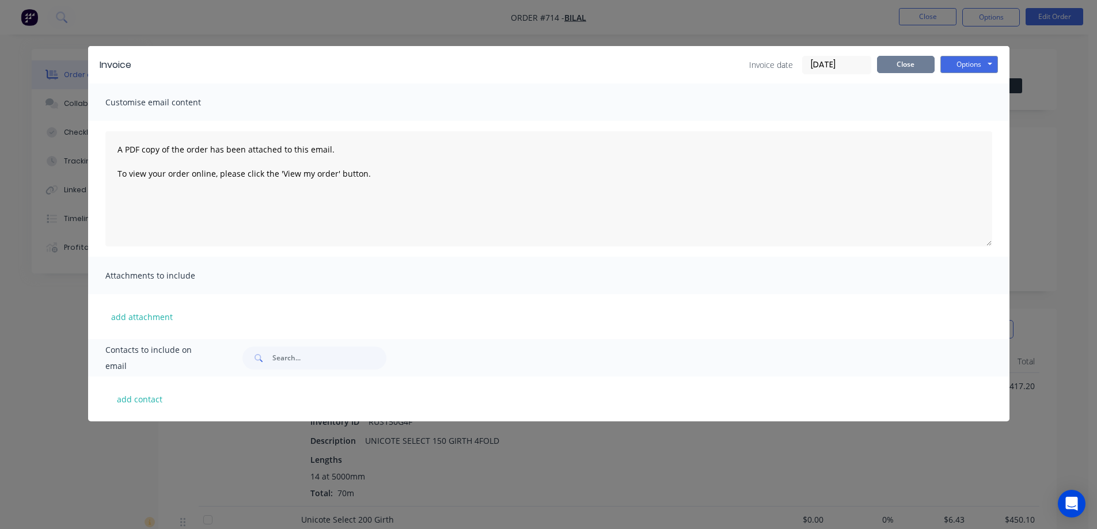
click at [889, 60] on button "Close" at bounding box center [906, 64] width 58 height 17
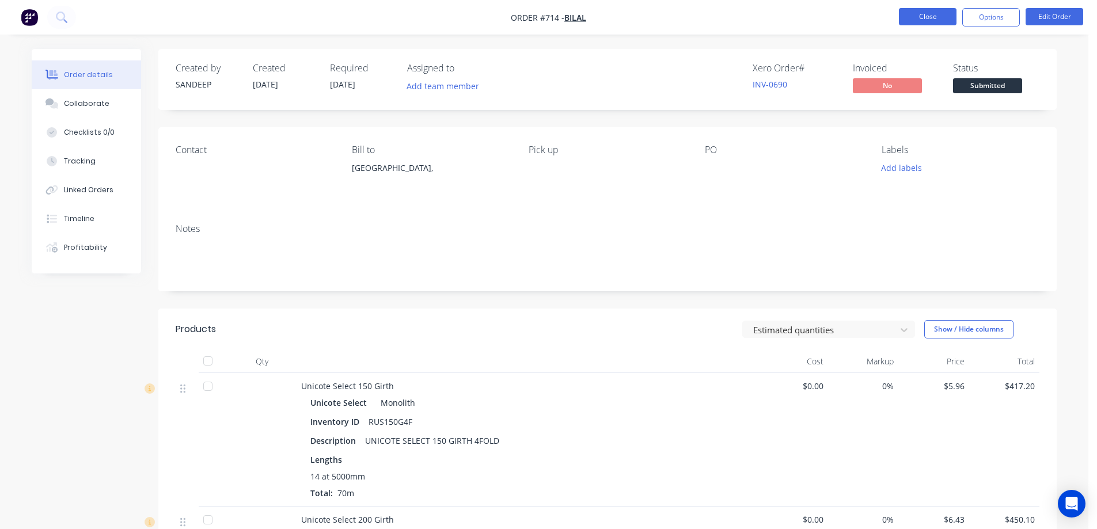
click at [903, 17] on button "Close" at bounding box center [928, 16] width 58 height 17
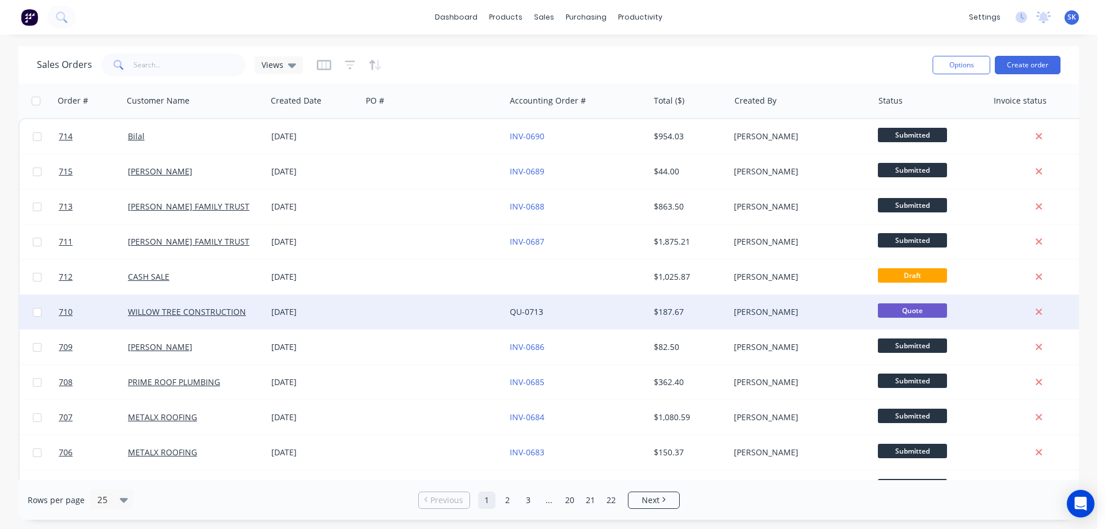
click at [393, 312] on div at bounding box center [433, 312] width 143 height 35
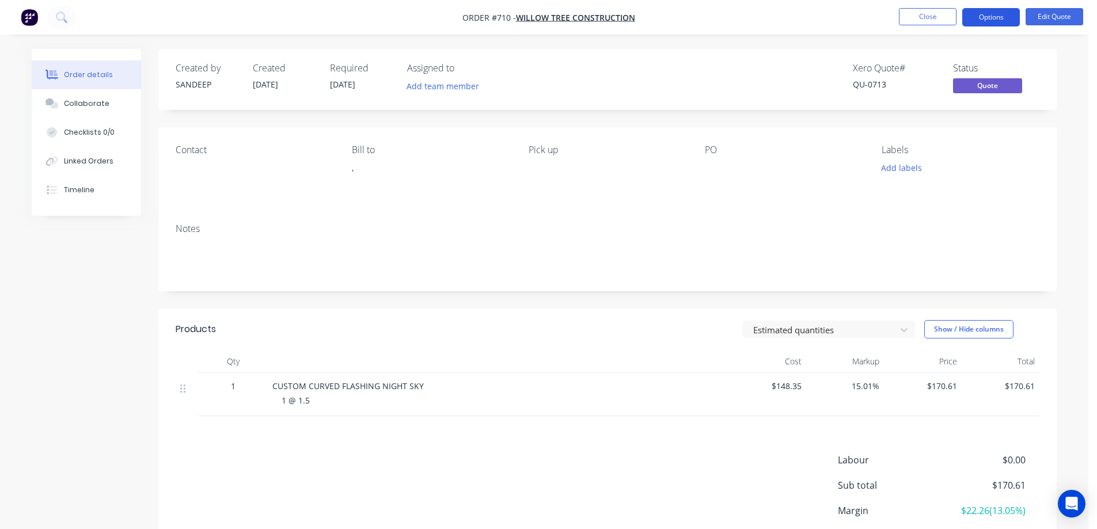
click at [979, 24] on button "Options" at bounding box center [991, 17] width 58 height 18
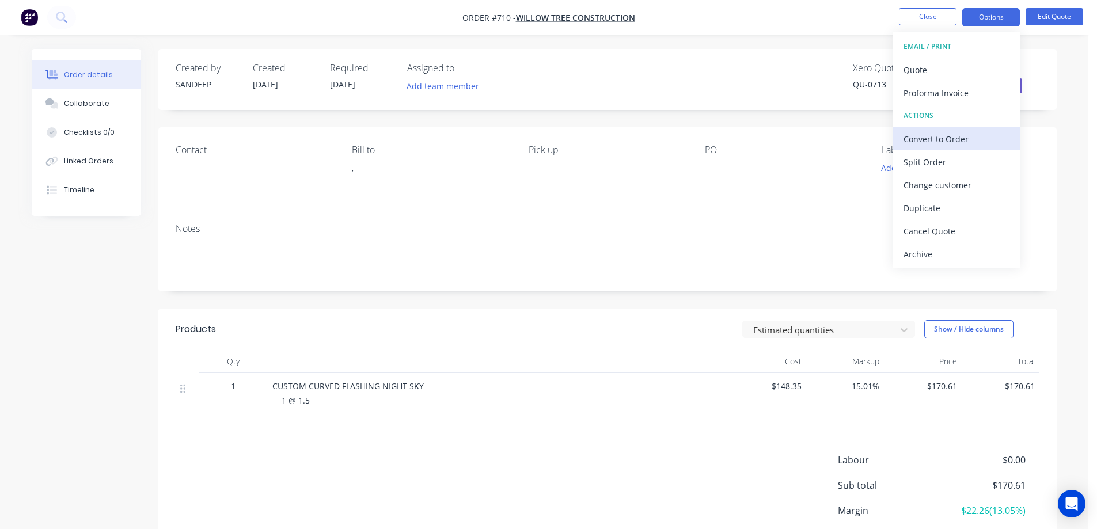
click at [918, 128] on button "Convert to Order" at bounding box center [956, 138] width 127 height 23
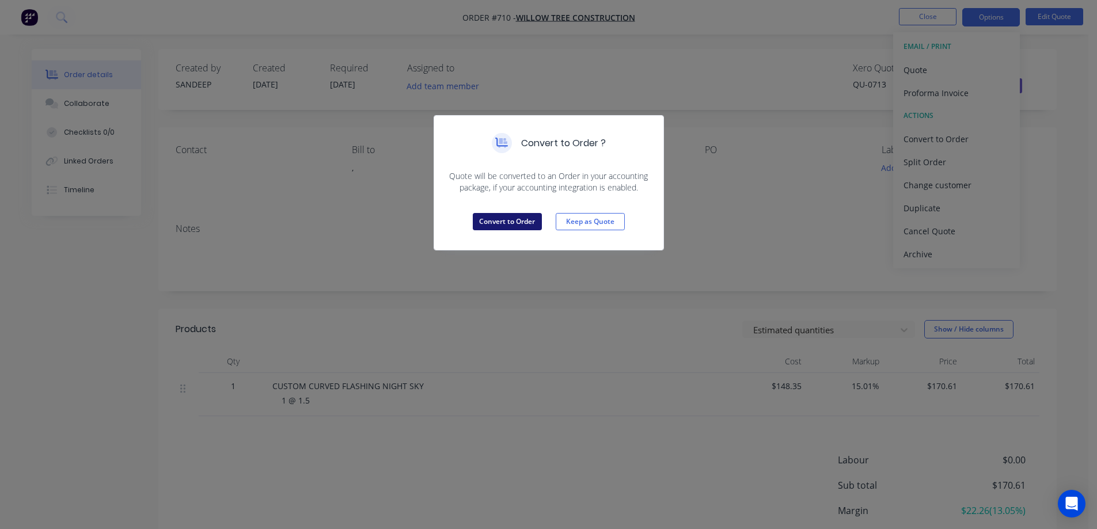
click at [509, 220] on button "Convert to Order" at bounding box center [507, 221] width 69 height 17
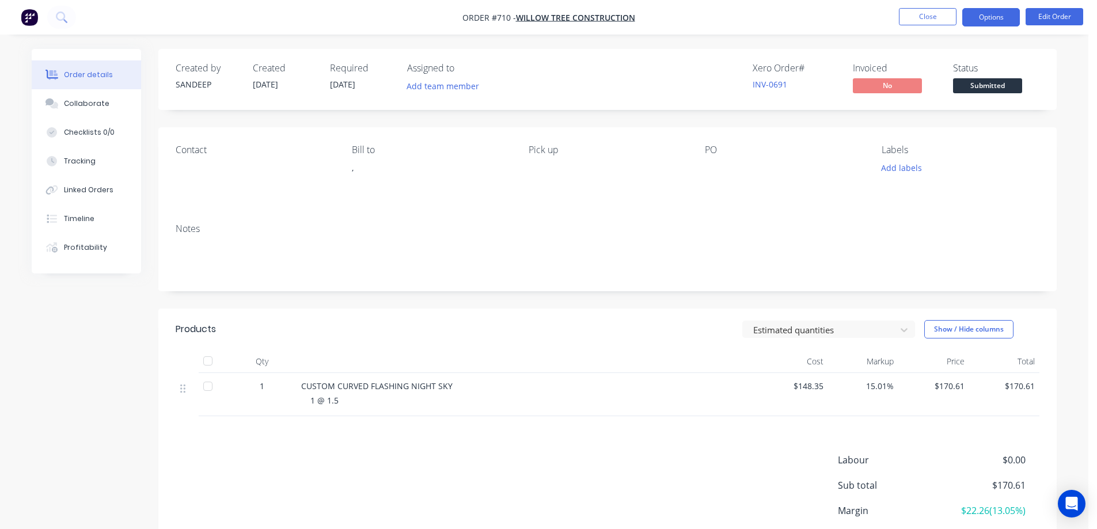
click at [981, 18] on button "Options" at bounding box center [991, 17] width 58 height 18
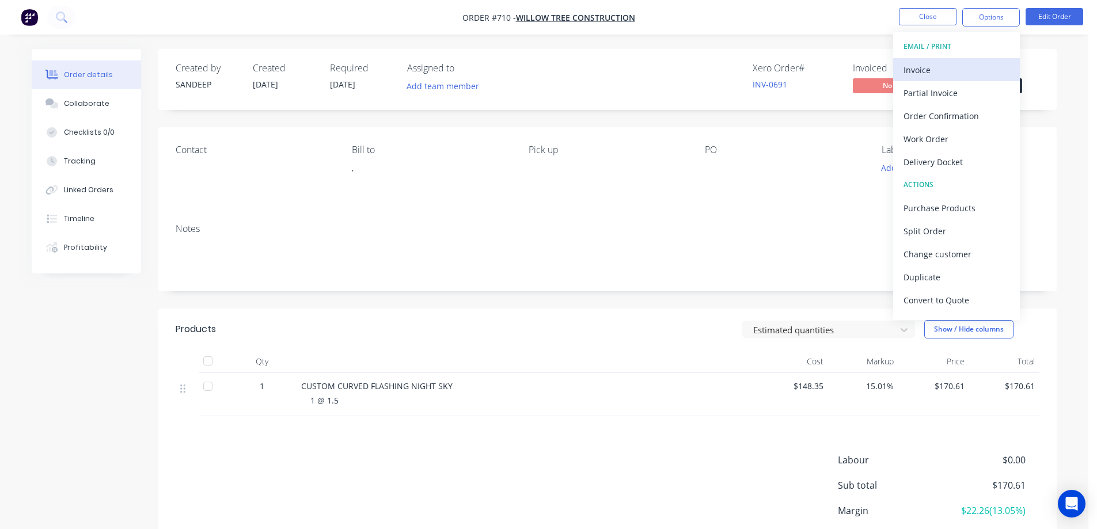
click at [956, 60] on button "Invoice" at bounding box center [956, 69] width 127 height 23
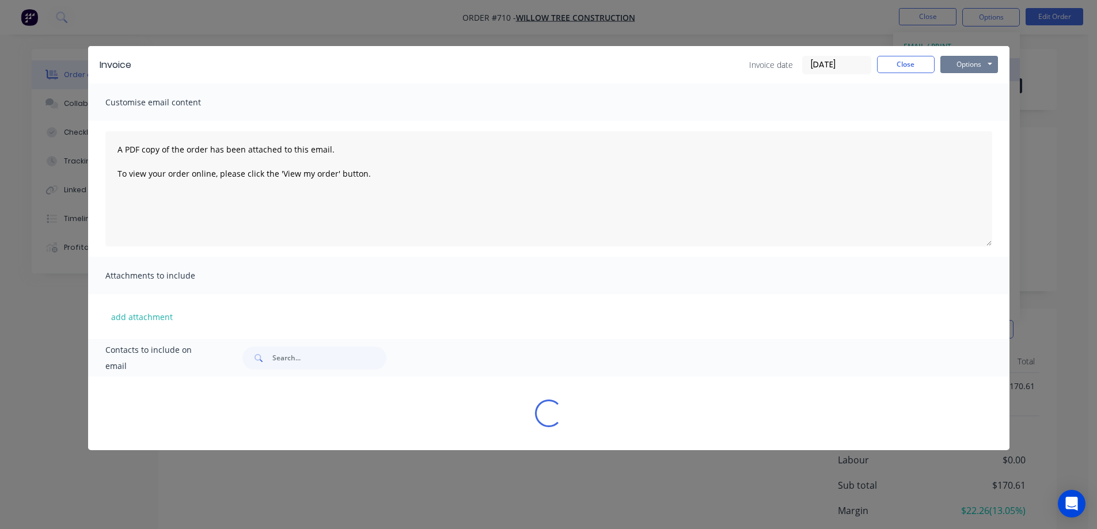
click at [956, 60] on button "Options" at bounding box center [969, 64] width 58 height 17
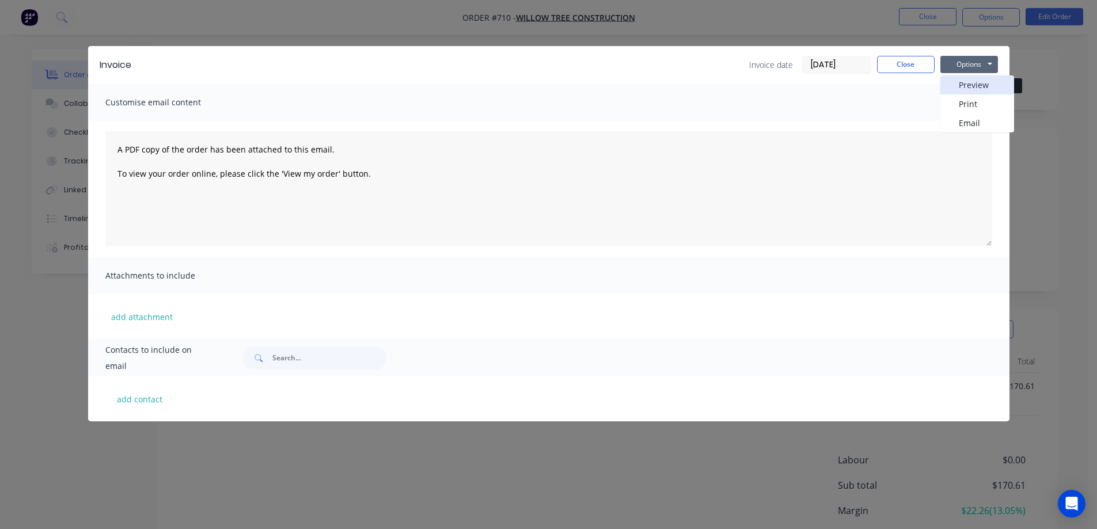
click at [958, 79] on button "Preview" at bounding box center [977, 84] width 74 height 19
click at [795, 24] on div "Invoice Invoice date 02/10/25 Close Options Preview Print Email Customise email…" at bounding box center [548, 264] width 1097 height 529
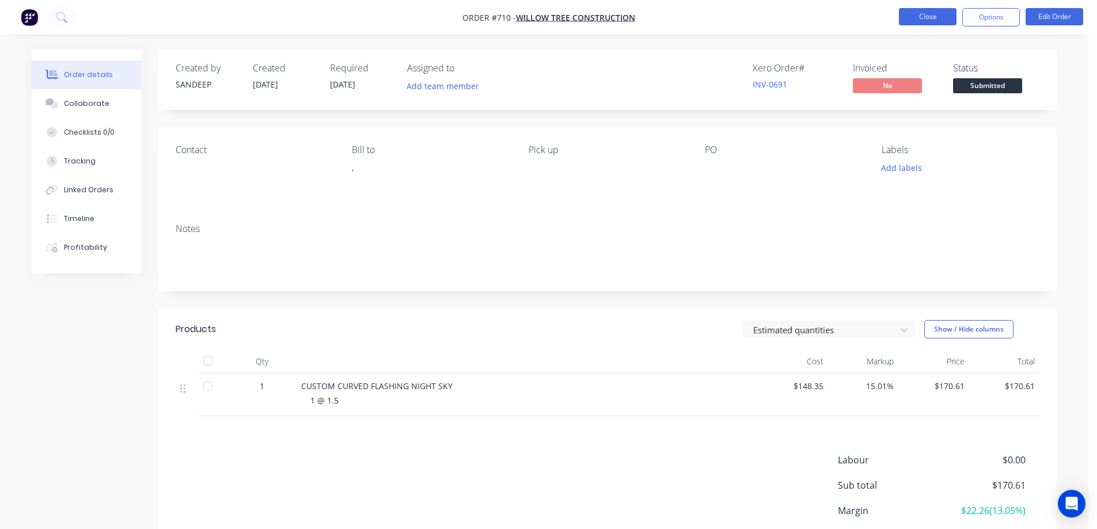
click at [917, 21] on button "Close" at bounding box center [928, 16] width 58 height 17
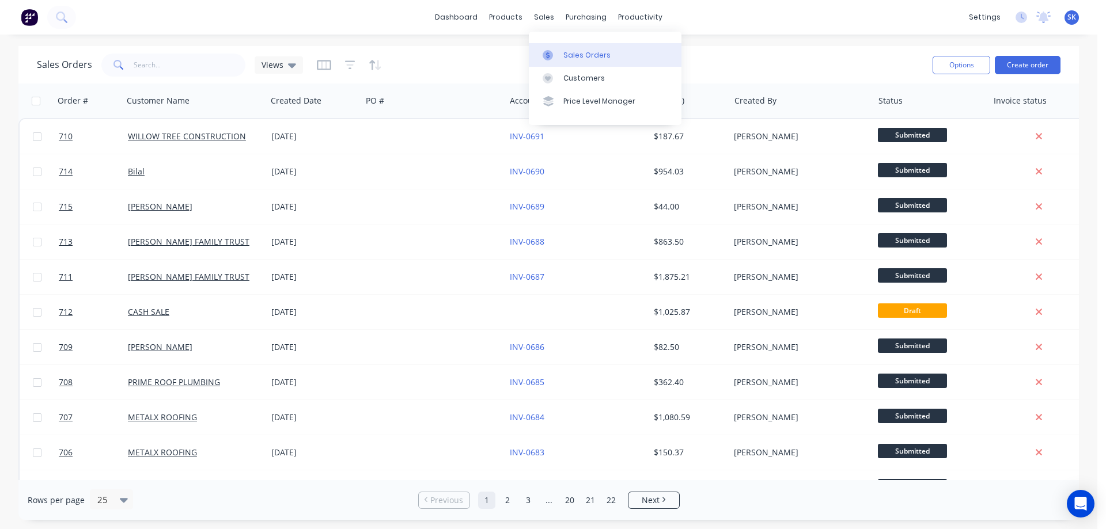
click at [567, 47] on link "Sales Orders" at bounding box center [605, 54] width 153 height 23
click at [593, 52] on div "Purchase Orders" at bounding box center [623, 55] width 61 height 10
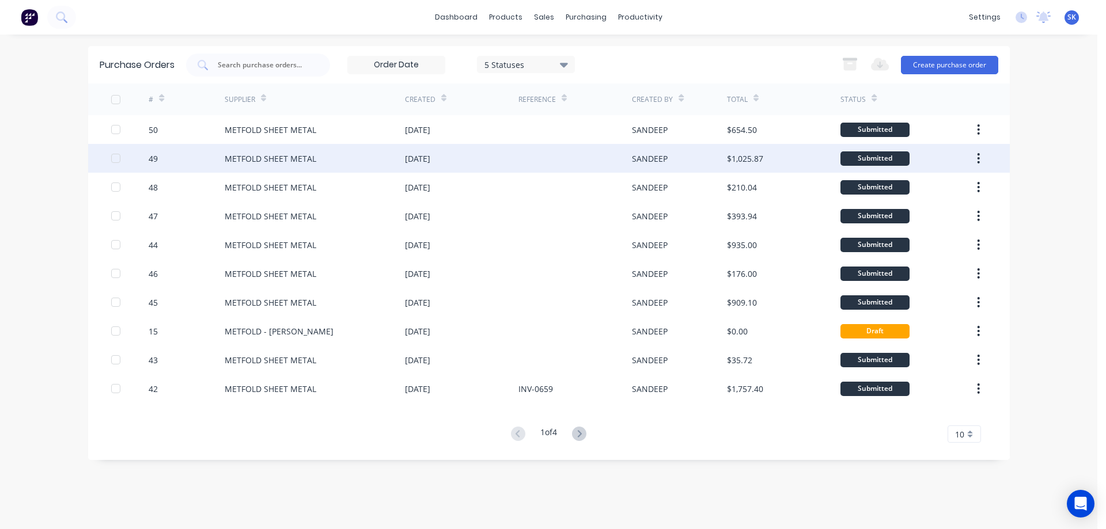
click at [430, 155] on div "01 Oct 2025" at bounding box center [417, 159] width 25 height 12
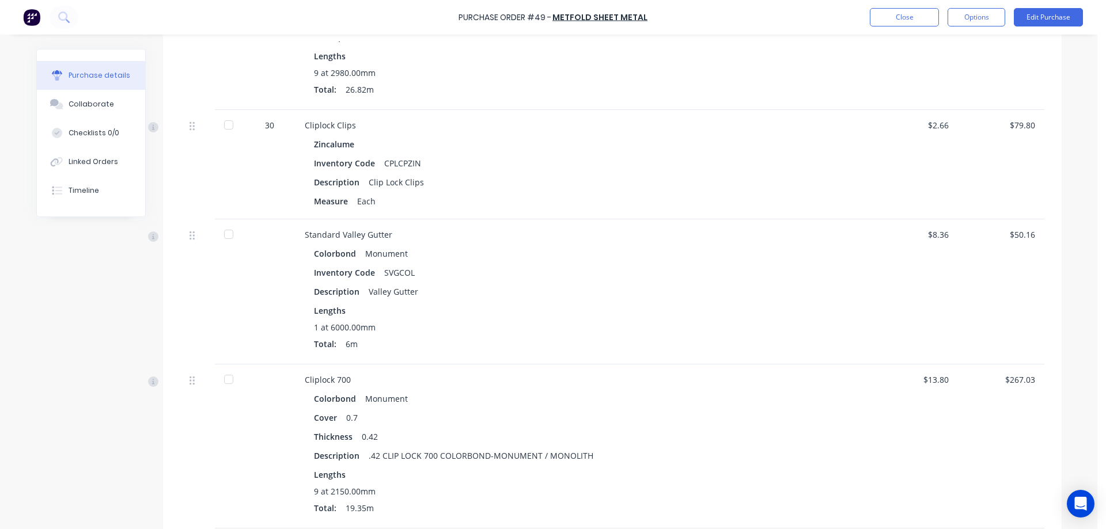
scroll to position [403, 0]
click at [897, 17] on button "Close" at bounding box center [903, 17] width 69 height 18
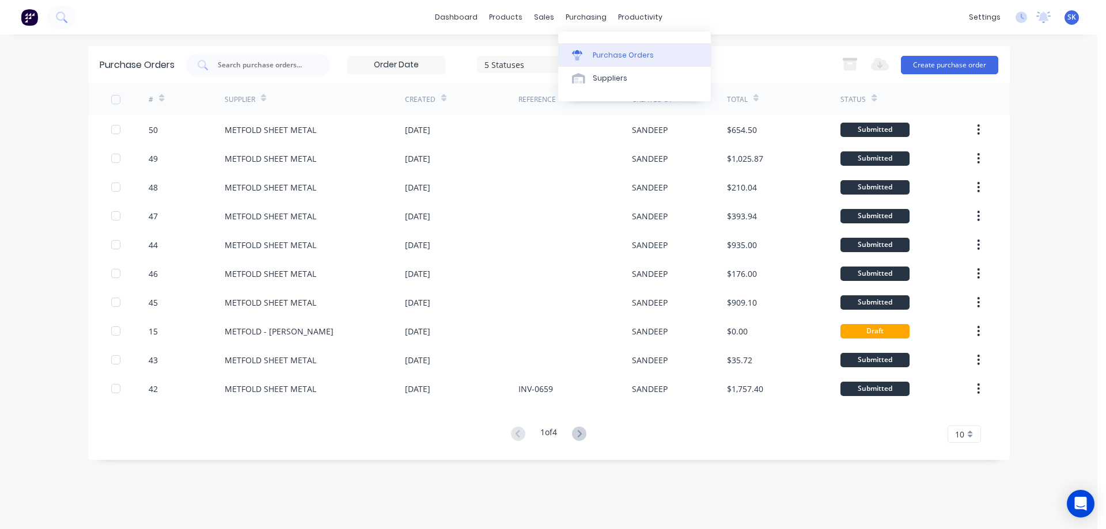
click at [590, 52] on link "Purchase Orders" at bounding box center [634, 54] width 153 height 23
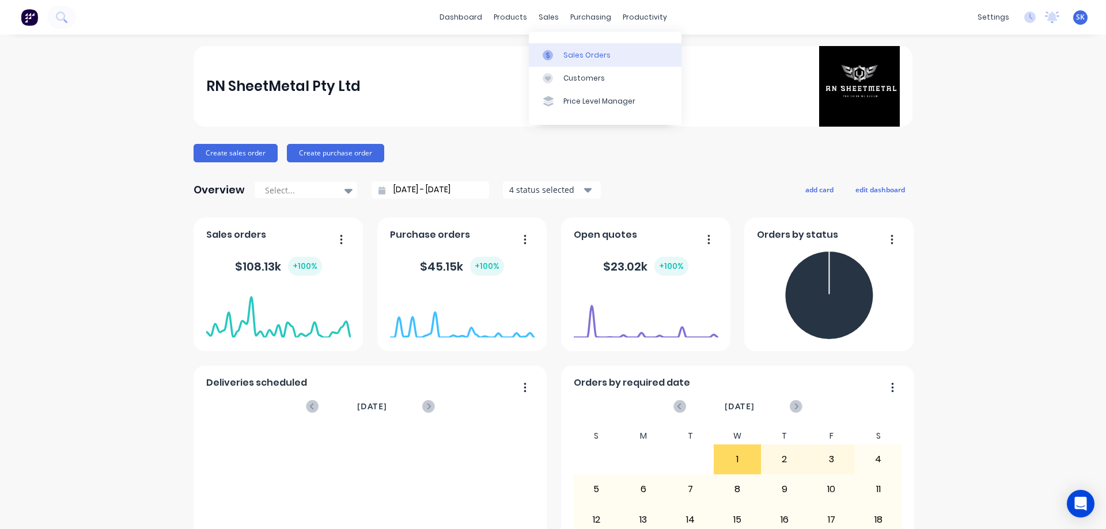
click at [575, 54] on div "Sales Orders" at bounding box center [586, 55] width 47 height 10
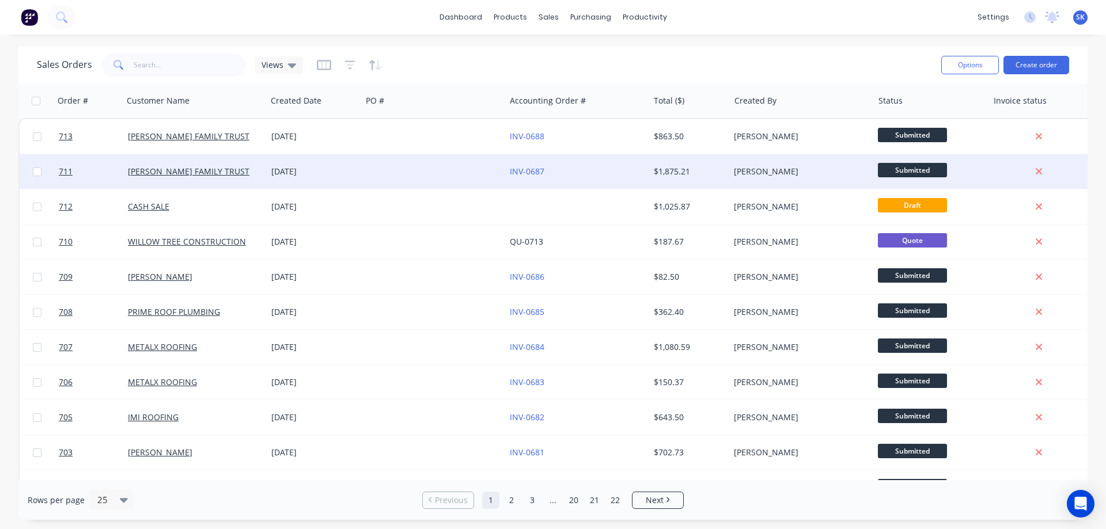
click at [409, 166] on div at bounding box center [433, 171] width 143 height 35
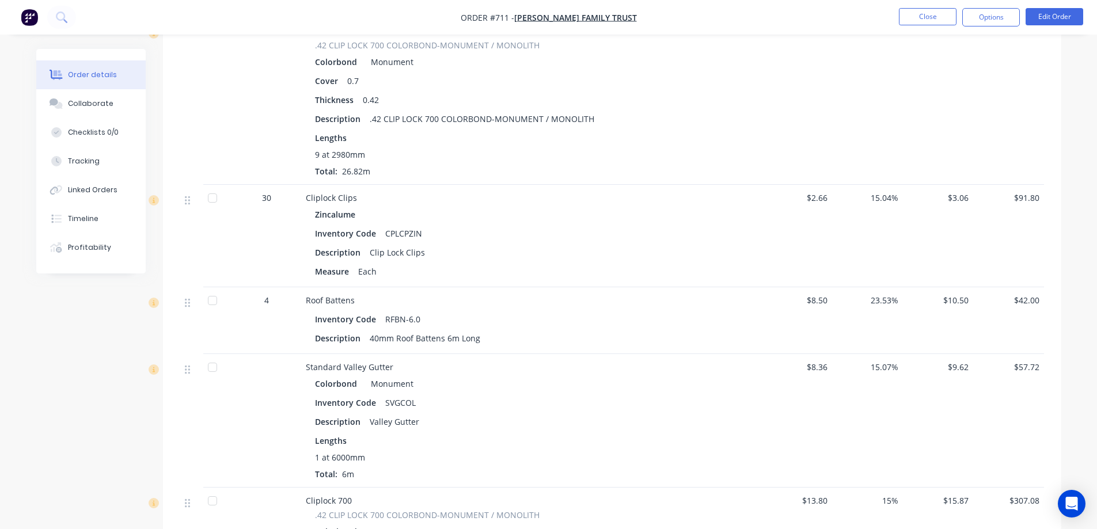
scroll to position [1715, 0]
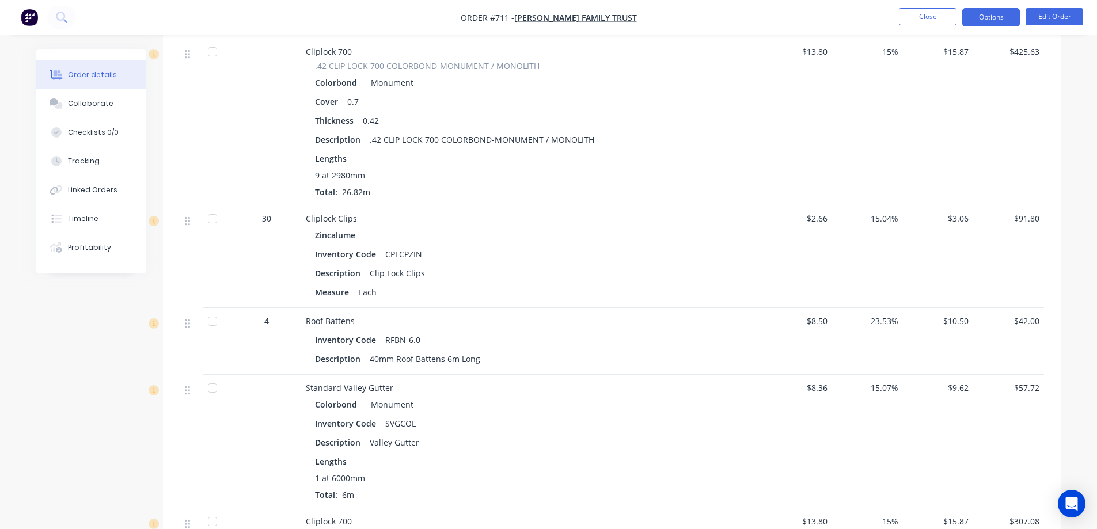
click at [998, 18] on button "Options" at bounding box center [991, 17] width 58 height 18
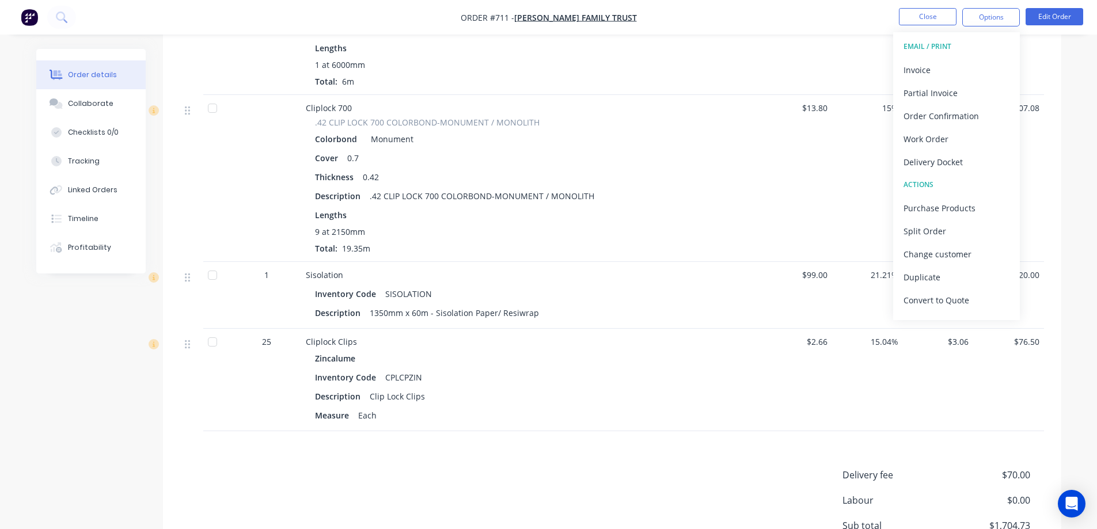
scroll to position [2233, 0]
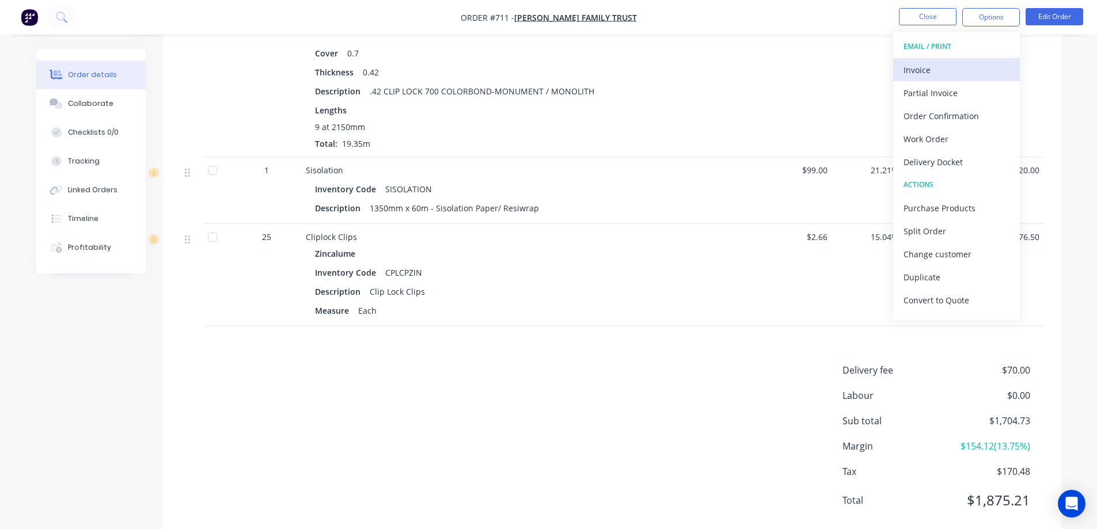
click at [935, 69] on div "Invoice" at bounding box center [956, 70] width 106 height 17
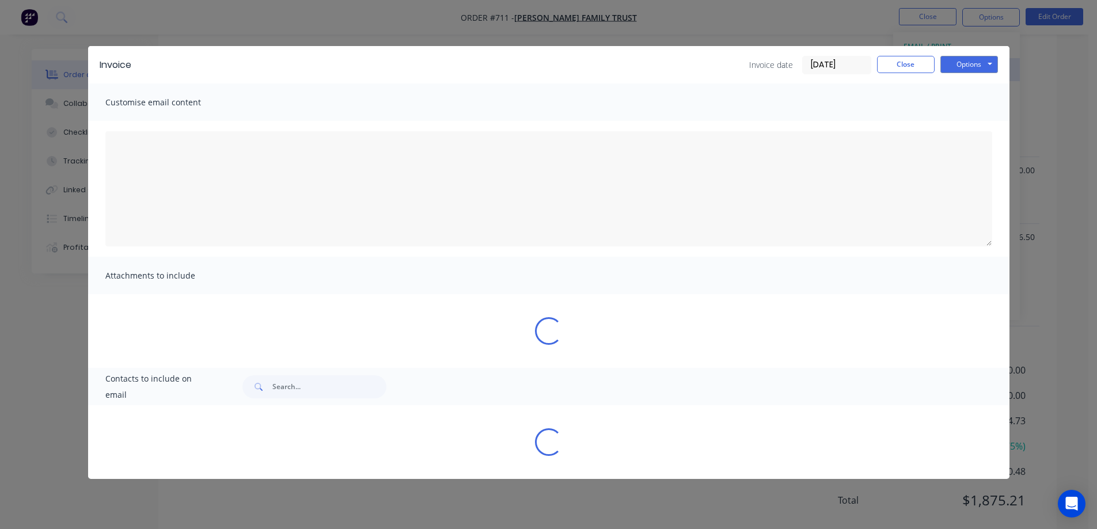
type textarea "A PDF copy of the order has been attached to this email. To view your order onl…"
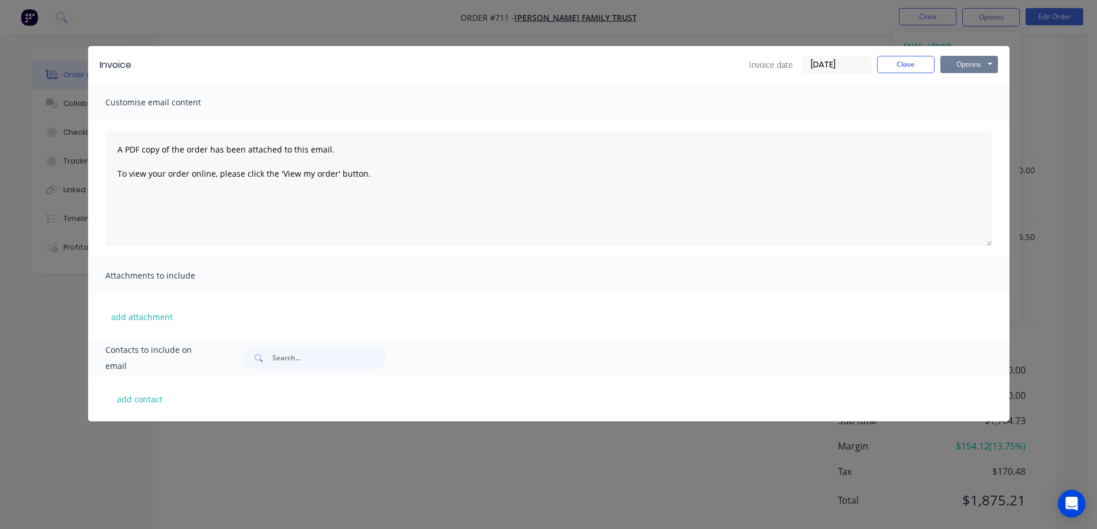
click at [974, 63] on button "Options" at bounding box center [969, 64] width 58 height 17
click at [966, 78] on button "Preview" at bounding box center [977, 84] width 74 height 19
click at [887, 64] on button "Close" at bounding box center [906, 64] width 58 height 17
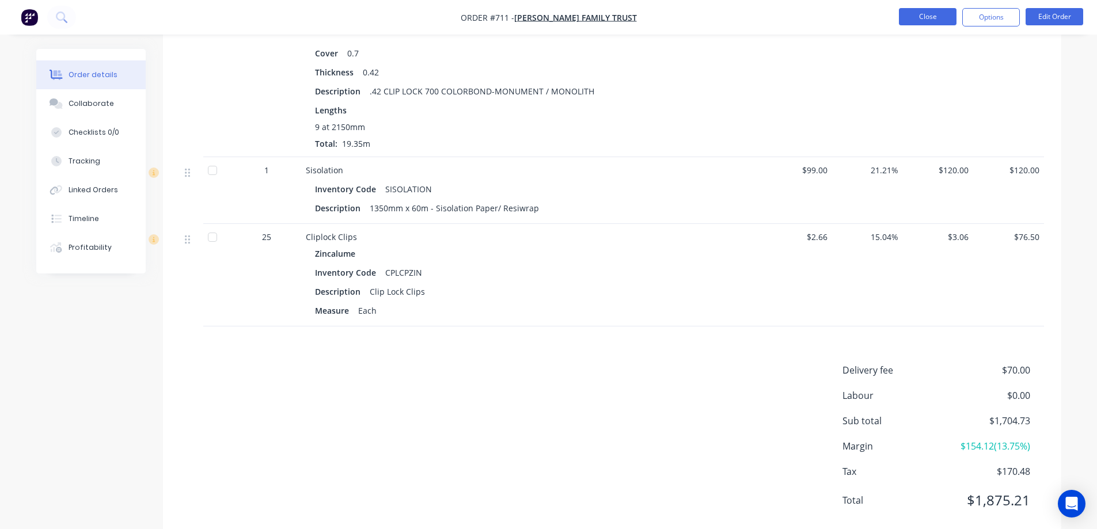
click at [927, 15] on button "Close" at bounding box center [928, 16] width 58 height 17
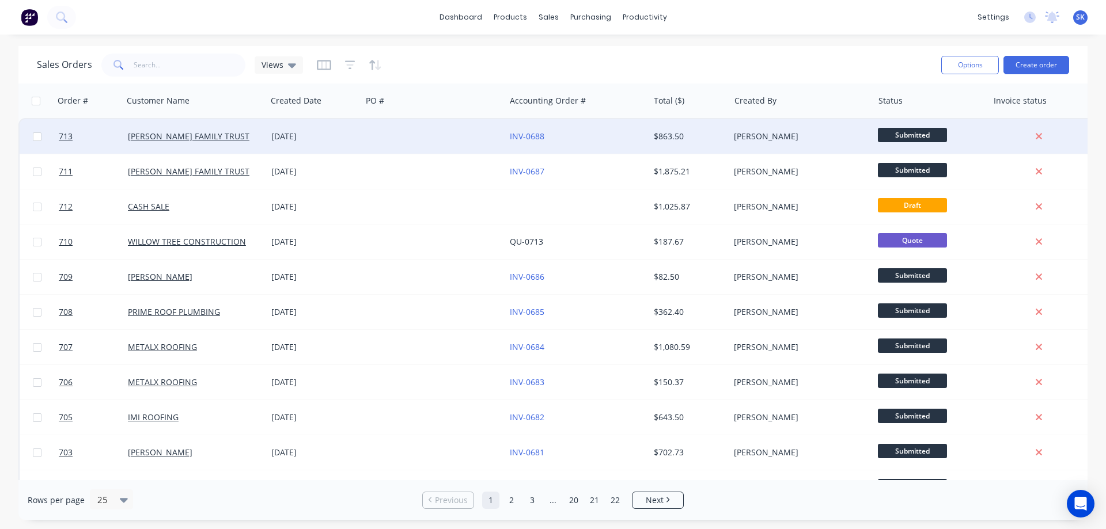
click at [393, 137] on div at bounding box center [433, 136] width 143 height 35
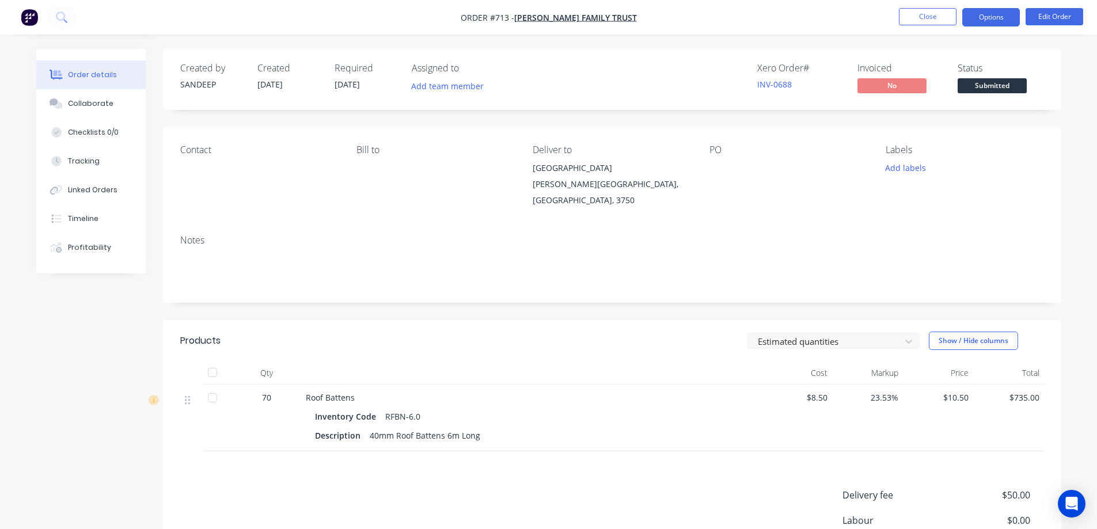
click at [1008, 20] on button "Options" at bounding box center [991, 17] width 58 height 18
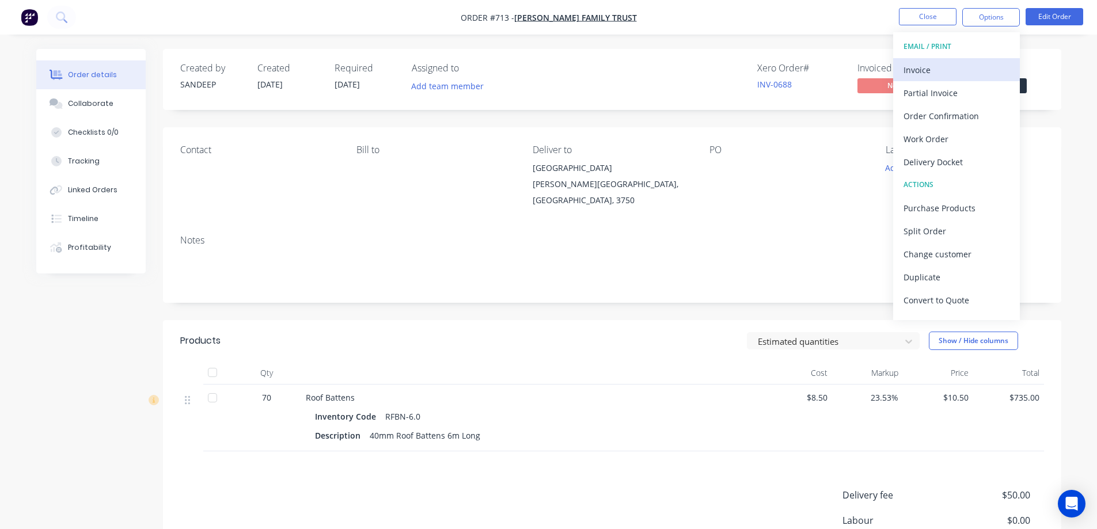
click at [966, 60] on button "Invoice" at bounding box center [956, 69] width 127 height 23
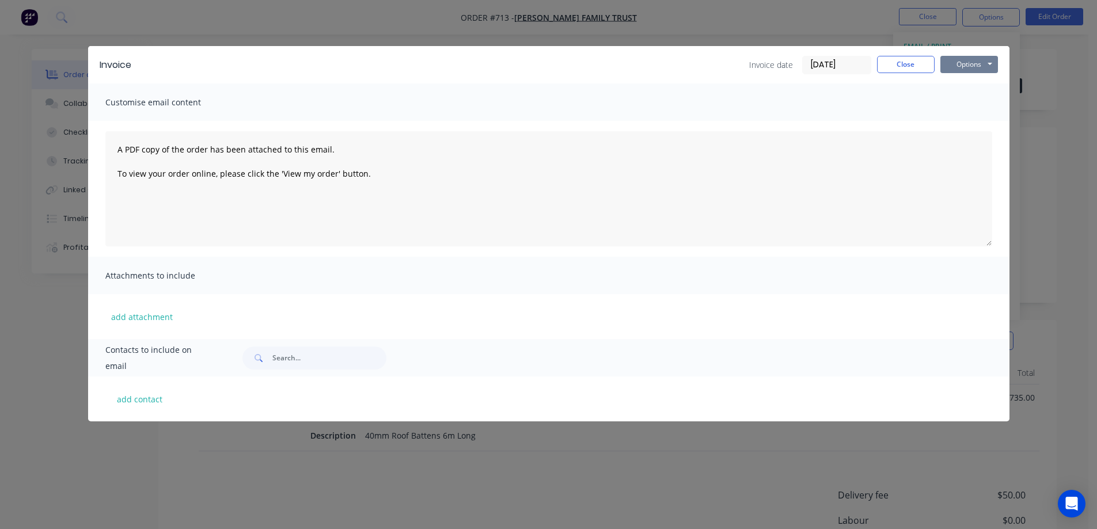
click at [967, 60] on button "Options" at bounding box center [969, 64] width 58 height 17
click at [969, 84] on button "Preview" at bounding box center [977, 84] width 74 height 19
click at [928, 56] on button "Close" at bounding box center [906, 64] width 58 height 17
drag, startPoint x: 928, startPoint y: 56, endPoint x: 925, endPoint y: 26, distance: 30.6
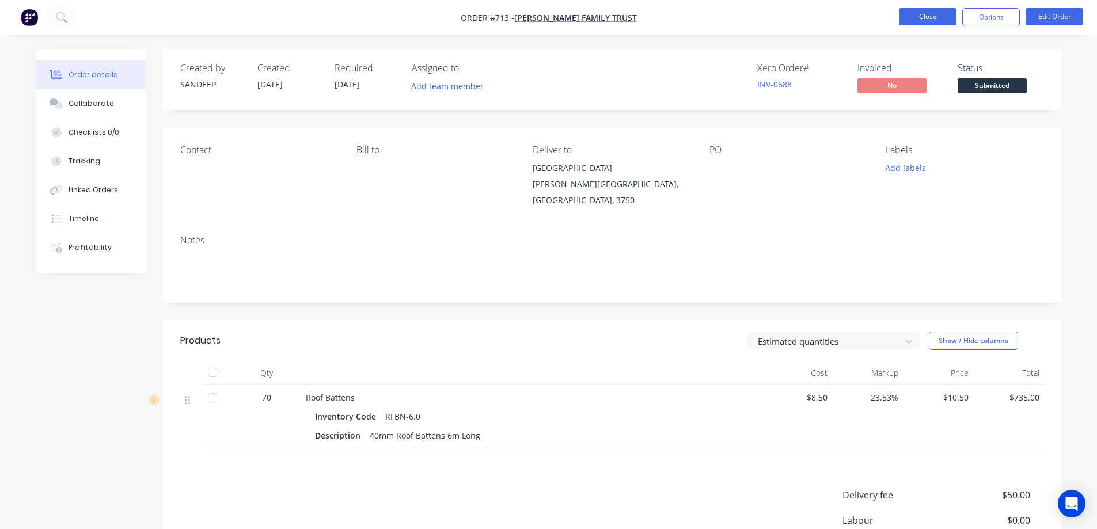
click at [926, 17] on button "Close" at bounding box center [928, 16] width 58 height 17
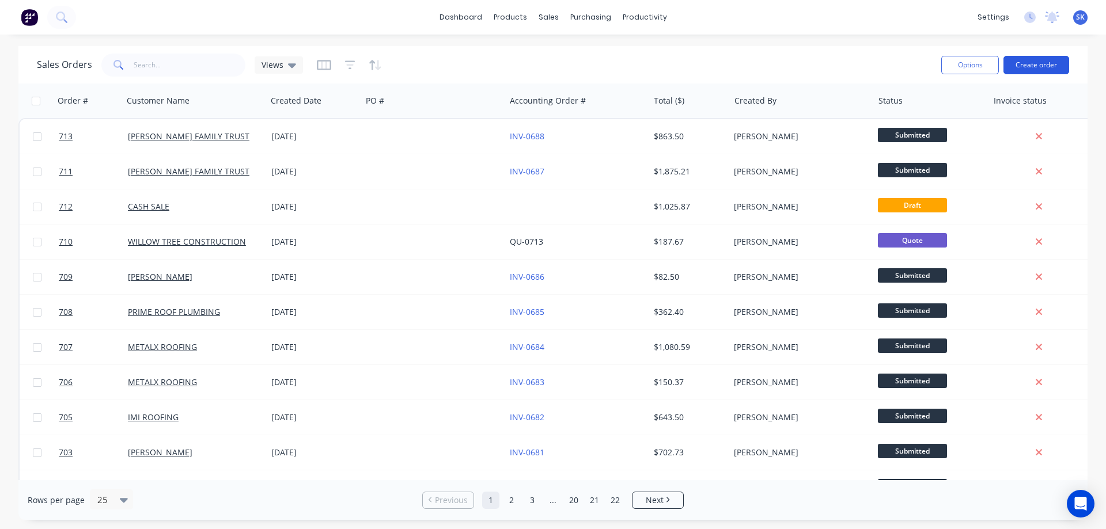
click at [1033, 66] on button "Create order" at bounding box center [1036, 65] width 66 height 18
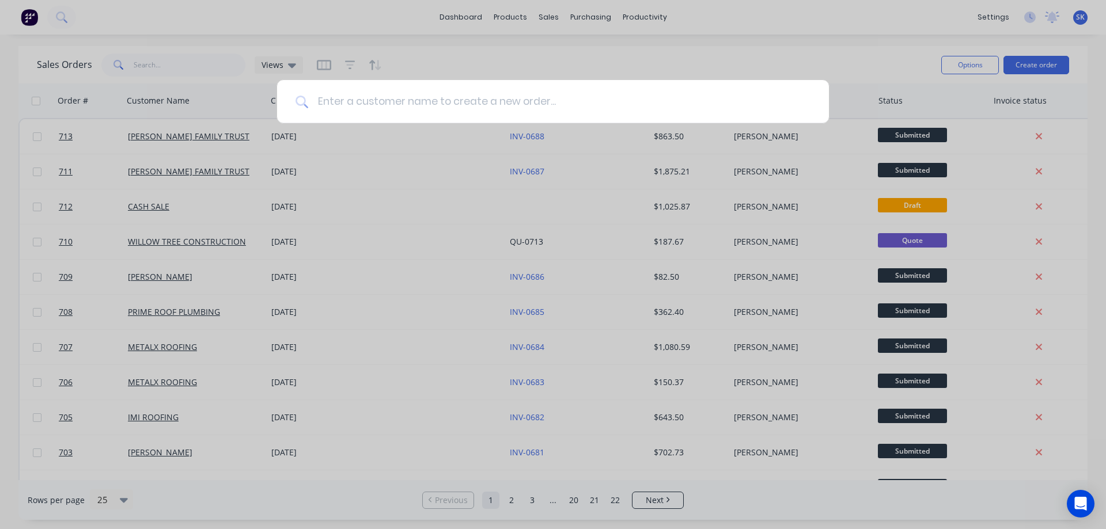
click at [546, 111] on input at bounding box center [559, 101] width 502 height 43
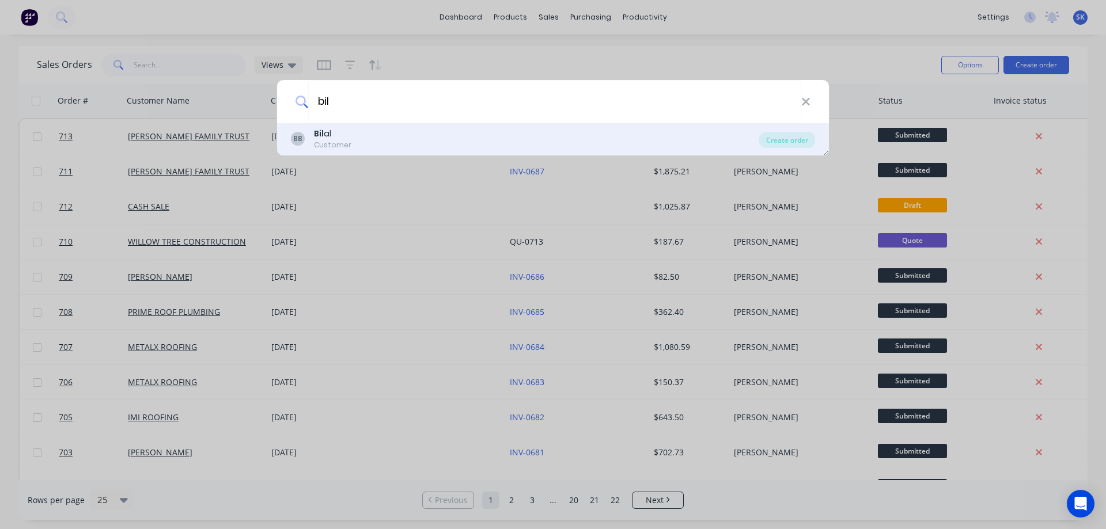
type input "bil"
click at [325, 140] on div "Customer" at bounding box center [332, 145] width 37 height 10
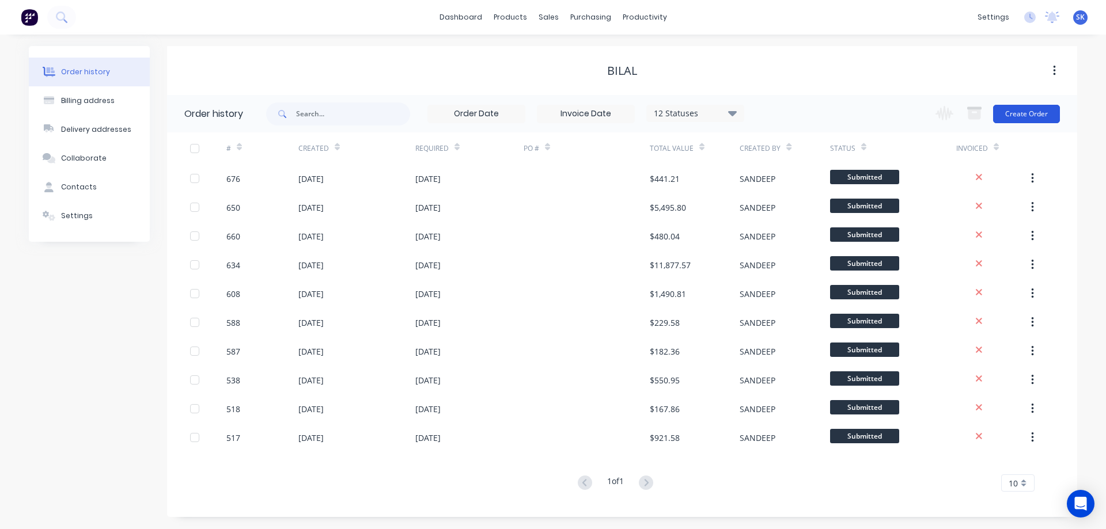
click at [1022, 113] on button "Create Order" at bounding box center [1026, 114] width 67 height 18
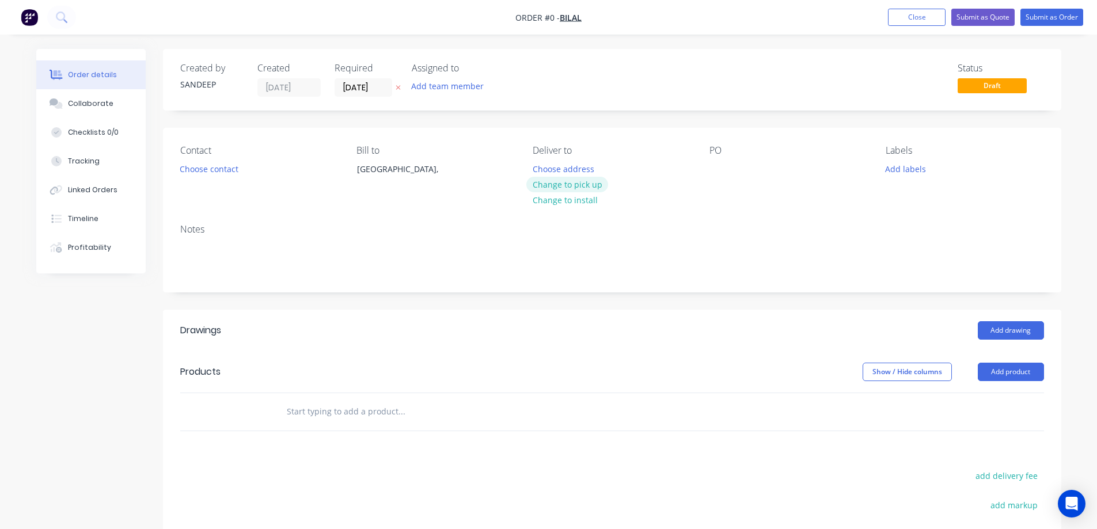
click at [548, 182] on button "Change to pick up" at bounding box center [567, 185] width 82 height 16
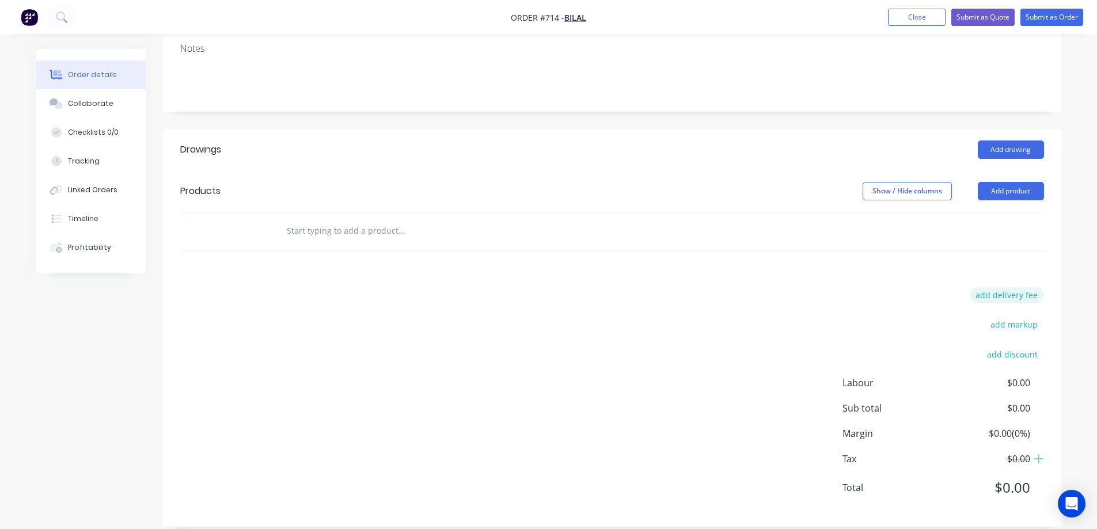
scroll to position [196, 0]
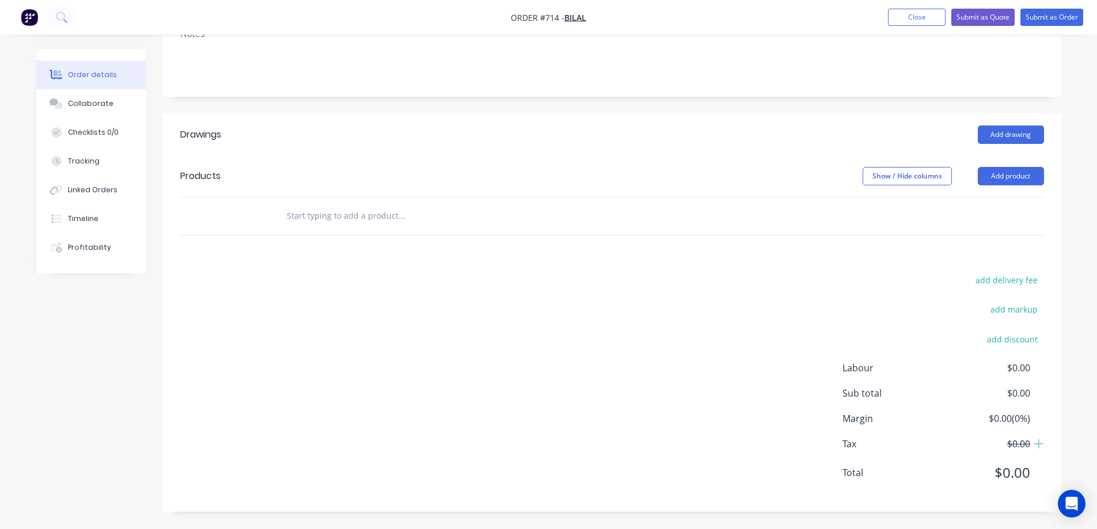
click at [299, 210] on input "text" at bounding box center [401, 215] width 230 height 23
click at [299, 218] on input "text" at bounding box center [401, 215] width 230 height 23
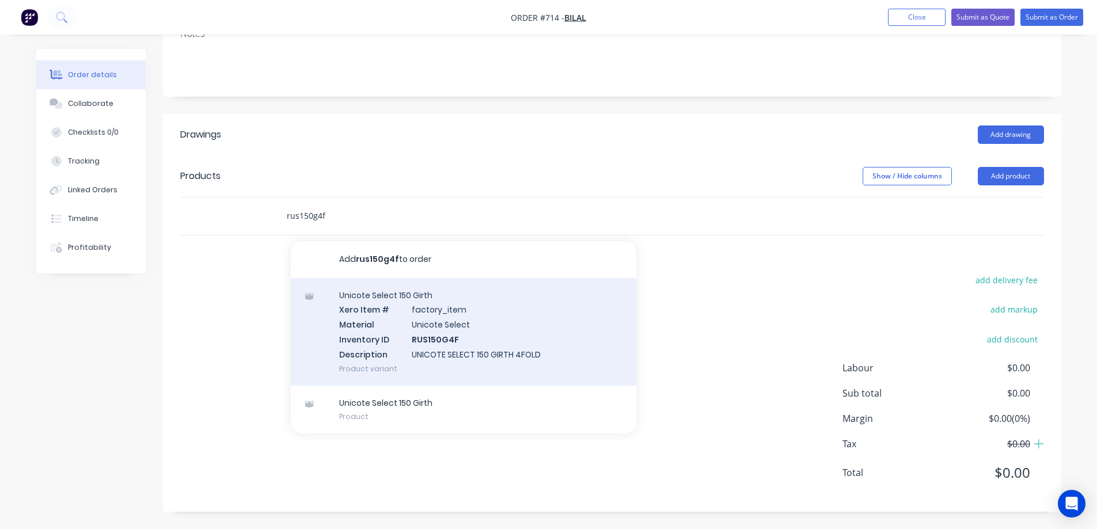
type input "rus150g4f"
click at [352, 328] on div "Unicote Select 150 Girth Xero Item # factory_item Material Unicote Select Inven…" at bounding box center [463, 332] width 345 height 108
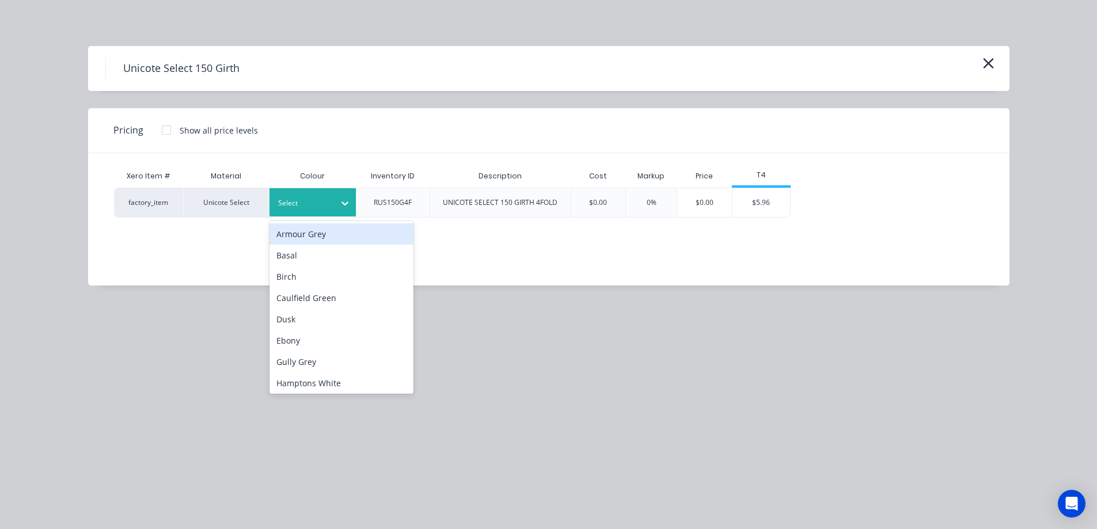
click at [326, 210] on div "Select" at bounding box center [302, 203] width 64 height 15
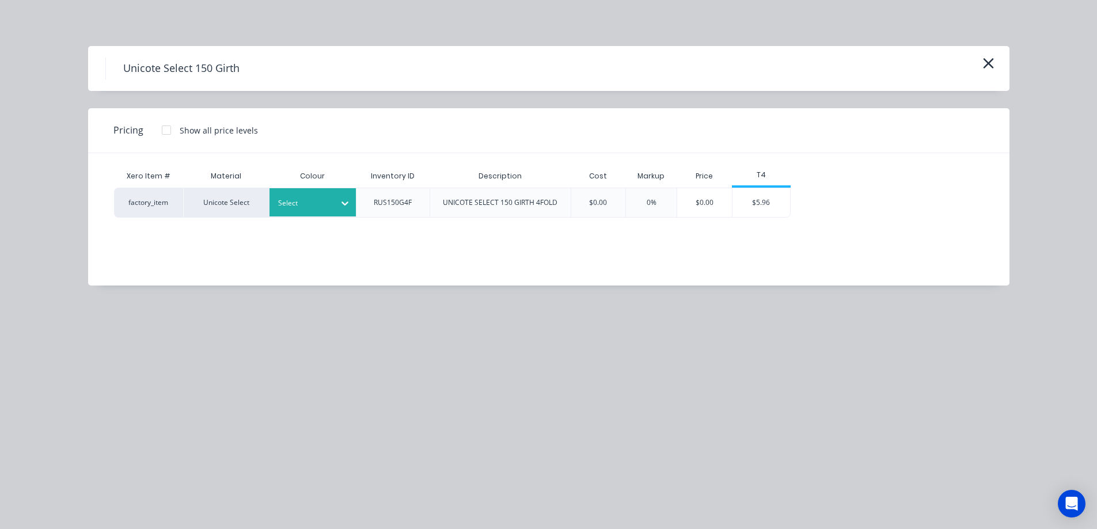
click at [324, 203] on div at bounding box center [304, 203] width 52 height 13
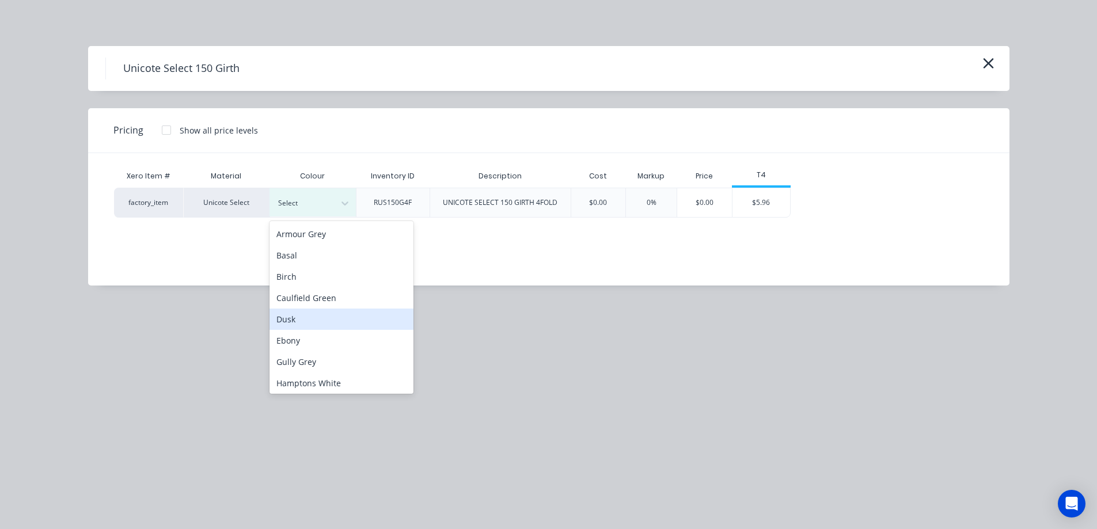
scroll to position [173, 0]
click at [322, 345] on div "Monolith" at bounding box center [341, 338] width 144 height 21
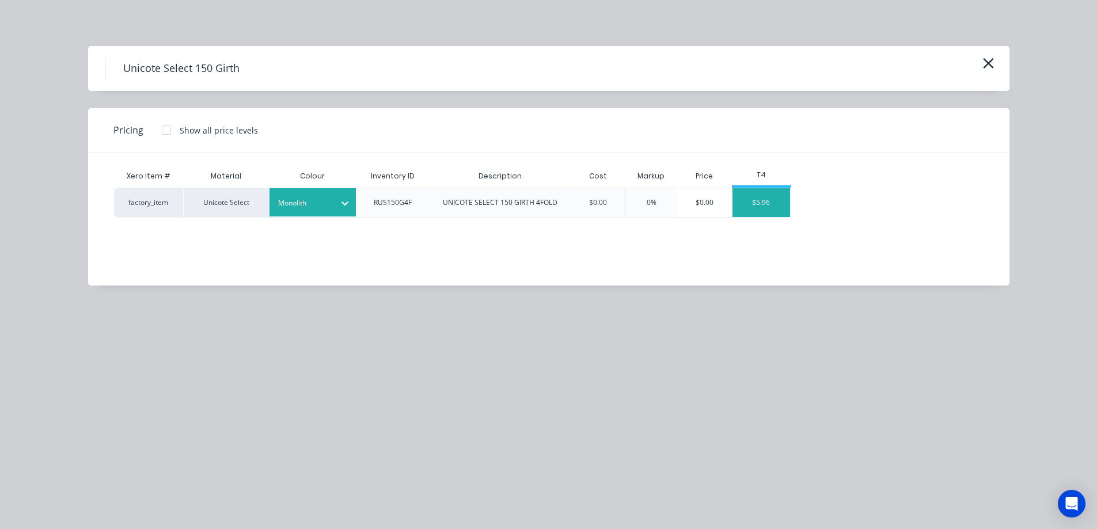
click at [777, 199] on div "$5.96" at bounding box center [761, 202] width 58 height 29
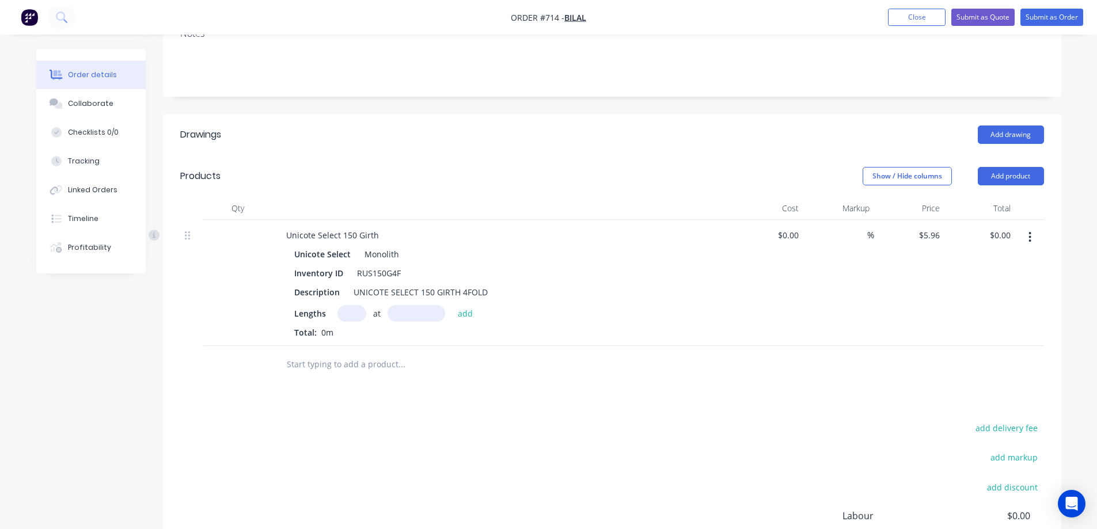
click at [345, 310] on input "text" at bounding box center [351, 313] width 29 height 17
type input "14"
type input "5000mm"
click at [466, 312] on button "add" at bounding box center [465, 313] width 27 height 16
type input "$417.20"
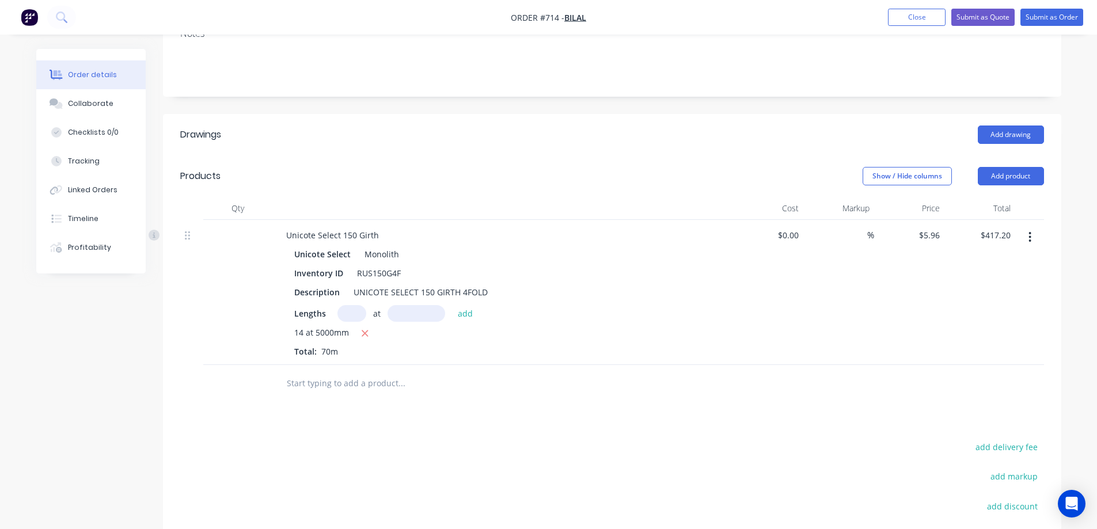
click at [341, 377] on input "text" at bounding box center [401, 383] width 230 height 23
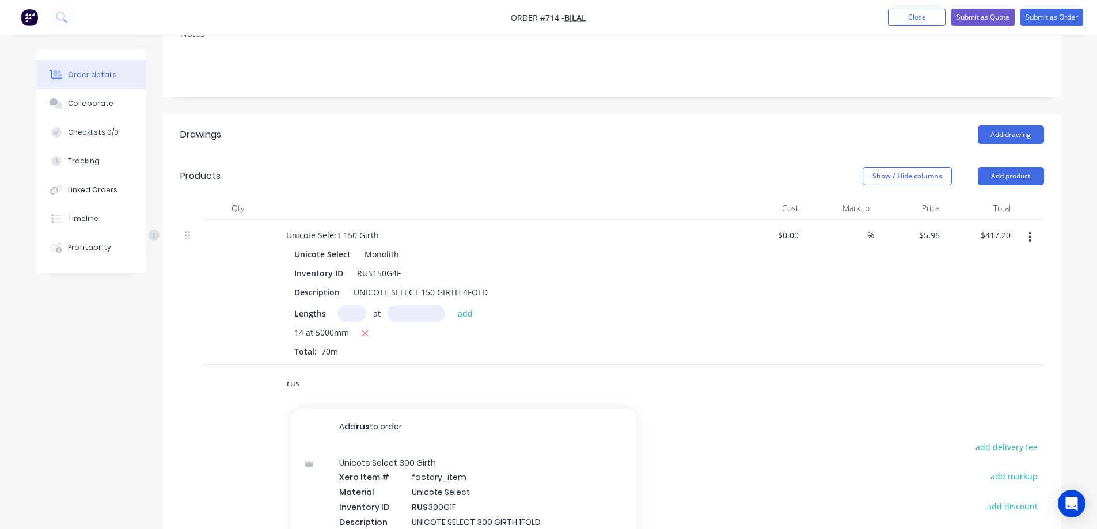
click at [310, 385] on input "rus" at bounding box center [401, 383] width 230 height 23
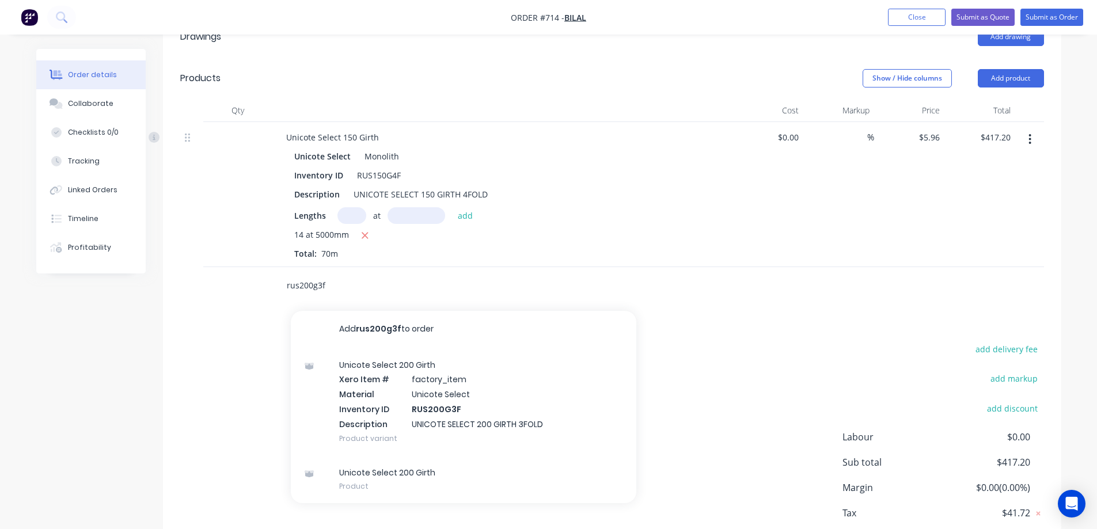
scroll to position [363, 0]
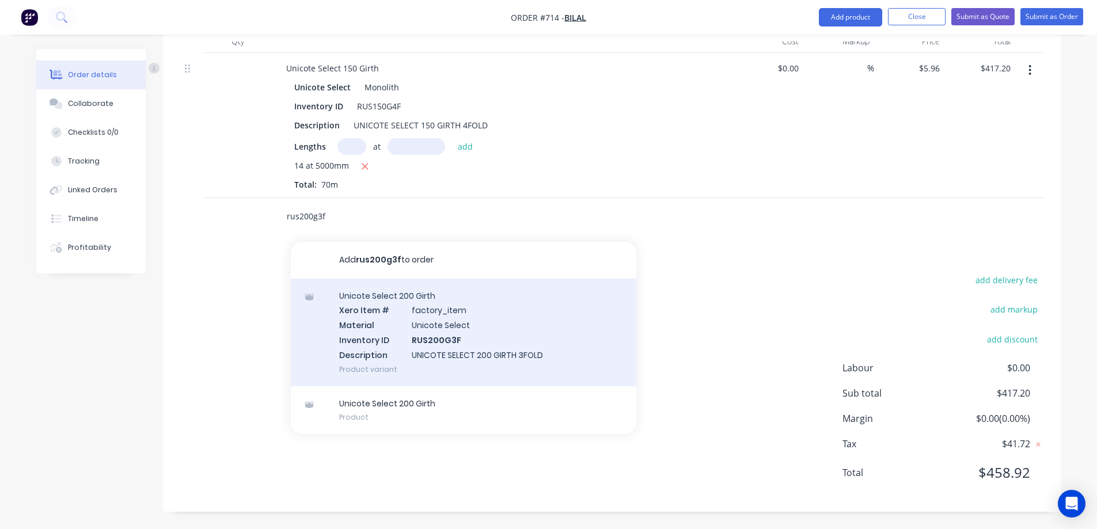
type input "rus200g3f"
click at [377, 349] on div "Unicote Select 200 Girth Xero Item # factory_item Material Unicote Select Inven…" at bounding box center [463, 333] width 345 height 108
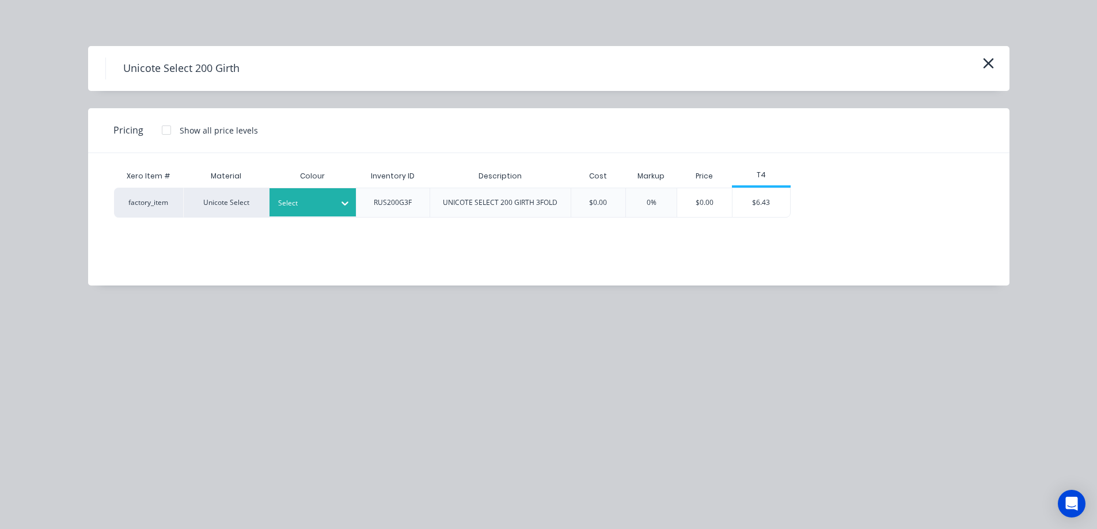
click at [324, 207] on div at bounding box center [304, 203] width 52 height 13
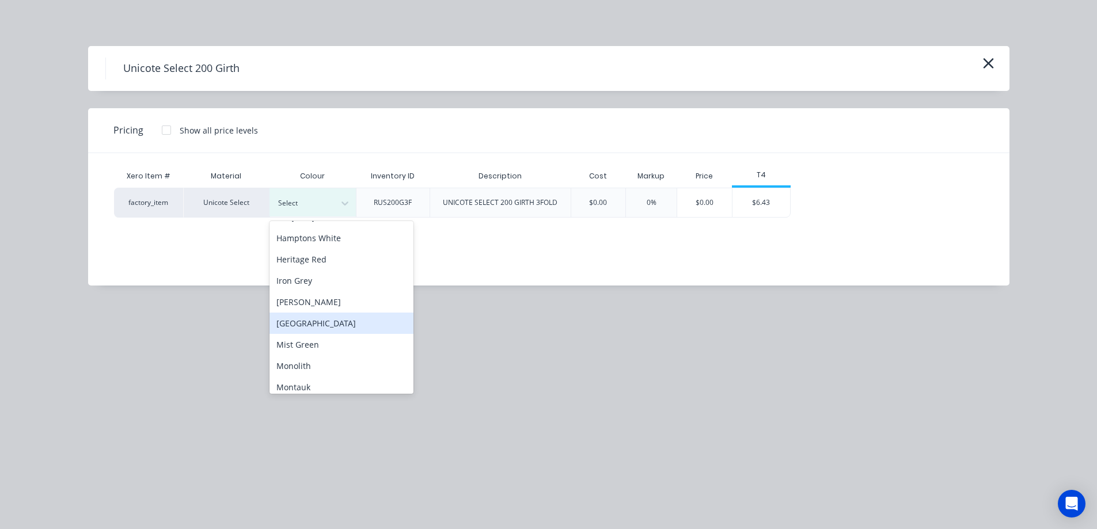
scroll to position [173, 0]
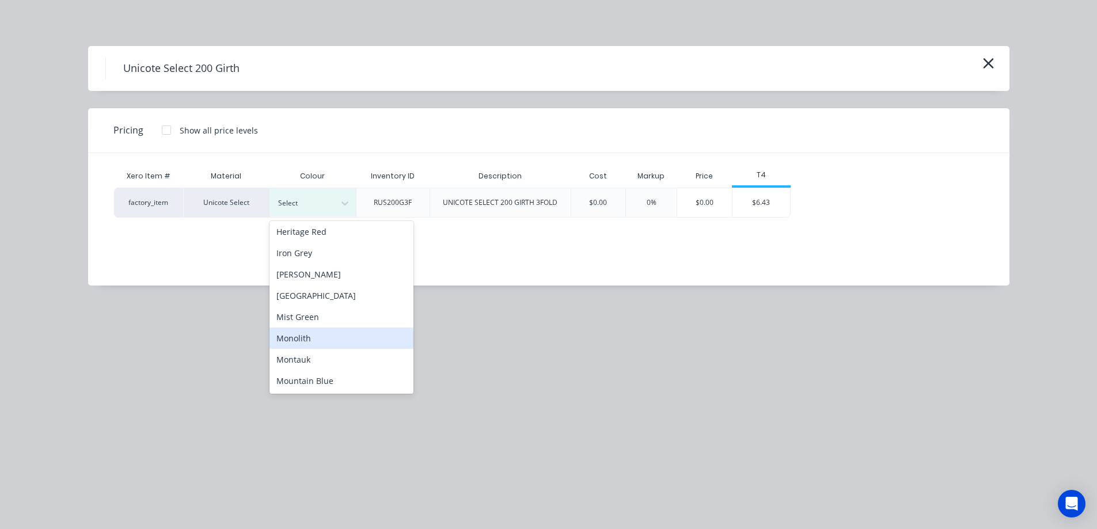
click at [326, 346] on div "Monolith" at bounding box center [341, 338] width 144 height 21
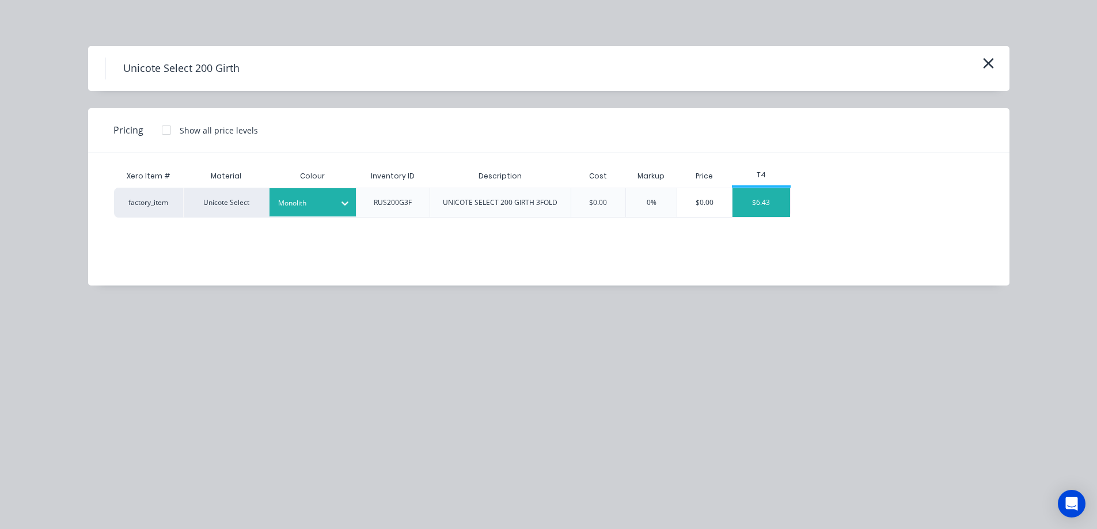
click at [746, 212] on div "$6.43" at bounding box center [761, 202] width 58 height 29
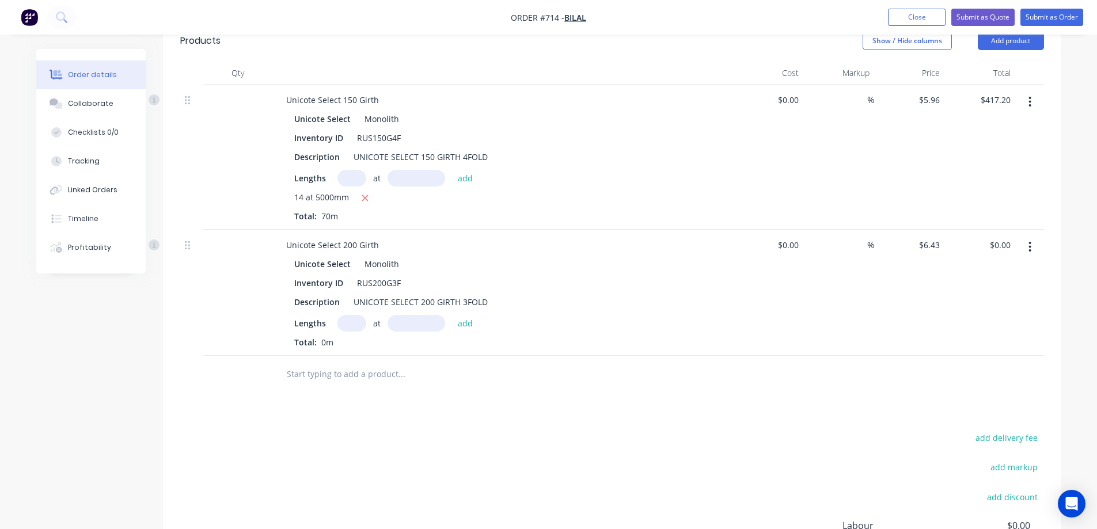
scroll to position [305, 0]
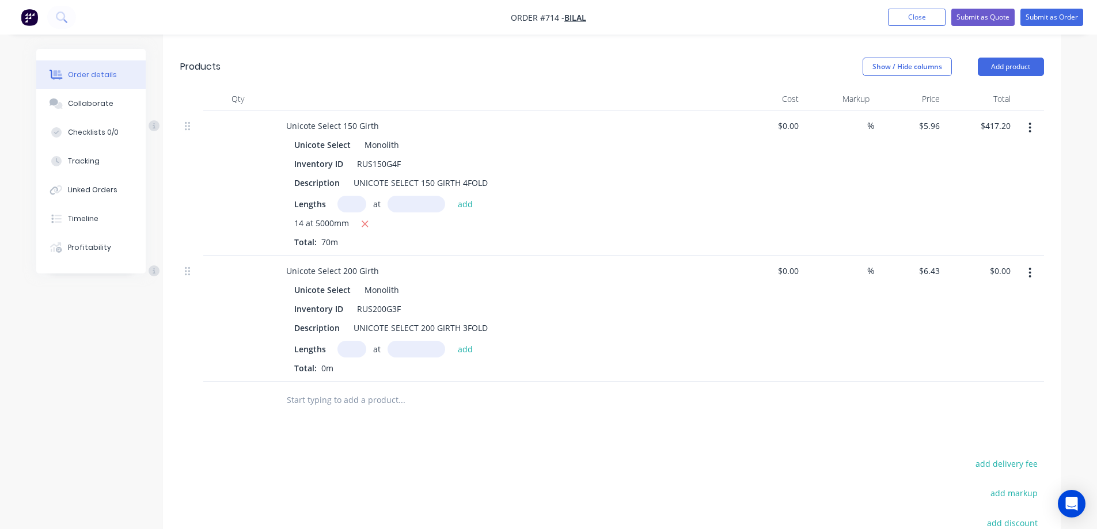
click at [346, 343] on input "text" at bounding box center [351, 349] width 29 height 17
type input "14"
type input "5000mm"
click at [469, 347] on button "add" at bounding box center [465, 349] width 27 height 16
type input "$450.10"
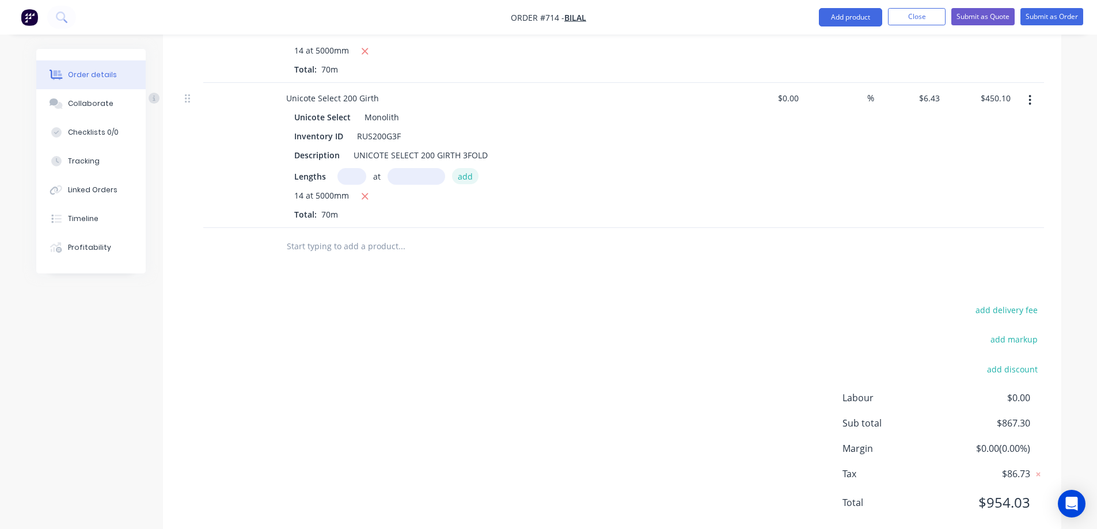
scroll to position [508, 0]
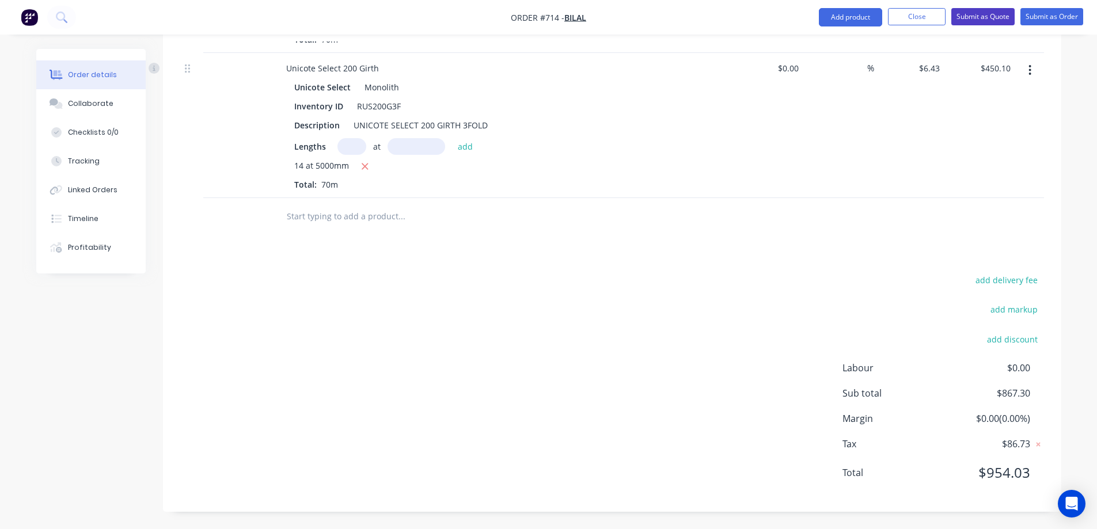
click at [970, 15] on button "Submit as Quote" at bounding box center [982, 16] width 63 height 17
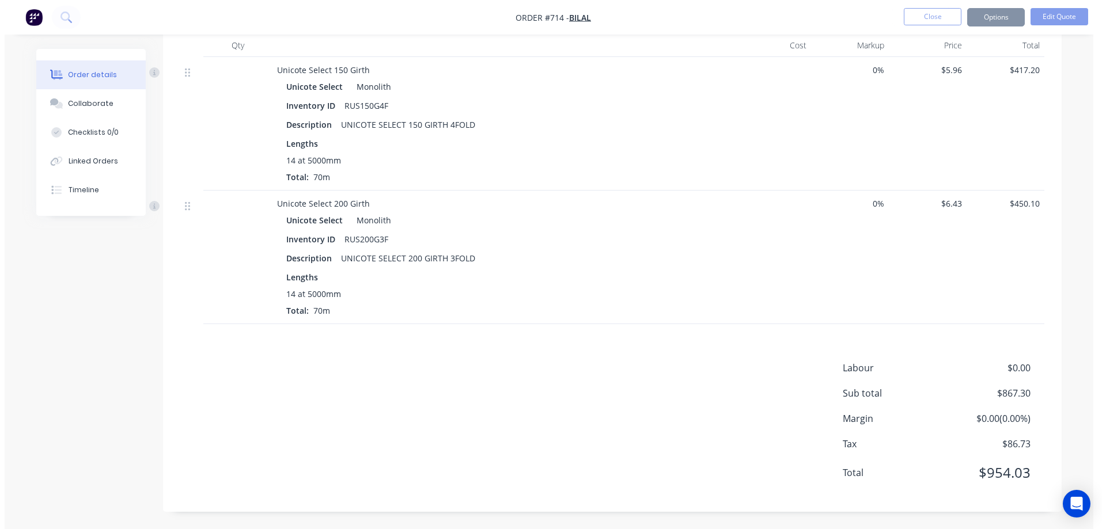
scroll to position [0, 0]
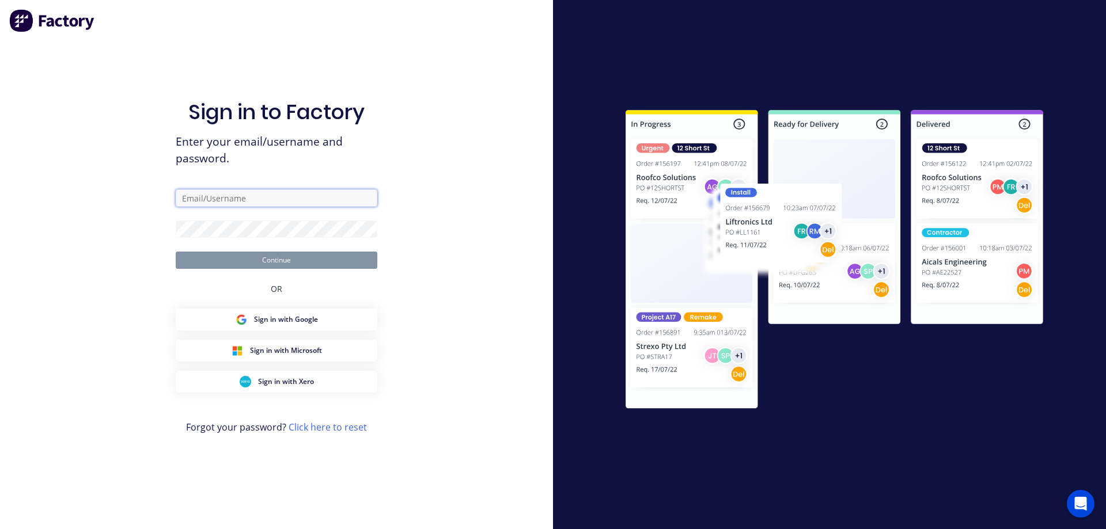
type input "sales@rnsheetmetal.com.au"
type input "[EMAIL_ADDRESS][DOMAIN_NAME]"
click at [217, 266] on button "Continue" at bounding box center [277, 260] width 202 height 17
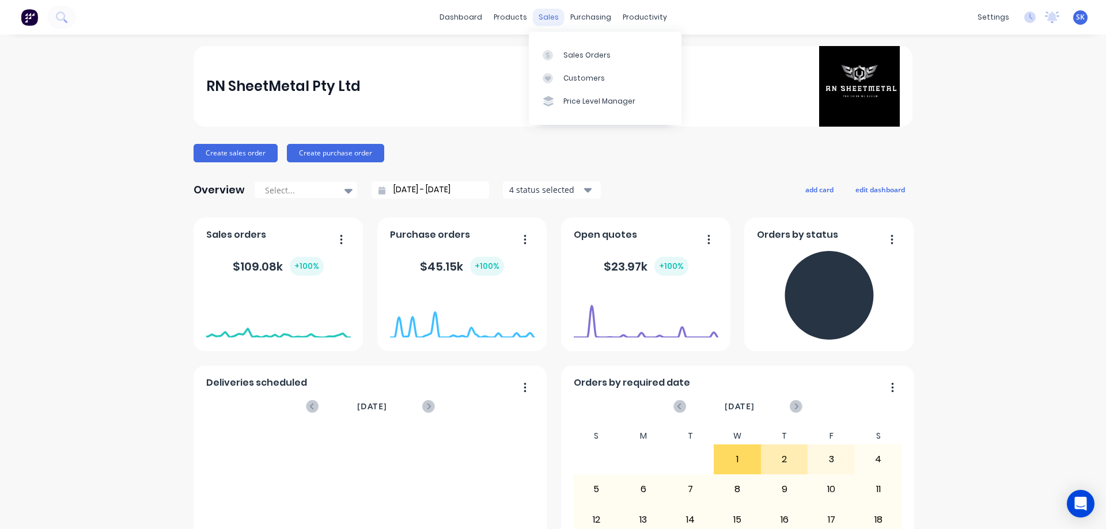
click at [544, 18] on div "sales" at bounding box center [549, 17] width 32 height 17
click at [563, 55] on div "Sales Orders" at bounding box center [586, 55] width 47 height 10
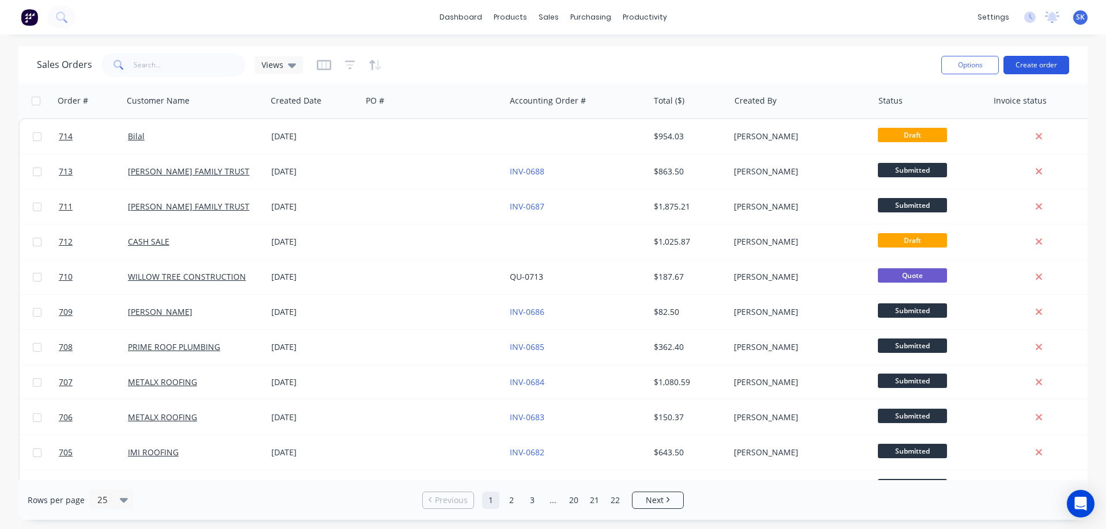
click at [1042, 63] on button "Create order" at bounding box center [1036, 65] width 66 height 18
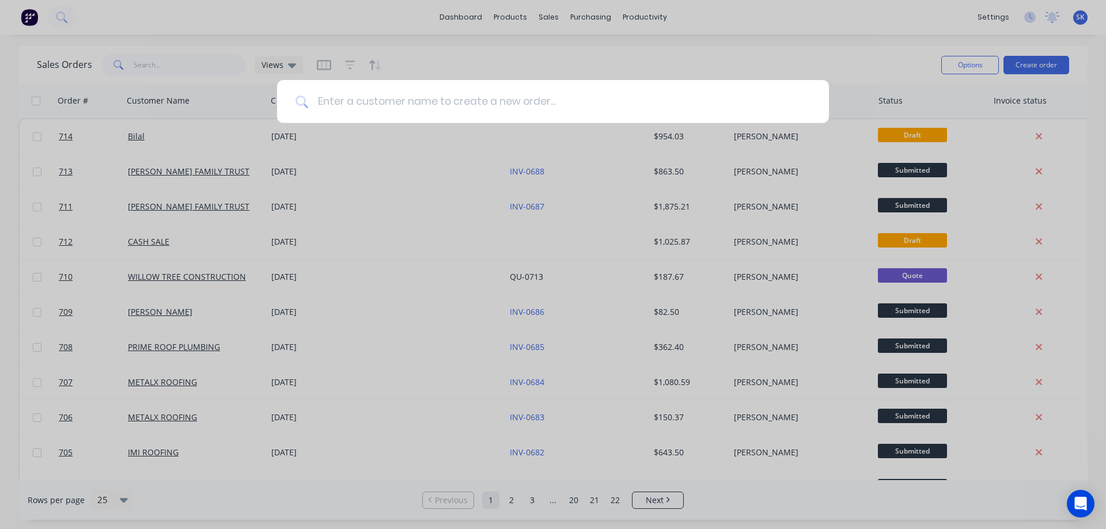
click at [437, 117] on input at bounding box center [559, 101] width 502 height 43
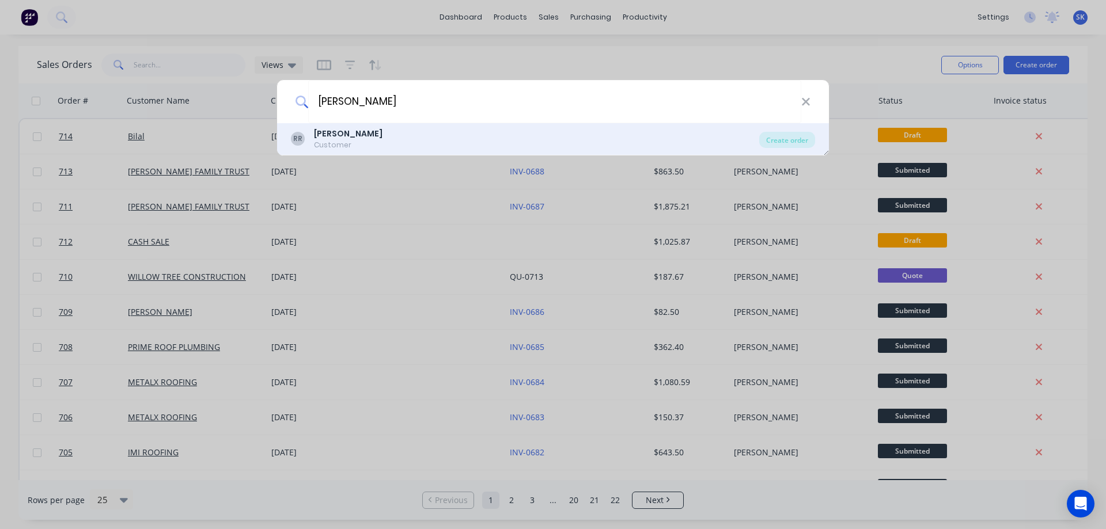
type input "[PERSON_NAME]"
click at [373, 139] on div "[PERSON_NAME] Customer" at bounding box center [525, 139] width 468 height 22
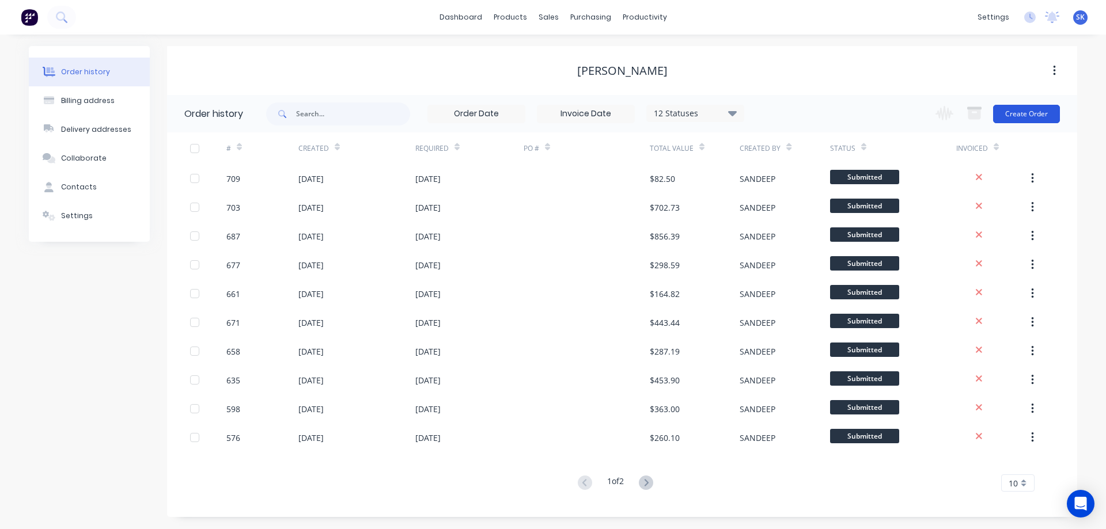
click at [1015, 108] on button "Create Order" at bounding box center [1026, 114] width 67 height 18
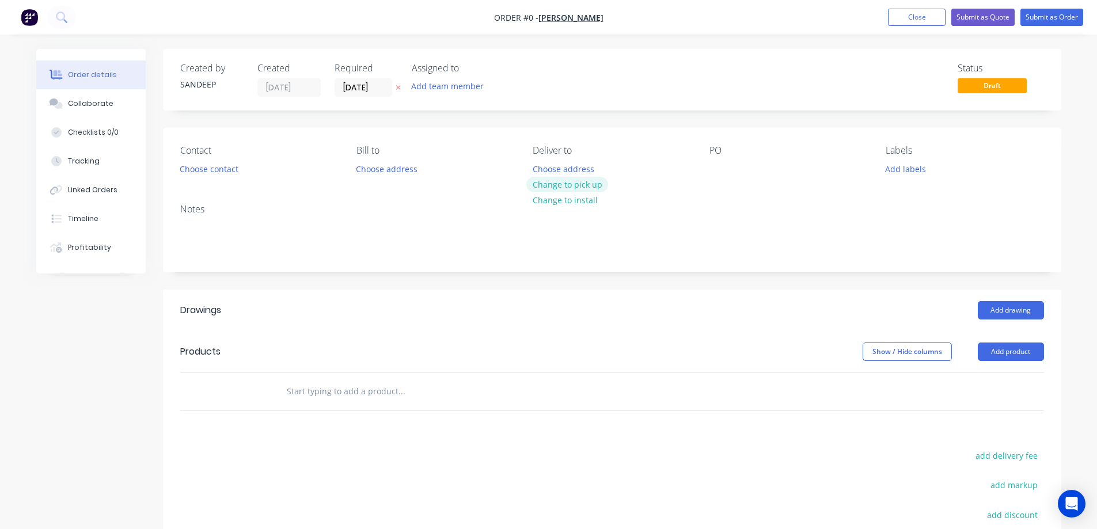
click at [561, 179] on button "Change to pick up" at bounding box center [567, 185] width 82 height 16
click at [342, 394] on input "text" at bounding box center [401, 391] width 230 height 23
click at [1003, 351] on button "Add product" at bounding box center [1011, 352] width 66 height 18
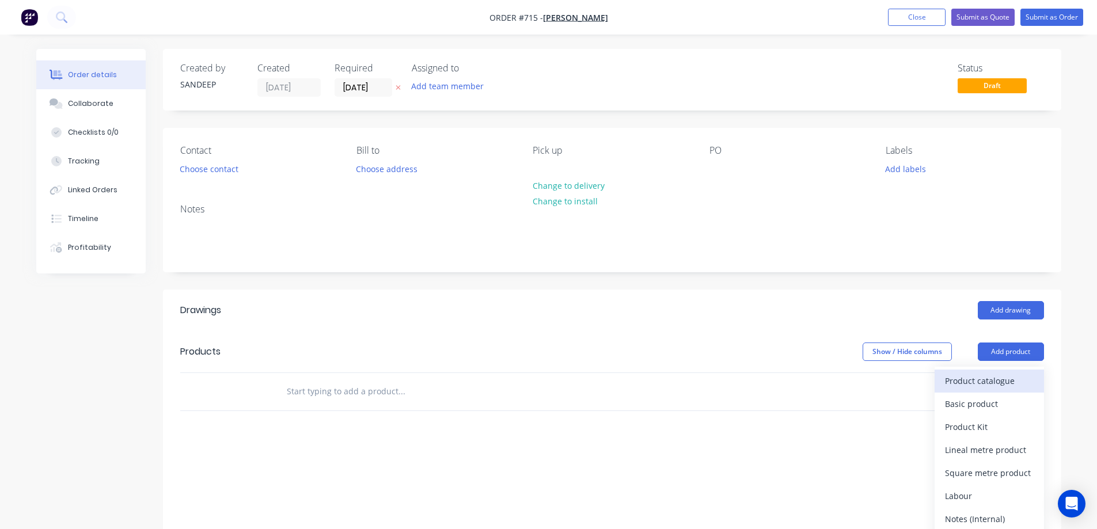
click at [960, 382] on div "Product catalogue" at bounding box center [989, 381] width 89 height 17
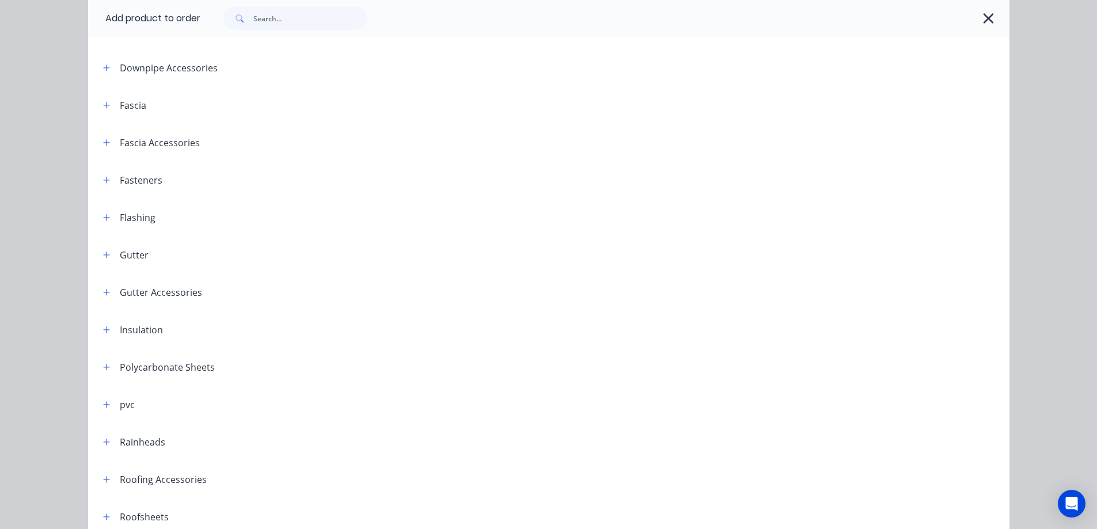
scroll to position [173, 0]
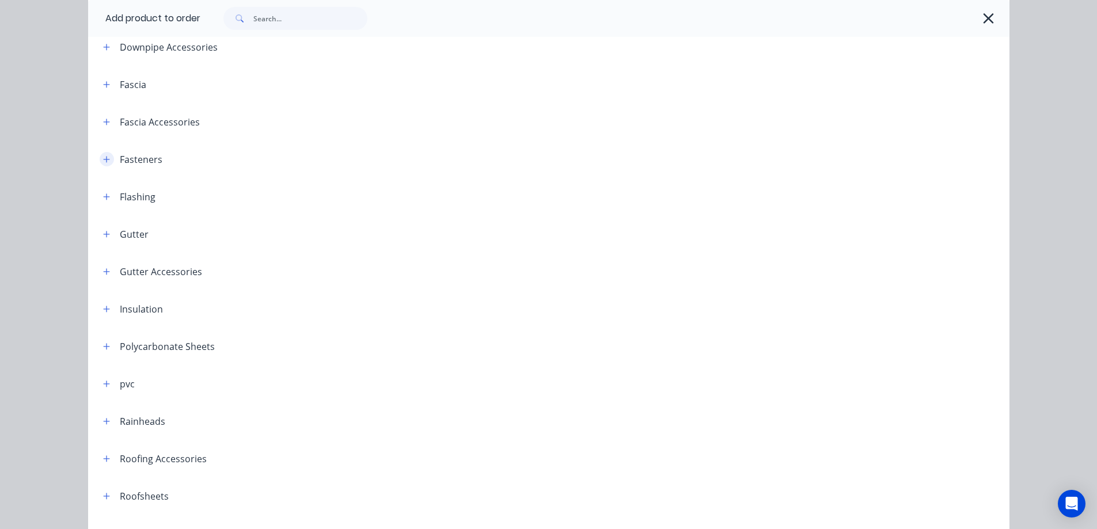
click at [100, 164] on button "button" at bounding box center [107, 159] width 14 height 14
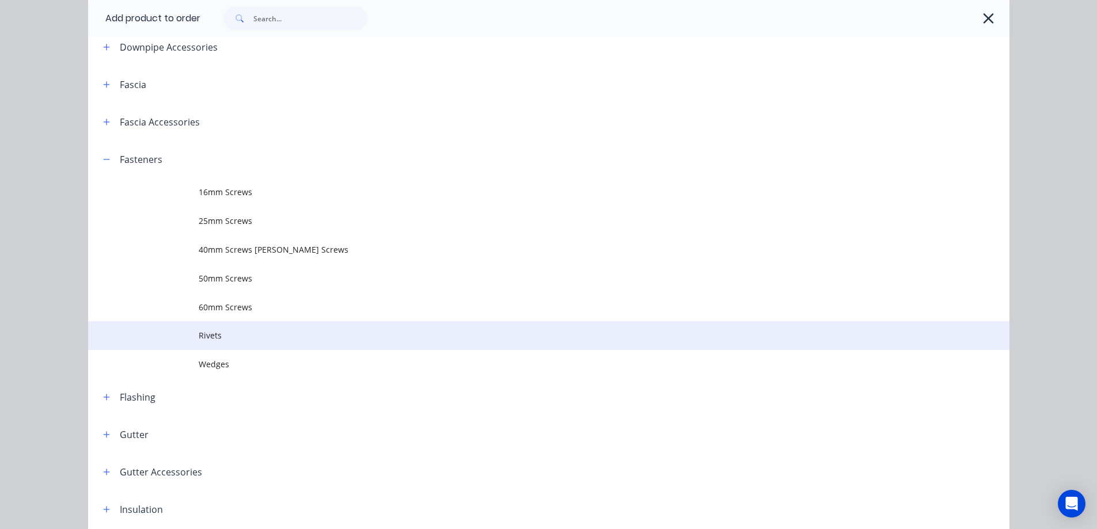
click at [209, 339] on span "Rivets" at bounding box center [523, 335] width 648 height 12
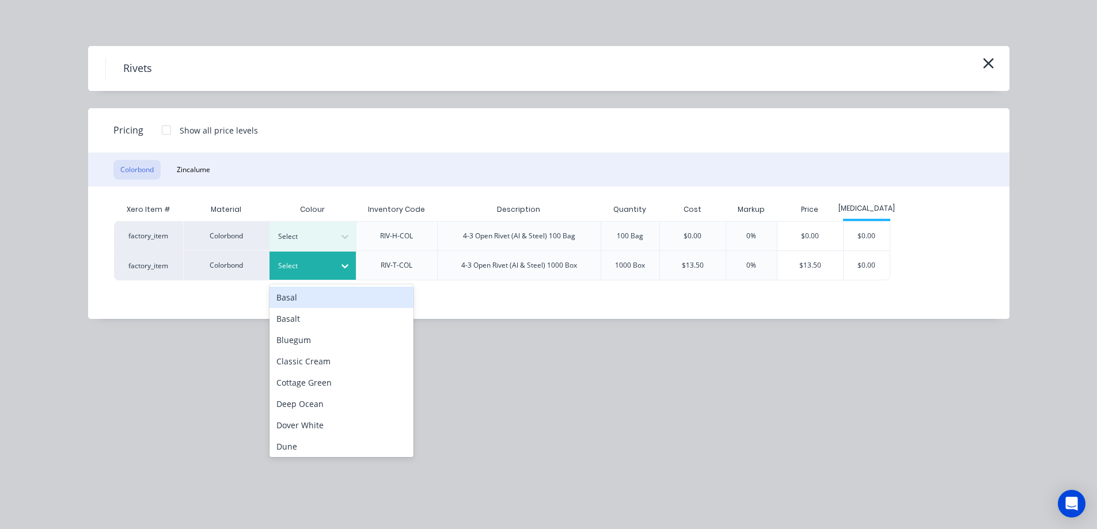
click at [329, 260] on div at bounding box center [304, 266] width 52 height 13
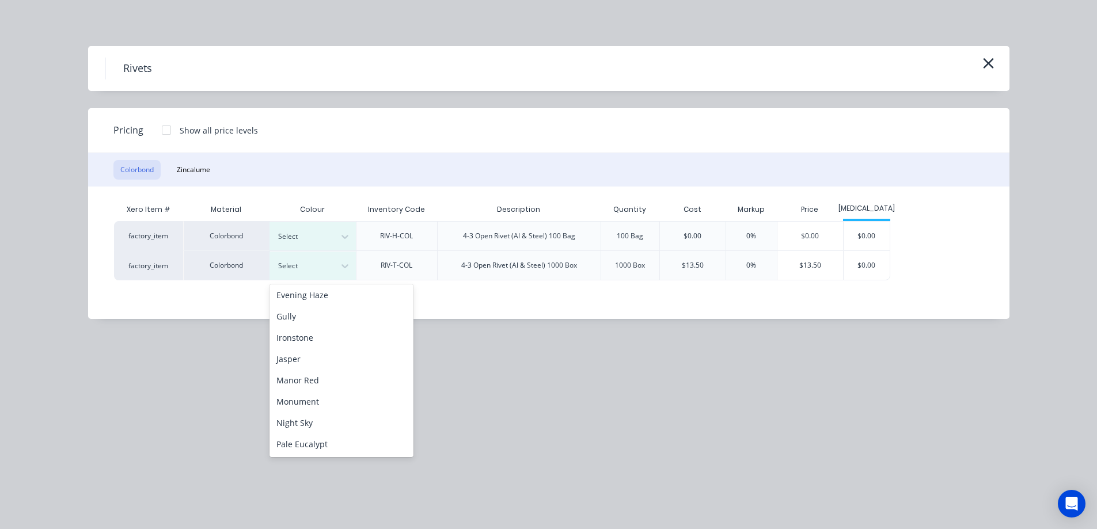
scroll to position [288, 0]
click at [298, 310] on div "Night Sky" at bounding box center [341, 307] width 144 height 21
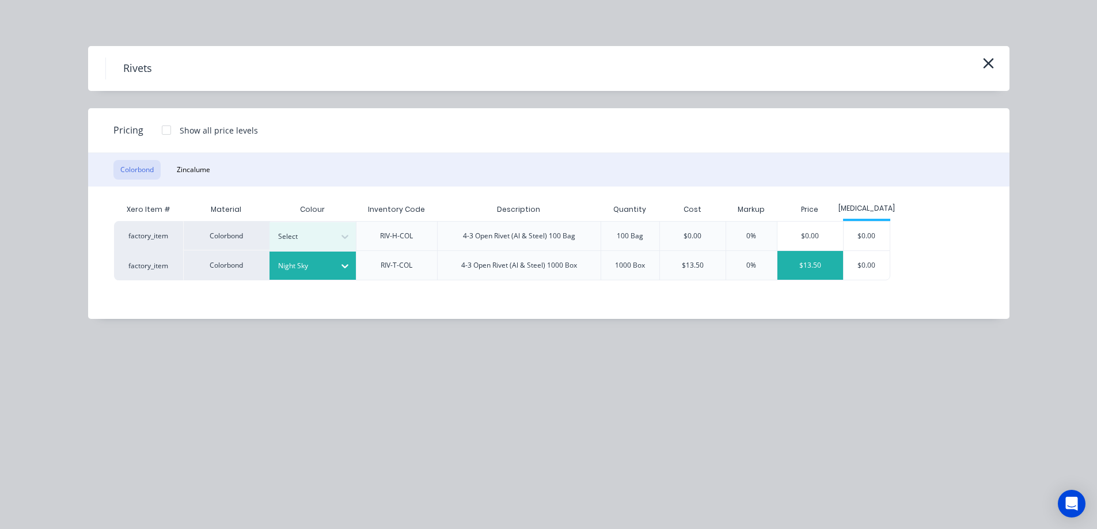
click at [818, 267] on div "$13.50" at bounding box center [810, 265] width 66 height 29
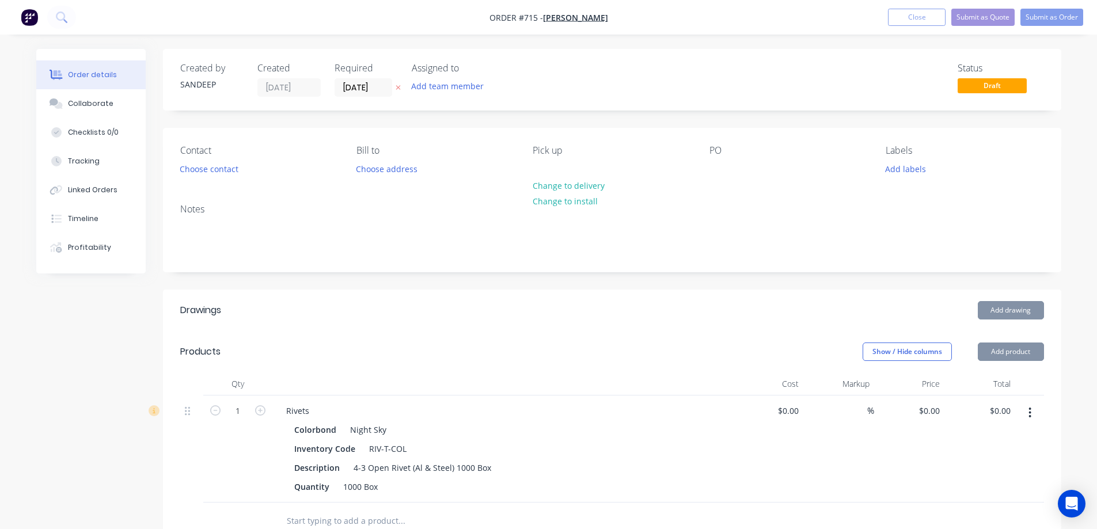
type input "$13.50"
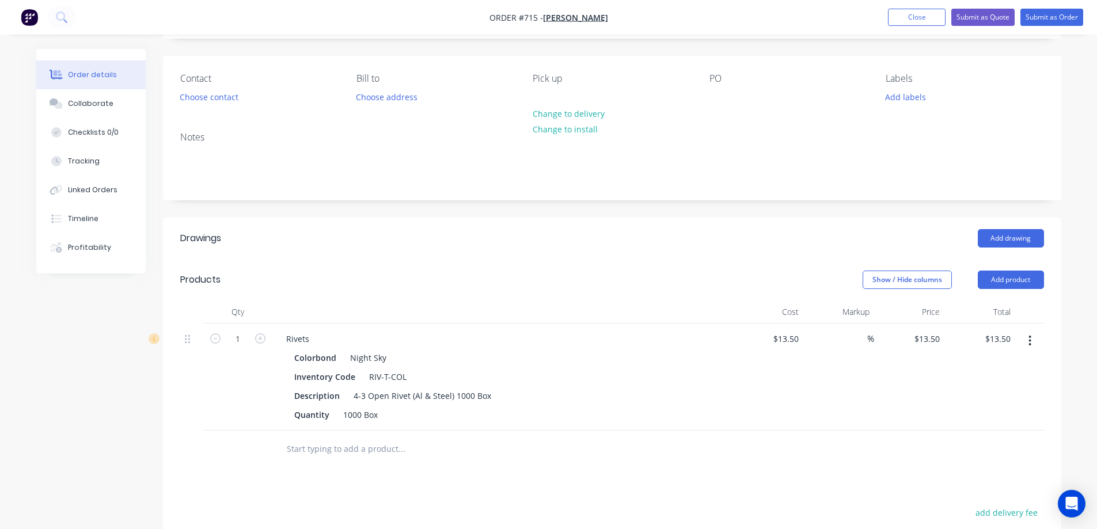
scroll to position [173, 0]
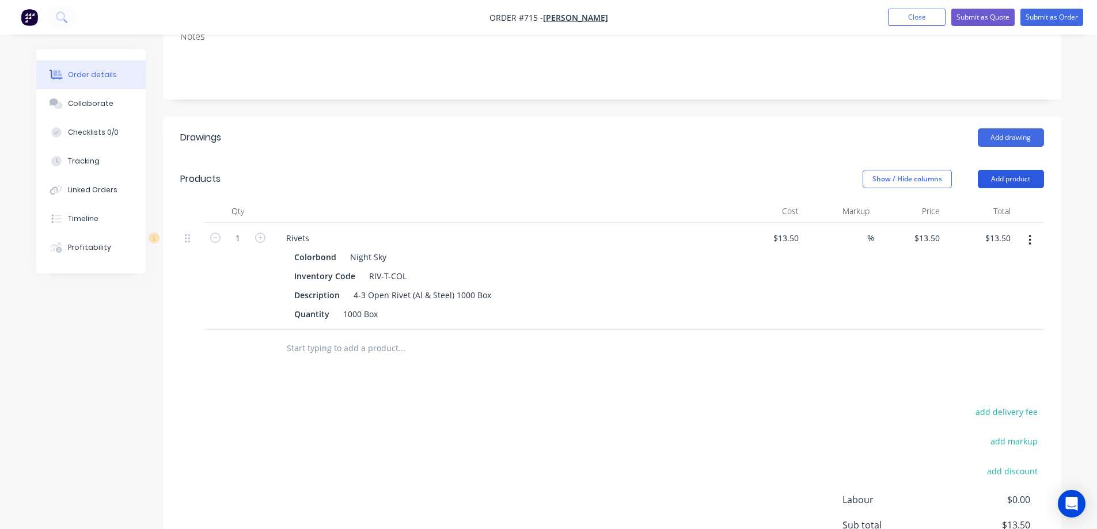
click at [1012, 183] on button "Add product" at bounding box center [1011, 179] width 66 height 18
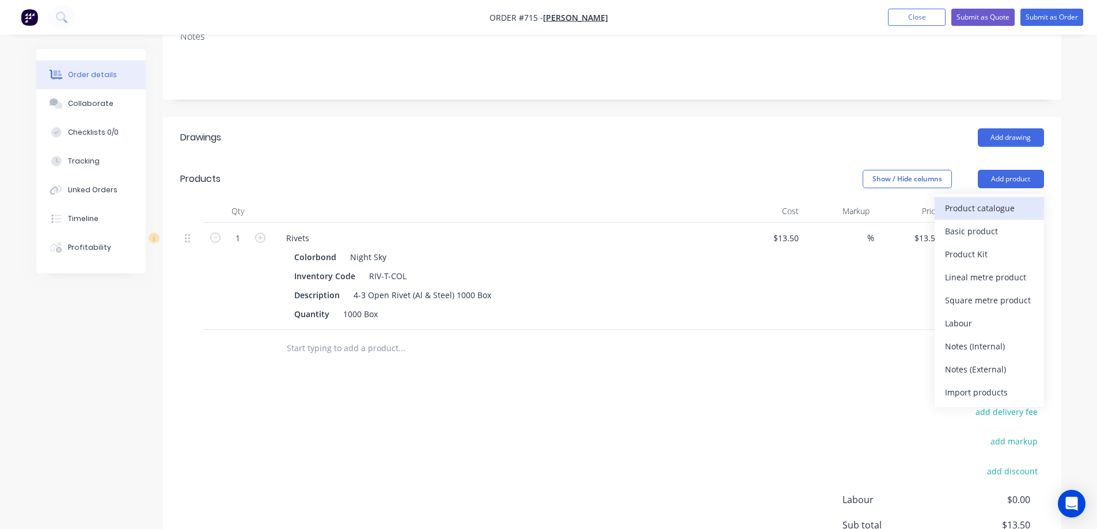
click at [983, 206] on div "Product catalogue" at bounding box center [989, 208] width 89 height 17
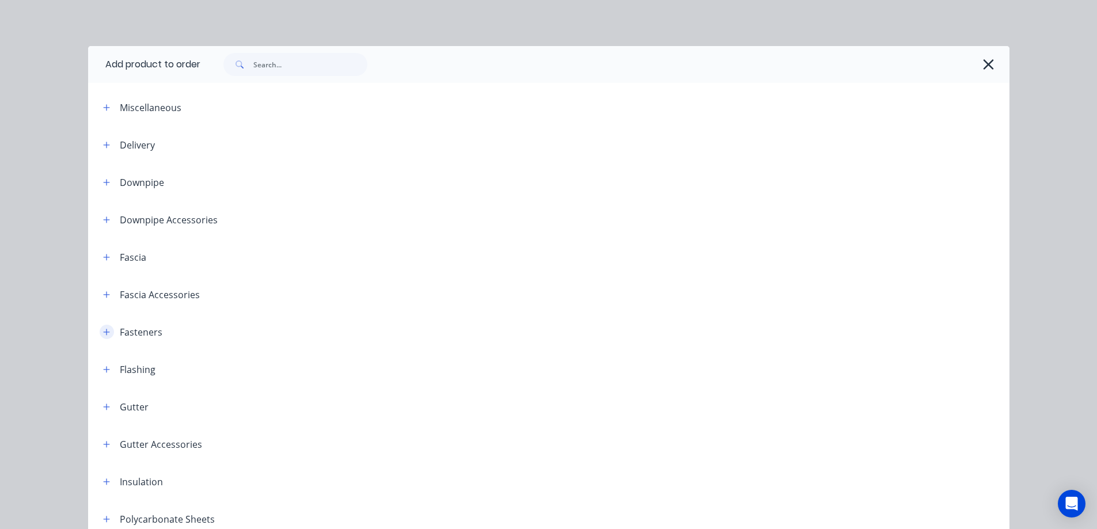
click at [103, 333] on icon "button" at bounding box center [106, 332] width 7 height 8
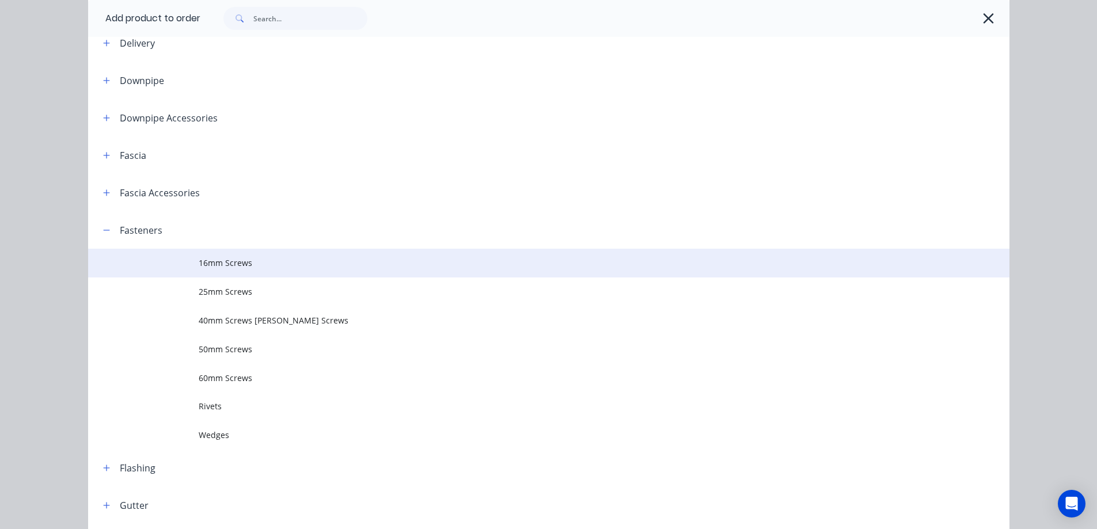
scroll to position [230, 0]
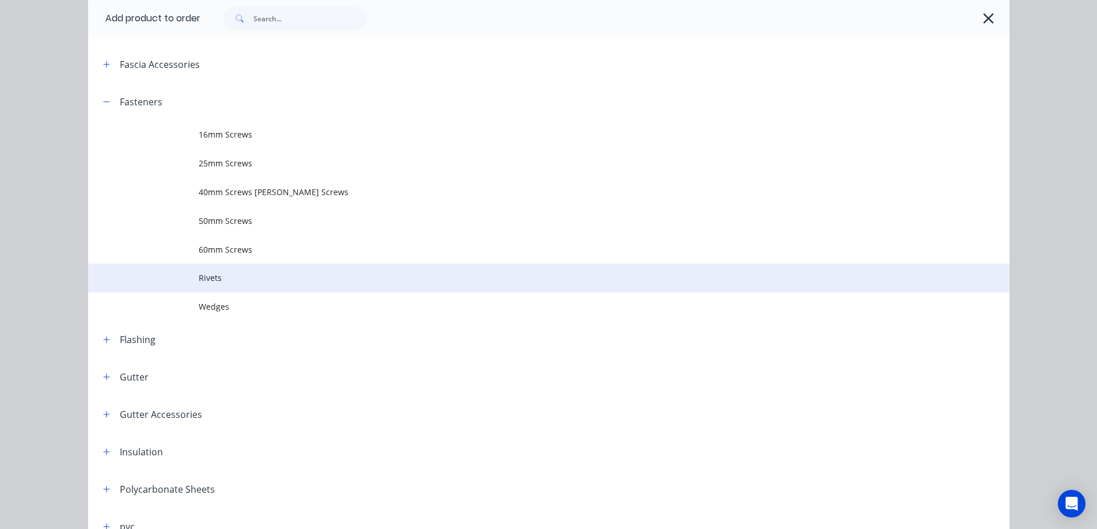
click at [226, 281] on span "Rivets" at bounding box center [523, 278] width 648 height 12
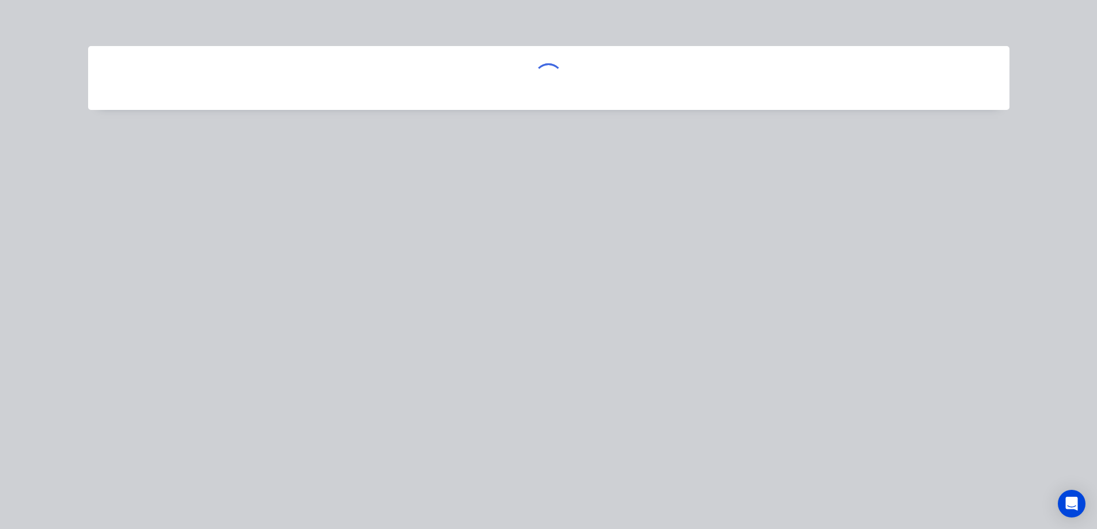
scroll to position [0, 0]
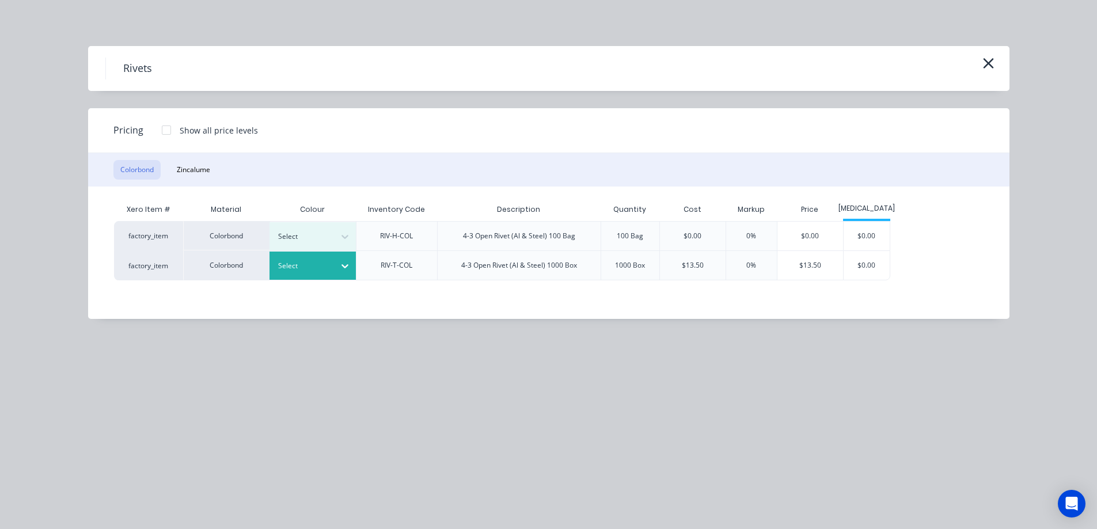
click at [335, 267] on div at bounding box center [345, 266] width 21 height 18
click at [144, 446] on div "Surfmist" at bounding box center [72, 456] width 144 height 21
click at [322, 373] on div "Rivets Pricing Show all price levels Colorbond Zincalume Xero Item # Material C…" at bounding box center [548, 264] width 1097 height 529
click at [800, 268] on div "$13.50" at bounding box center [810, 265] width 66 height 29
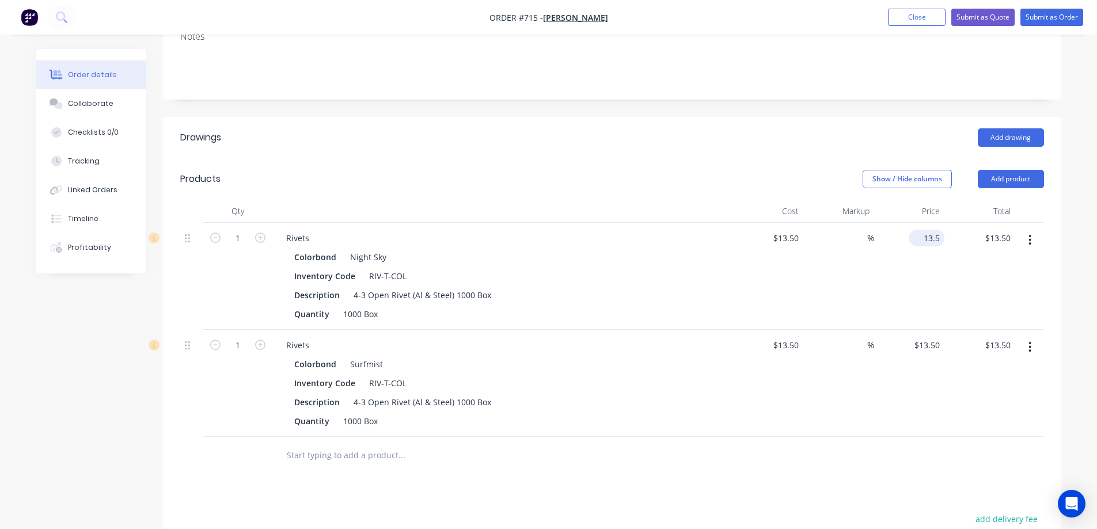
click at [921, 237] on div "13.5 $13.50" at bounding box center [927, 238] width 36 height 17
click at [921, 237] on div "13.5 13.5" at bounding box center [931, 238] width 26 height 17
type input "20"
type input "48.15"
type input "$20.00"
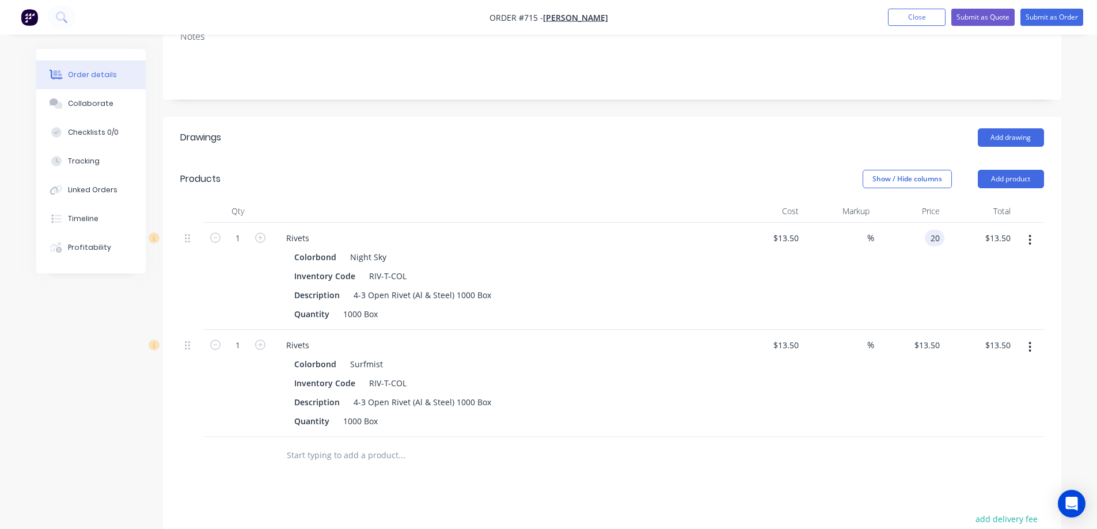
type input "$20.00"
click at [922, 252] on div "$20.00 $20.00" at bounding box center [909, 276] width 71 height 107
click at [920, 347] on div "13.5 13.5" at bounding box center [931, 345] width 26 height 17
type input "20"
type input "48.15"
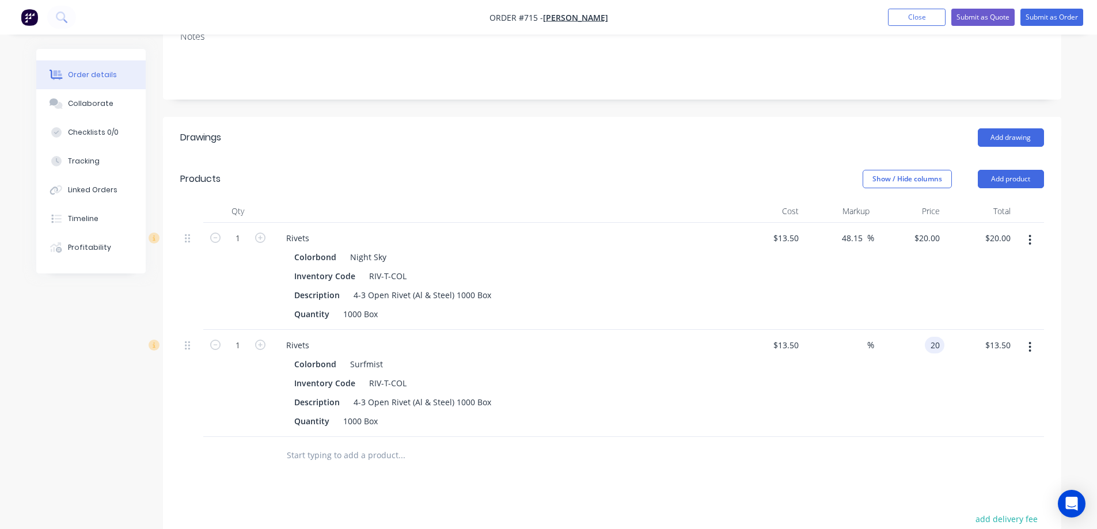
type input "$20.00"
click at [909, 367] on div "$20.00 20" at bounding box center [909, 383] width 71 height 107
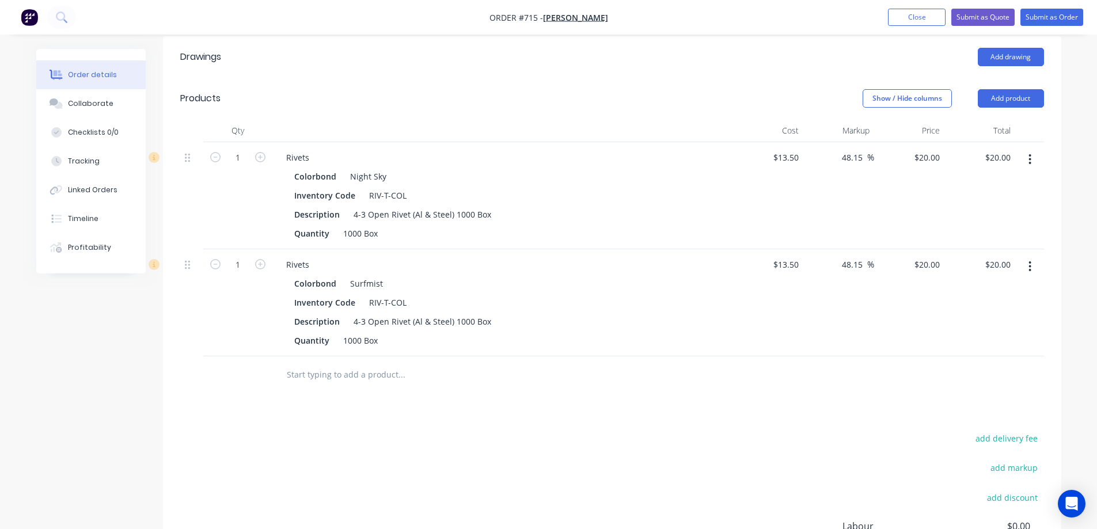
scroll to position [239, 0]
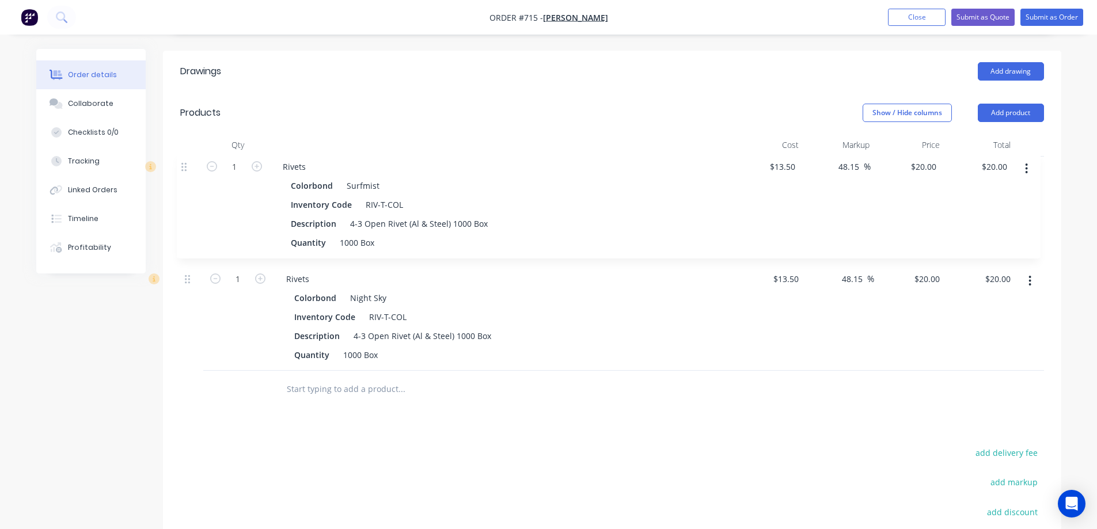
drag, startPoint x: 188, startPoint y: 285, endPoint x: 184, endPoint y: 166, distance: 118.7
click at [184, 166] on div "1 Rivets Colorbond Night Sky Inventory Code RIV-T-COL Description 4-3 Open Rive…" at bounding box center [612, 264] width 864 height 214
click at [982, 13] on button "Submit as Quote" at bounding box center [982, 17] width 63 height 17
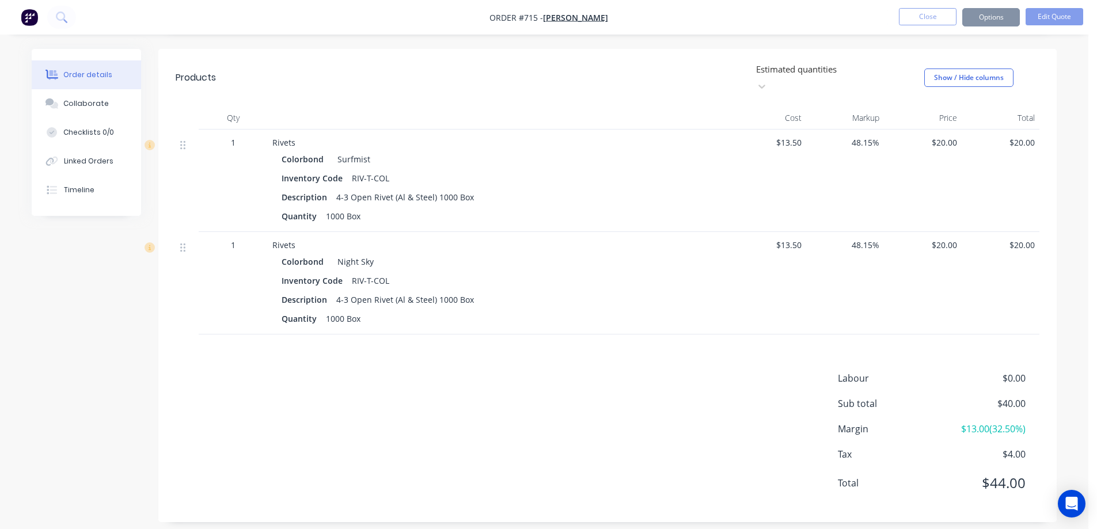
scroll to position [0, 0]
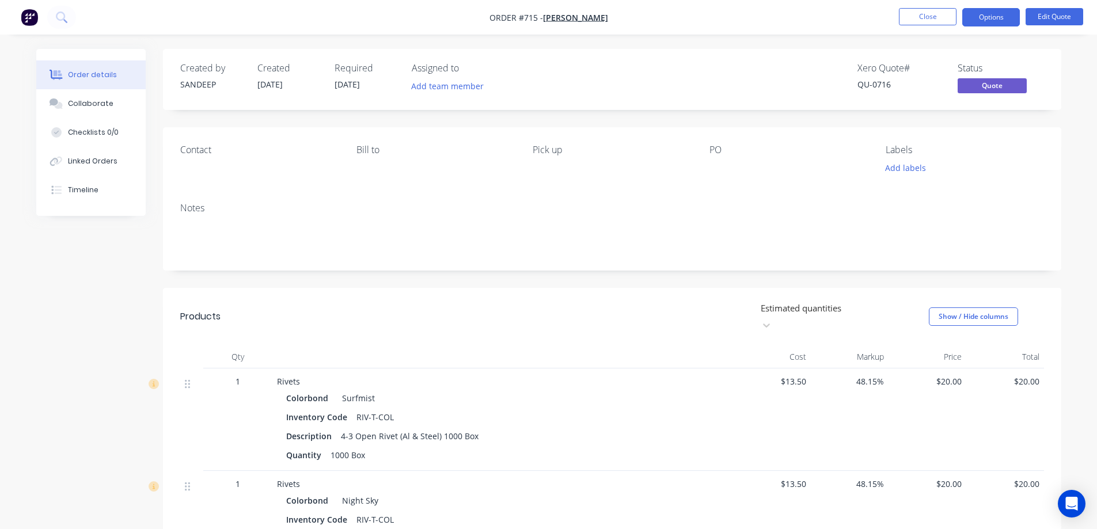
click at [986, 22] on button "Options" at bounding box center [991, 17] width 58 height 18
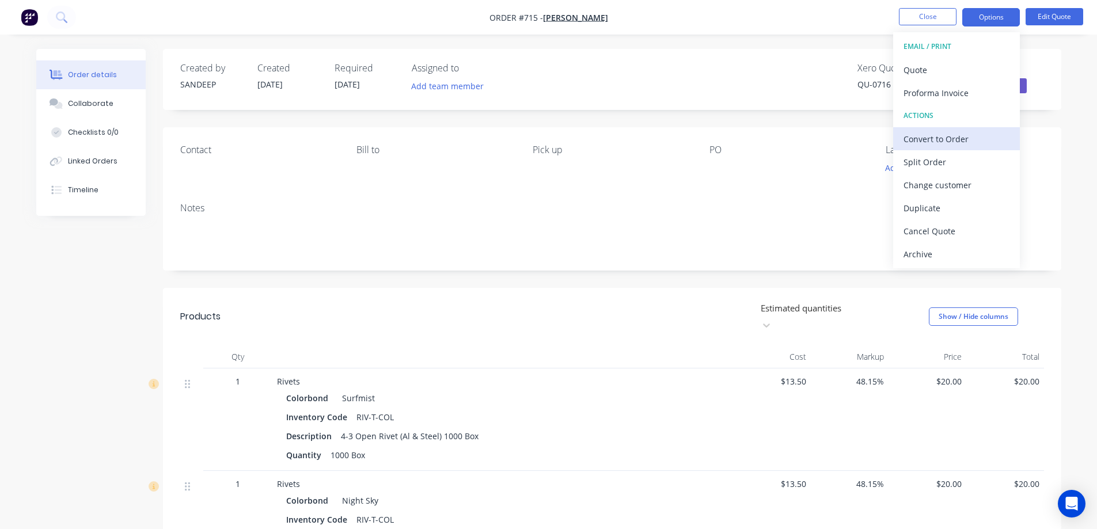
click at [920, 142] on div "Convert to Order" at bounding box center [956, 139] width 106 height 17
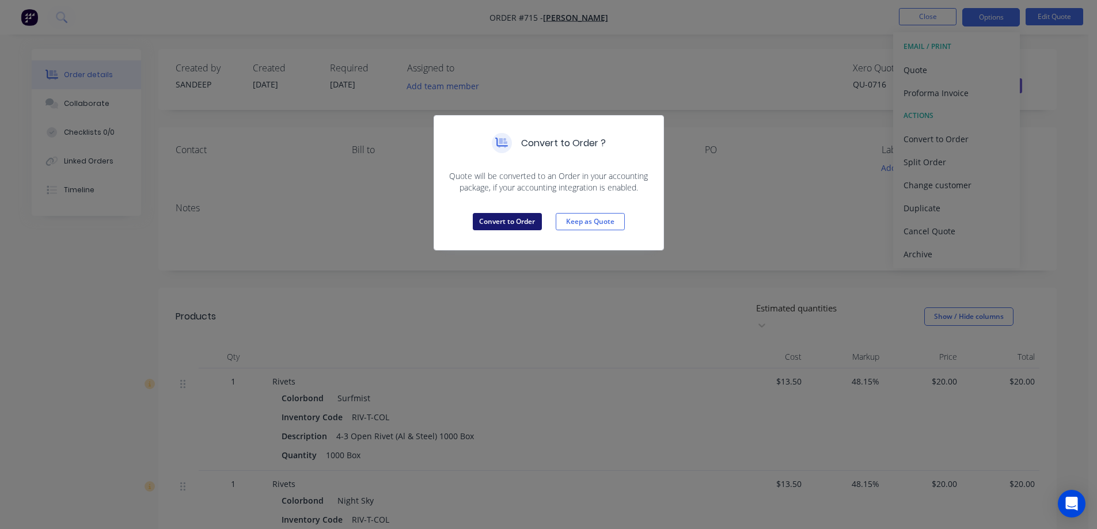
click at [527, 217] on button "Convert to Order" at bounding box center [507, 221] width 69 height 17
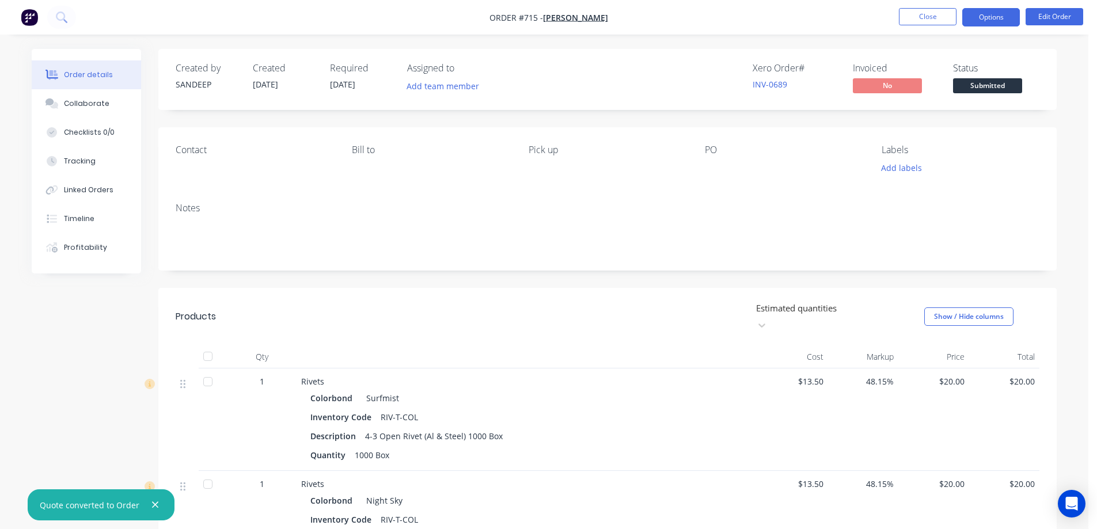
click at [998, 17] on button "Options" at bounding box center [991, 17] width 58 height 18
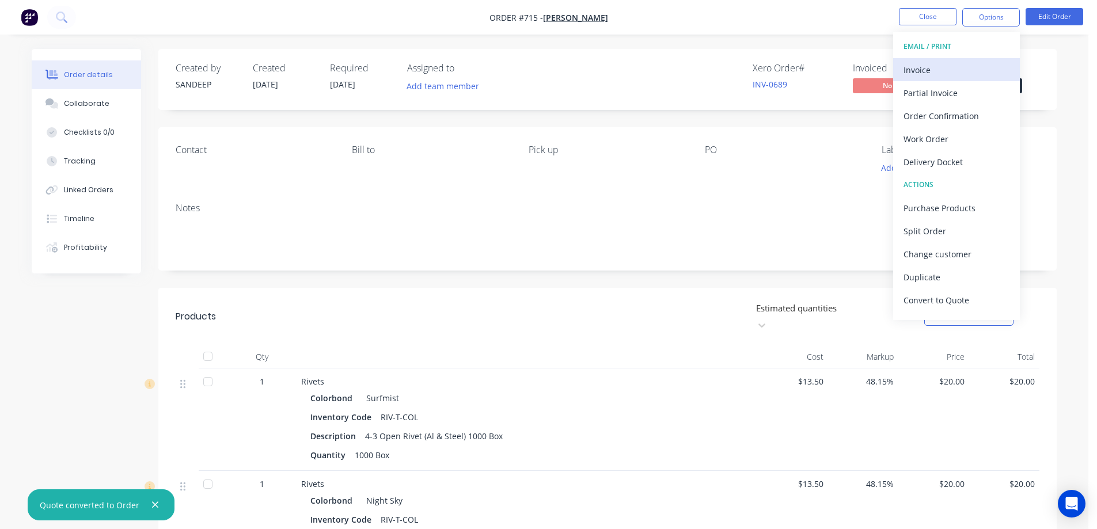
click at [949, 60] on button "Invoice" at bounding box center [956, 69] width 127 height 23
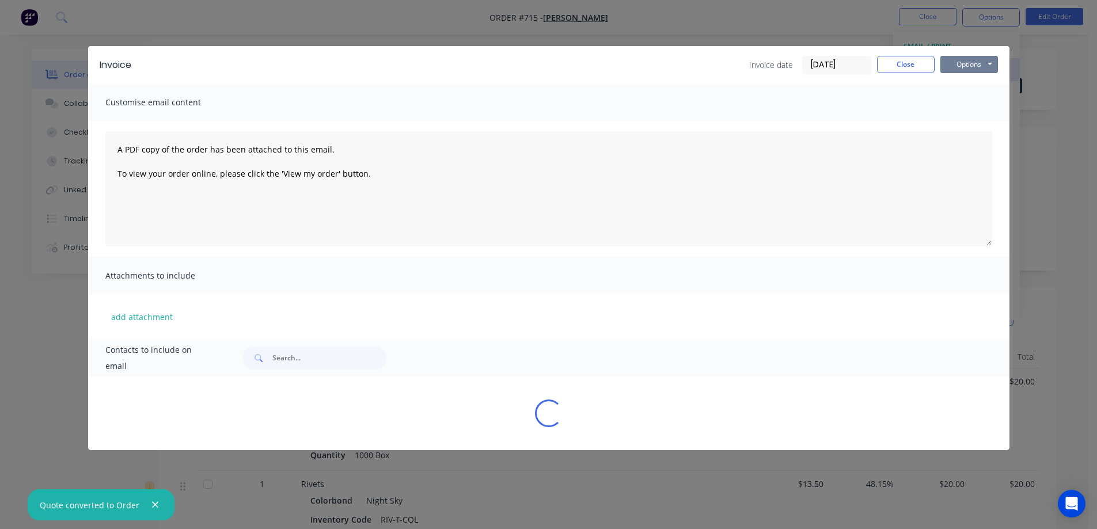
click at [972, 57] on button "Options" at bounding box center [969, 64] width 58 height 17
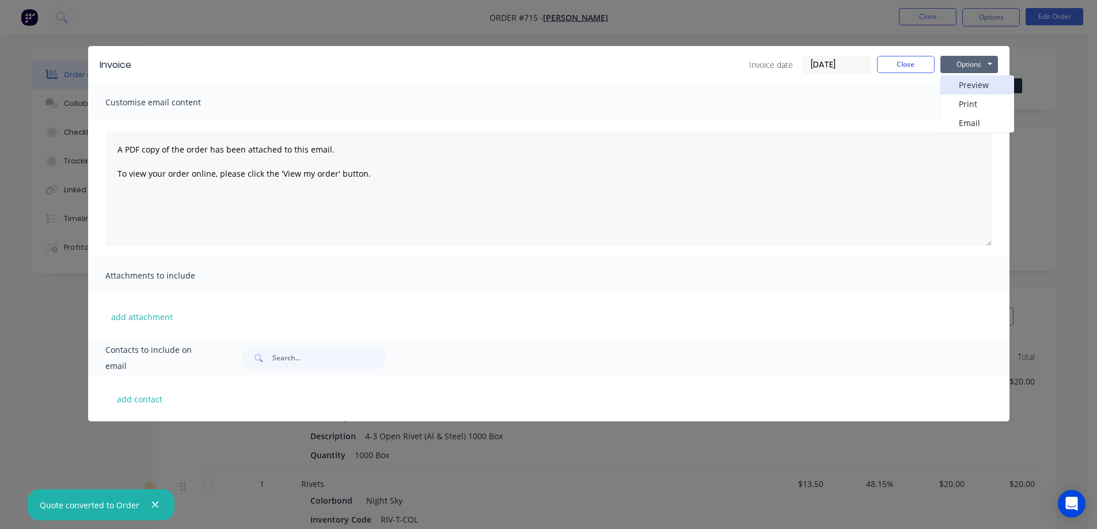
click at [965, 82] on button "Preview" at bounding box center [977, 84] width 74 height 19
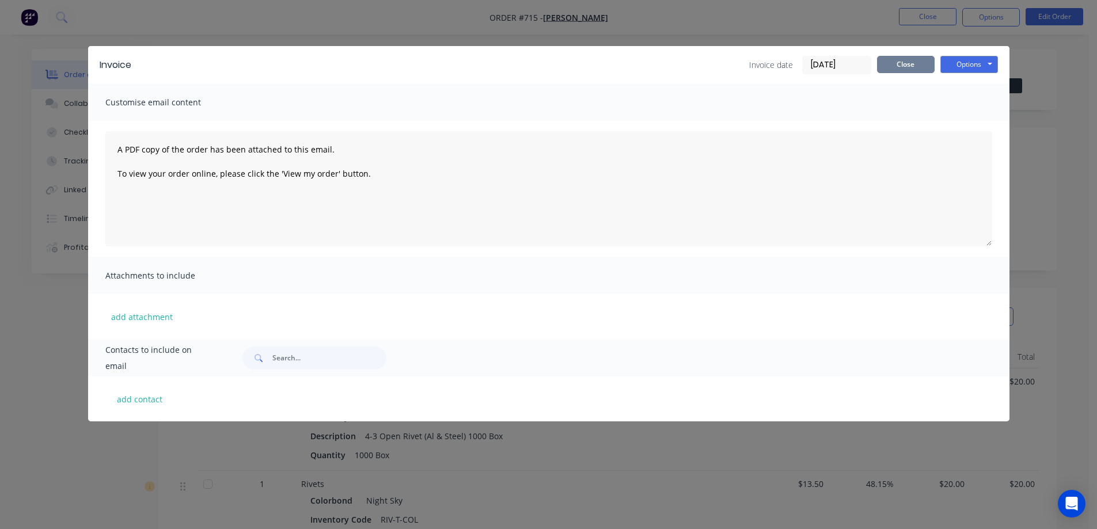
click at [886, 60] on button "Close" at bounding box center [906, 64] width 58 height 17
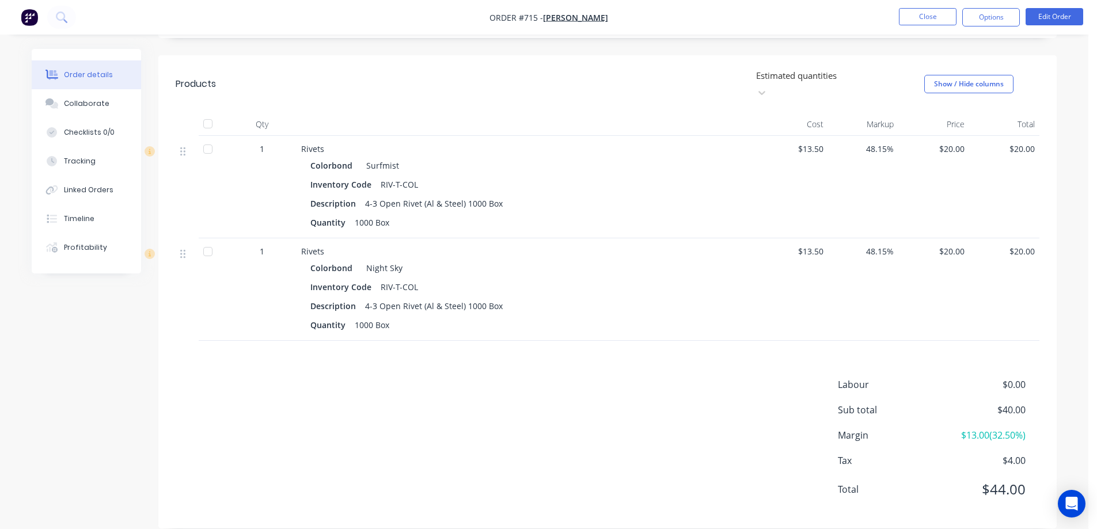
scroll to position [233, 0]
click at [752, 24] on nav "Order #715 - [PERSON_NAME] Close Options Edit Order" at bounding box center [548, 17] width 1097 height 35
click at [917, 15] on button "Close" at bounding box center [928, 16] width 58 height 17
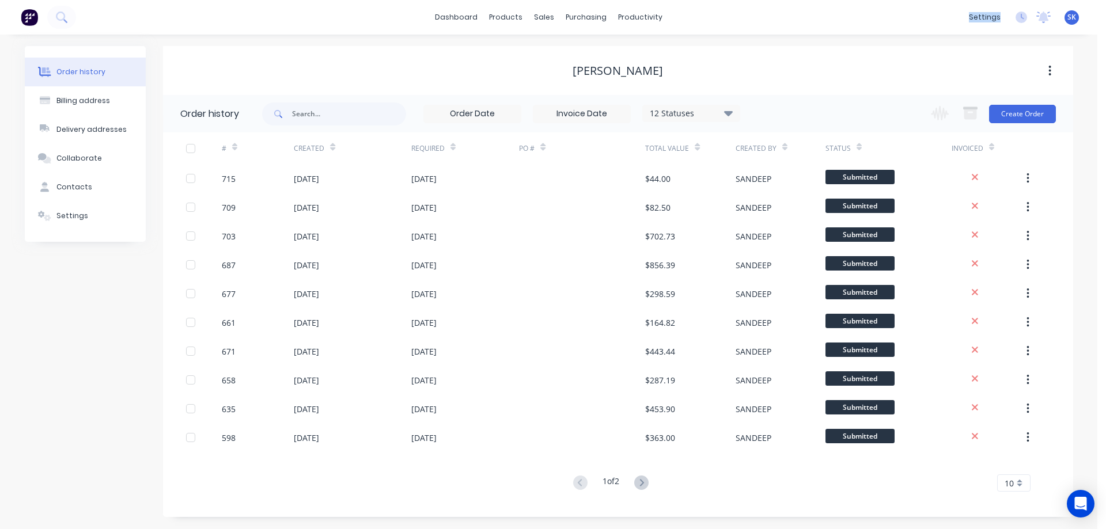
click at [26, 14] on img at bounding box center [29, 17] width 17 height 17
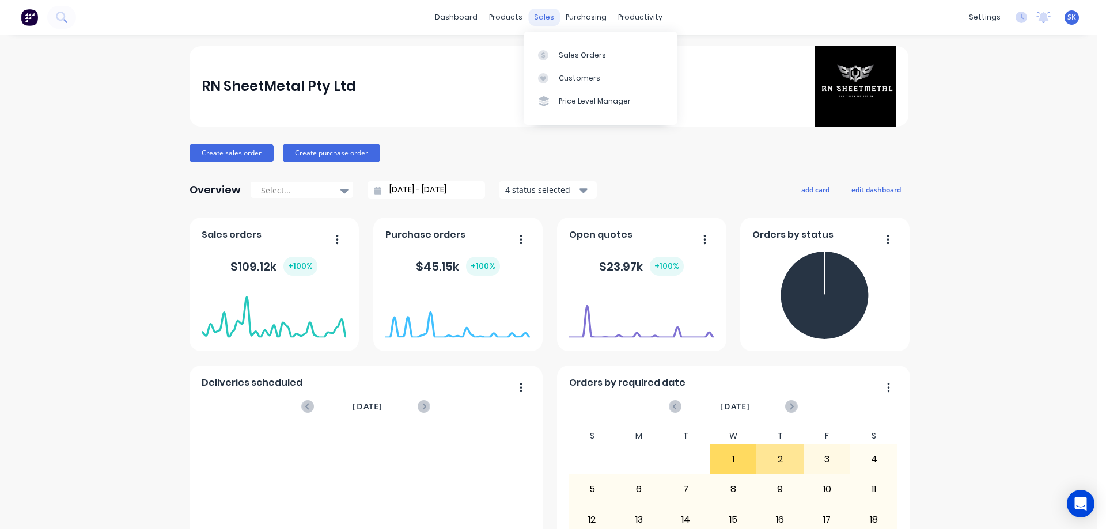
click at [545, 15] on div "sales" at bounding box center [544, 17] width 32 height 17
click at [553, 56] on div at bounding box center [546, 55] width 17 height 10
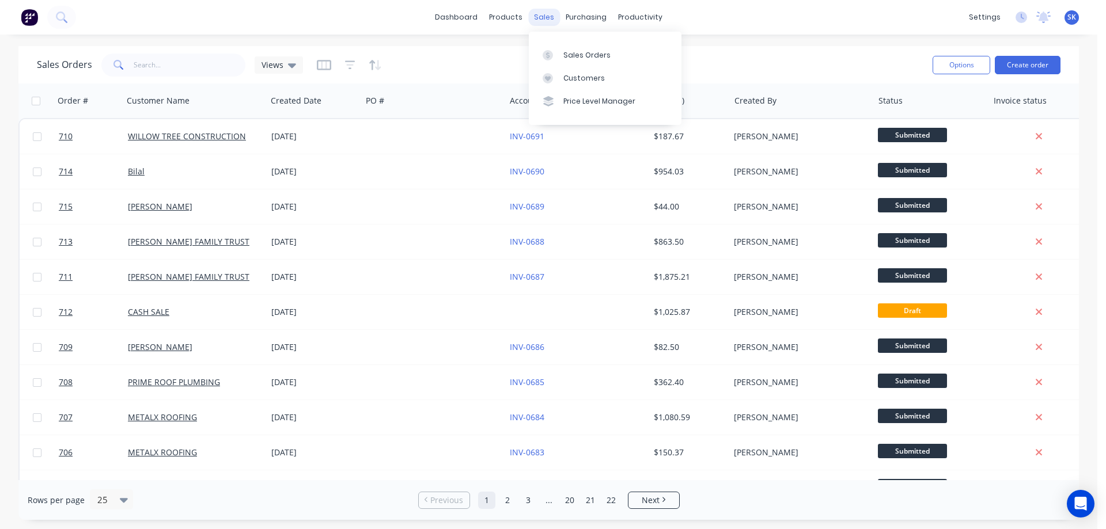
click at [540, 15] on div "sales" at bounding box center [544, 17] width 32 height 17
click at [569, 50] on div "Sales Orders" at bounding box center [586, 55] width 47 height 10
click at [1020, 63] on button "Create order" at bounding box center [1027, 65] width 66 height 18
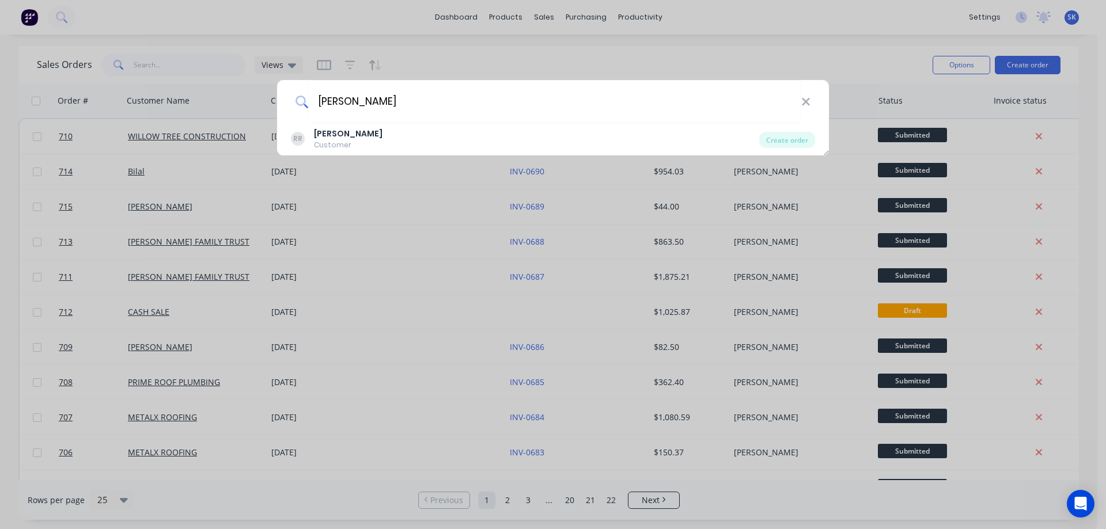
type input "[PERSON_NAME]"
click at [439, 139] on div "[PERSON_NAME] Customer" at bounding box center [525, 139] width 468 height 22
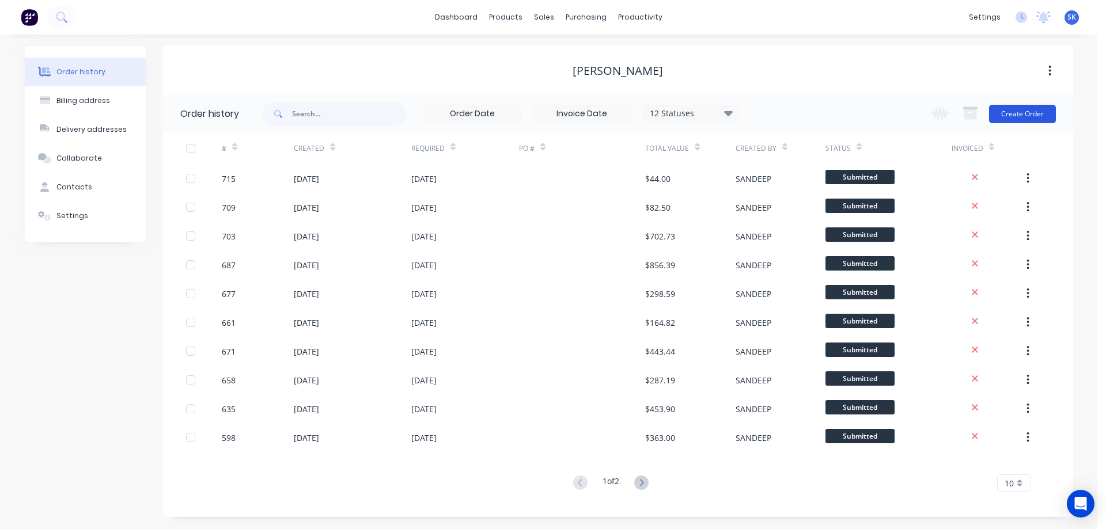
click at [1023, 116] on button "Create Order" at bounding box center [1022, 114] width 67 height 18
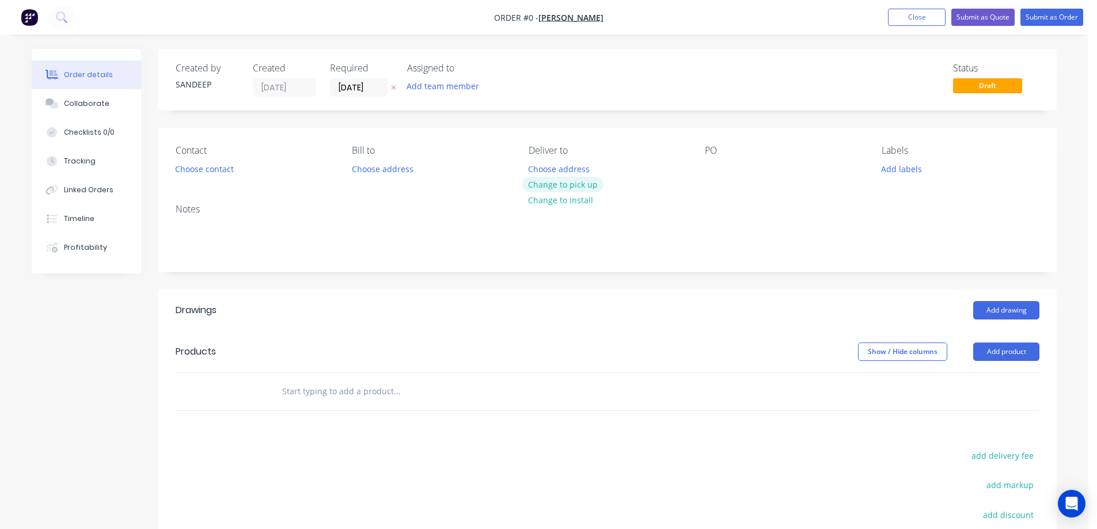
click at [545, 184] on button "Change to pick up" at bounding box center [563, 185] width 82 height 16
click at [344, 400] on input "text" at bounding box center [397, 391] width 230 height 23
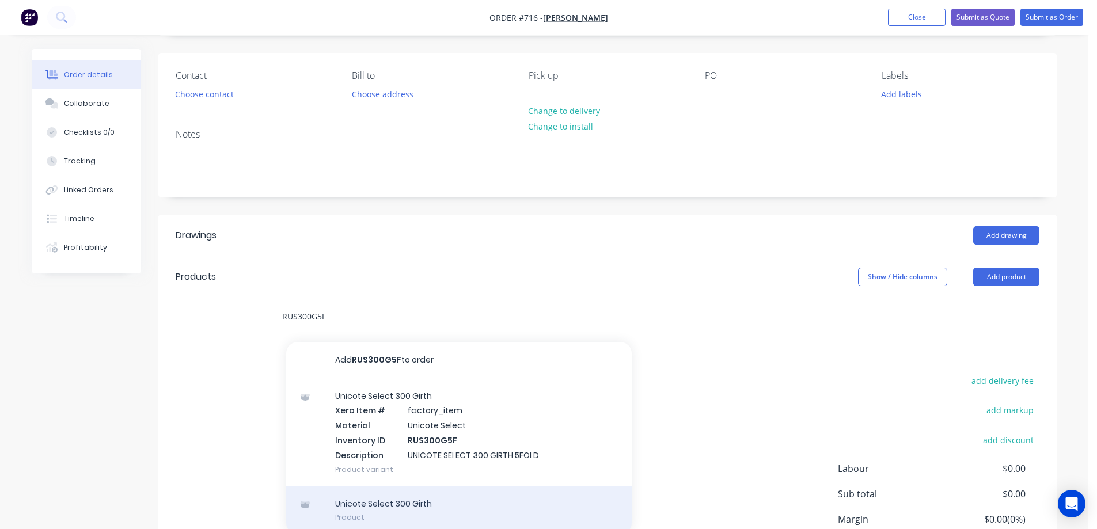
scroll to position [173, 0]
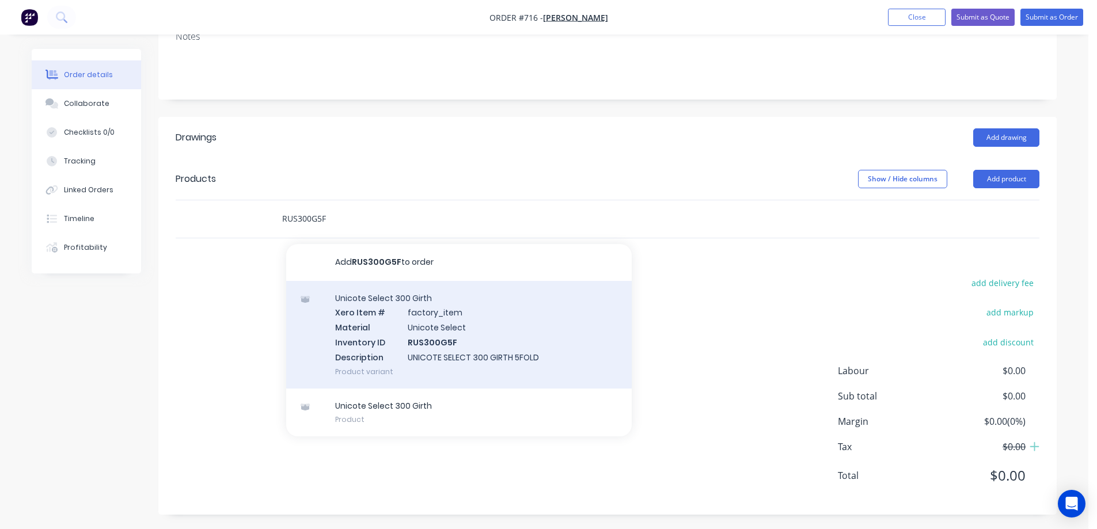
type input "RUS300G5F"
click at [400, 340] on div "Unicote Select 300 Girth Xero Item # factory_item Material Unicote Select Inven…" at bounding box center [458, 335] width 345 height 108
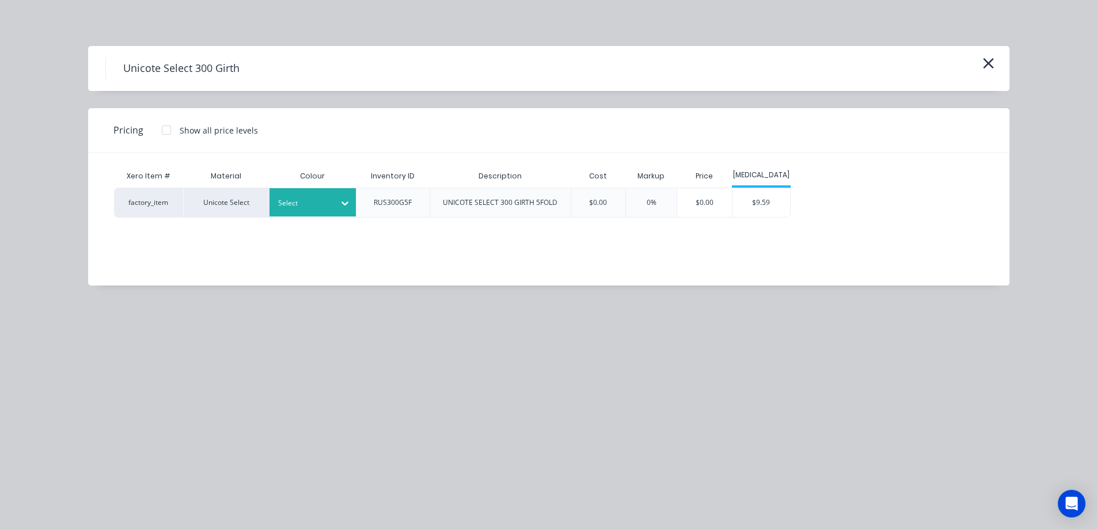
click at [314, 207] on div at bounding box center [304, 203] width 52 height 13
click at [144, 474] on div "Off White" at bounding box center [72, 484] width 144 height 21
click at [312, 342] on div "Unicote Select 300 Girth Pricing Show all price levels Xero Item # Material Col…" at bounding box center [548, 264] width 1097 height 529
click at [745, 211] on div "$9.59" at bounding box center [761, 202] width 58 height 29
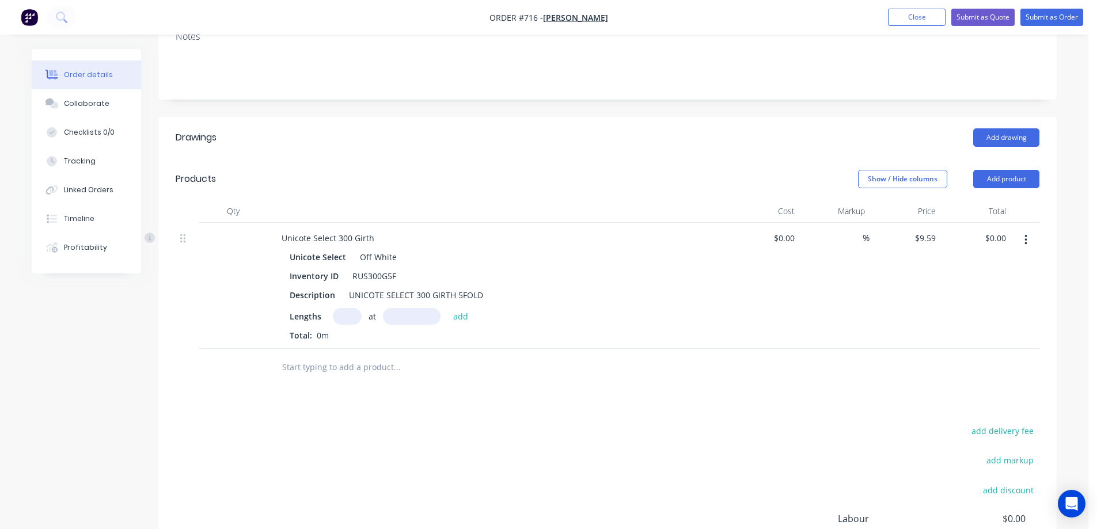
click at [351, 314] on input "text" at bounding box center [347, 316] width 29 height 17
type input "8"
type input "1500mm"
click at [459, 321] on button "add" at bounding box center [460, 316] width 27 height 16
type input "$115.08"
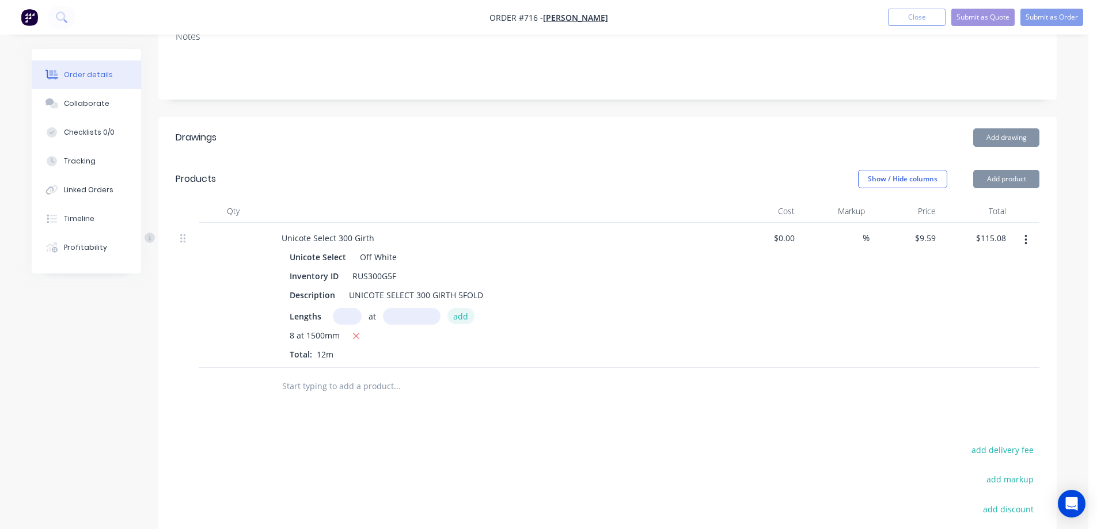
scroll to position [343, 0]
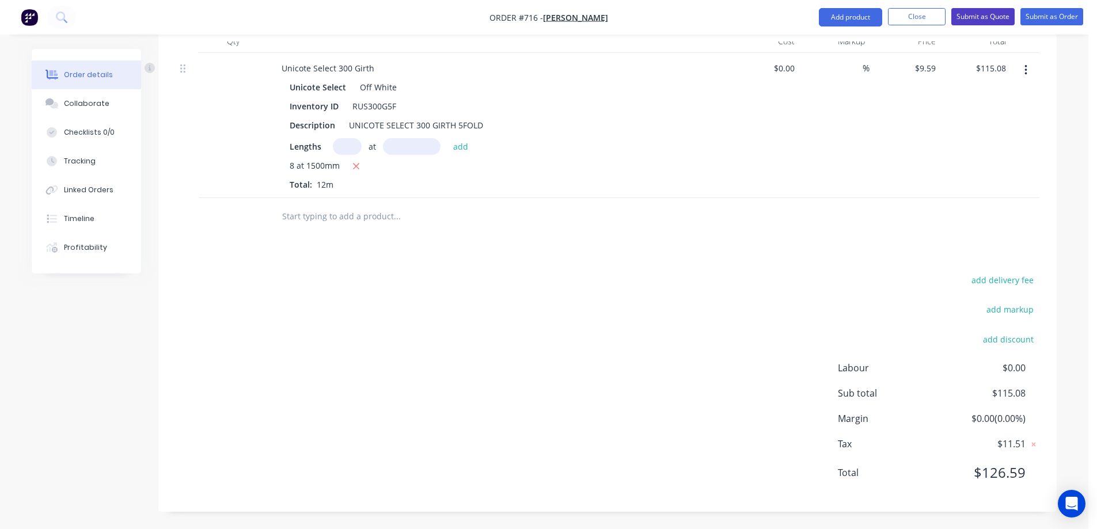
click at [977, 16] on button "Submit as Quote" at bounding box center [982, 16] width 63 height 17
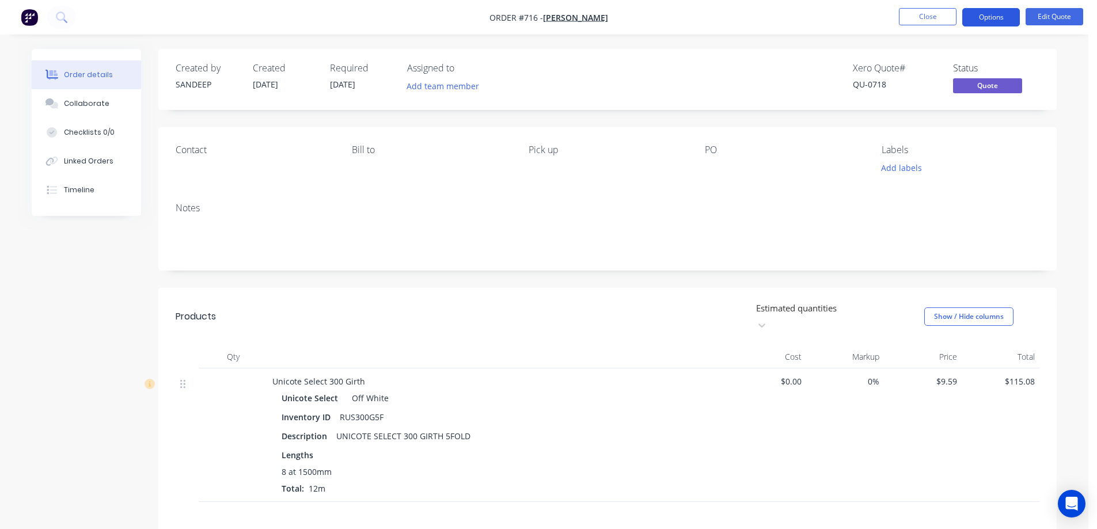
click at [1013, 16] on button "Options" at bounding box center [991, 17] width 58 height 18
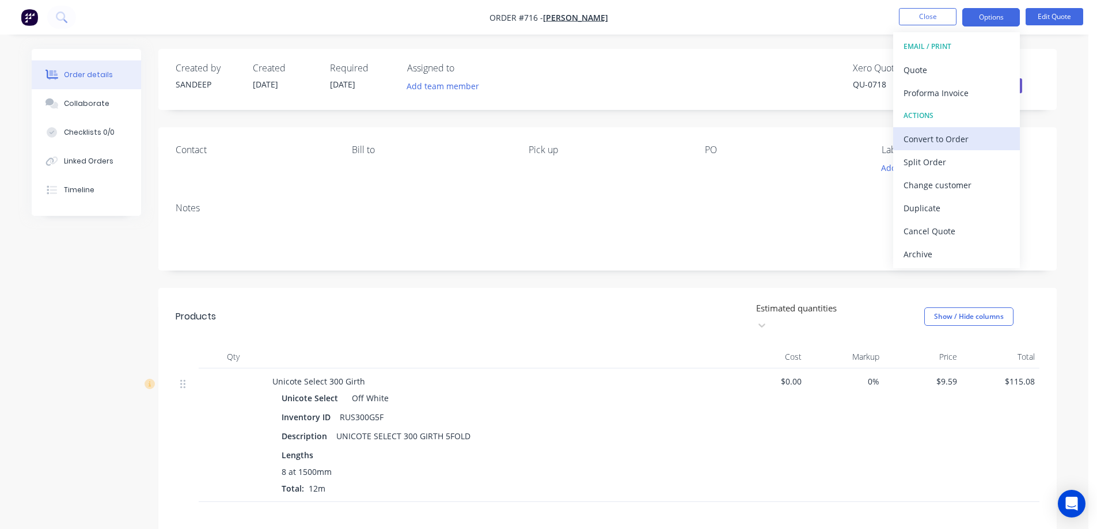
click at [936, 132] on div "Convert to Order" at bounding box center [956, 139] width 106 height 17
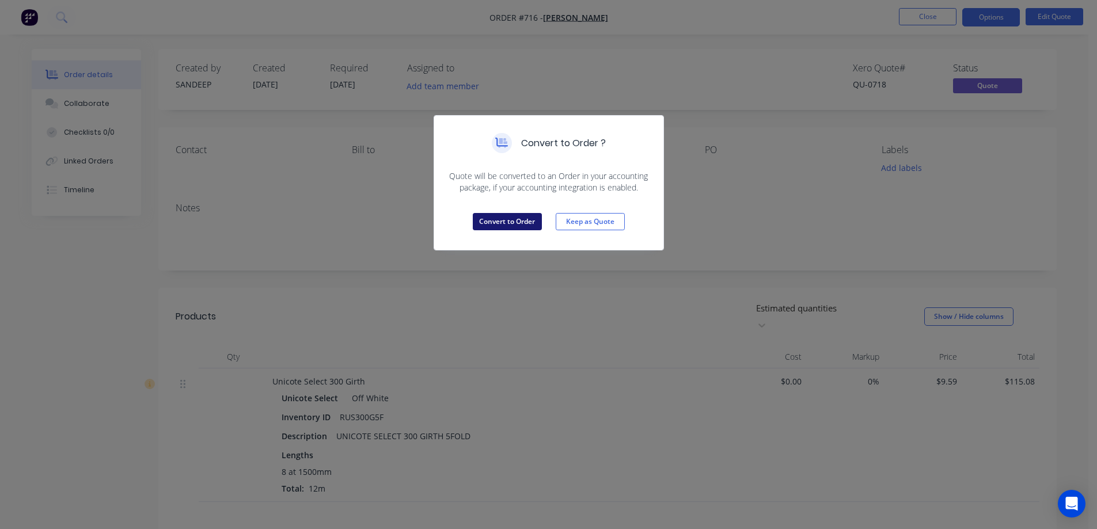
click at [508, 218] on button "Convert to Order" at bounding box center [507, 221] width 69 height 17
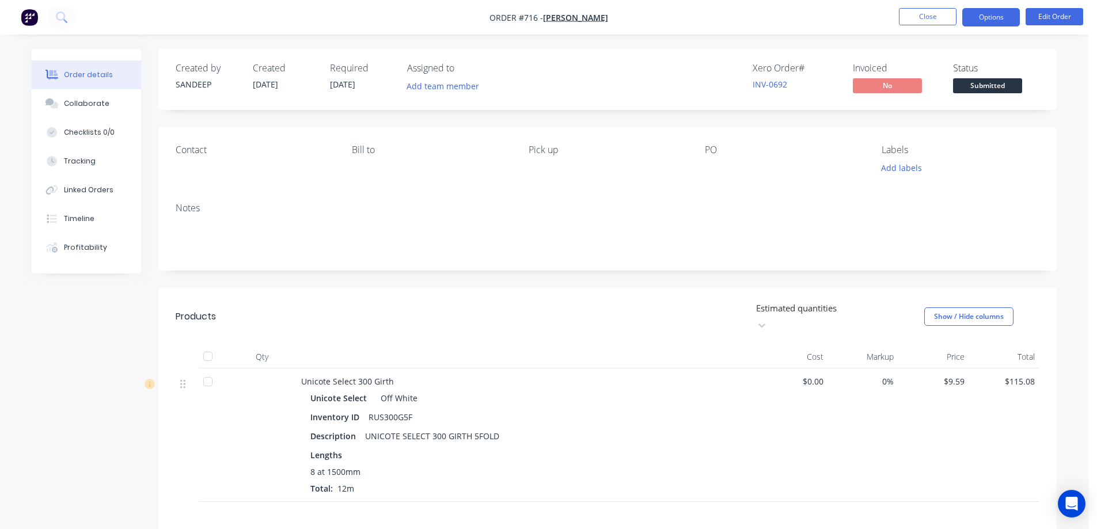
click at [980, 18] on button "Options" at bounding box center [991, 17] width 58 height 18
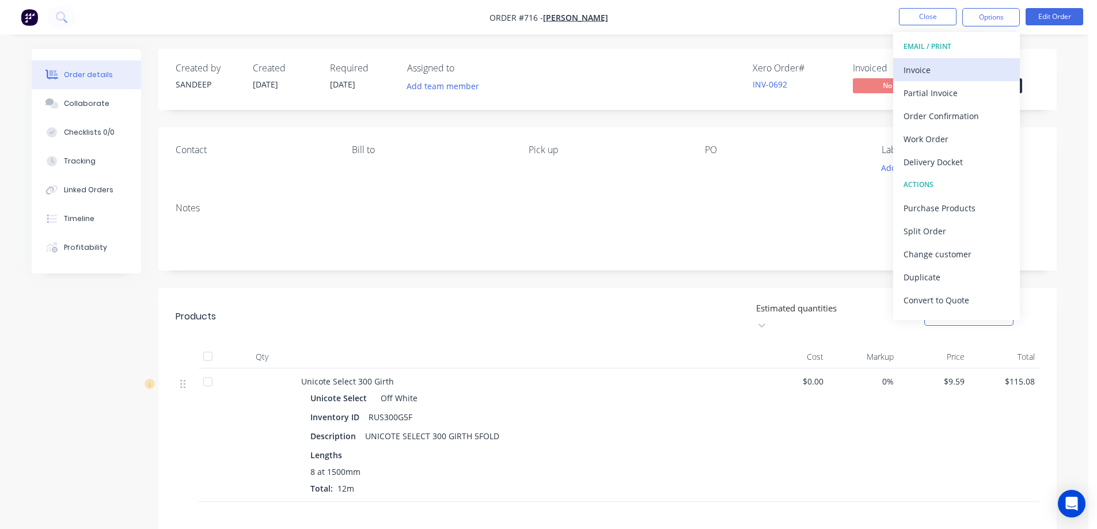
click at [958, 64] on div "Invoice" at bounding box center [956, 70] width 106 height 17
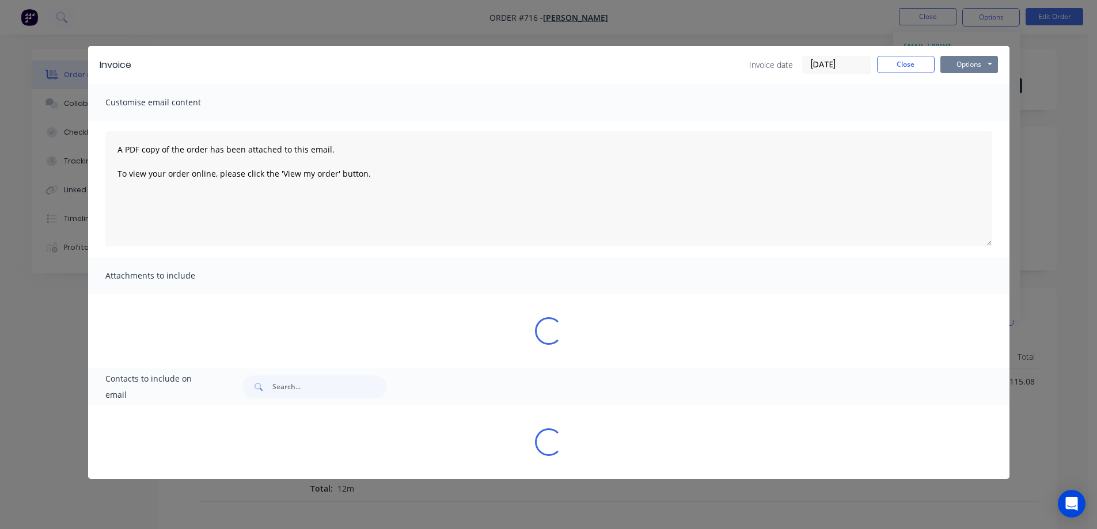
click at [973, 63] on button "Options" at bounding box center [969, 64] width 58 height 17
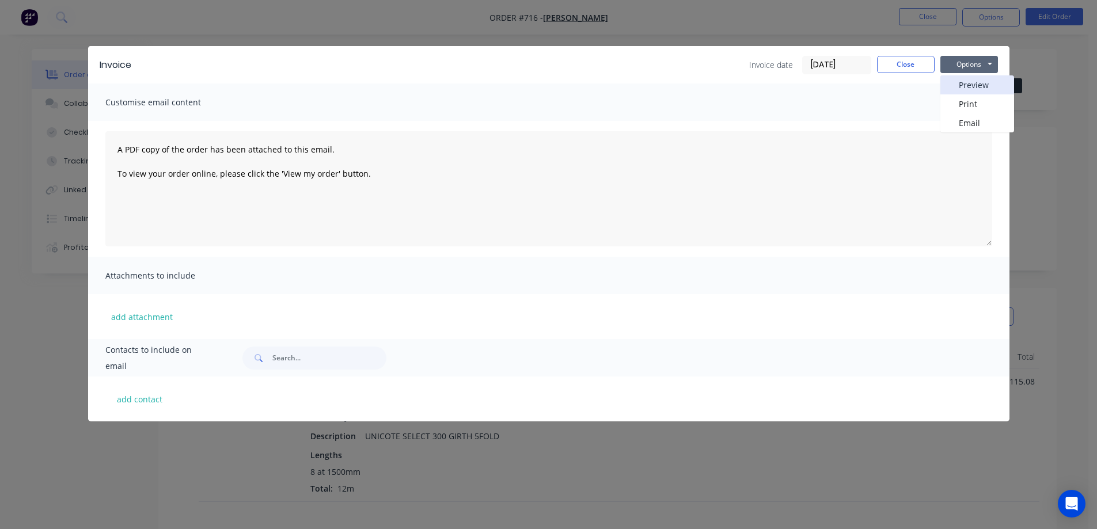
click at [973, 78] on button "Preview" at bounding box center [977, 84] width 74 height 19
click at [727, 16] on div "Invoice Invoice date 02/10/25 Close Options Preview Print Email Customise email…" at bounding box center [548, 264] width 1097 height 529
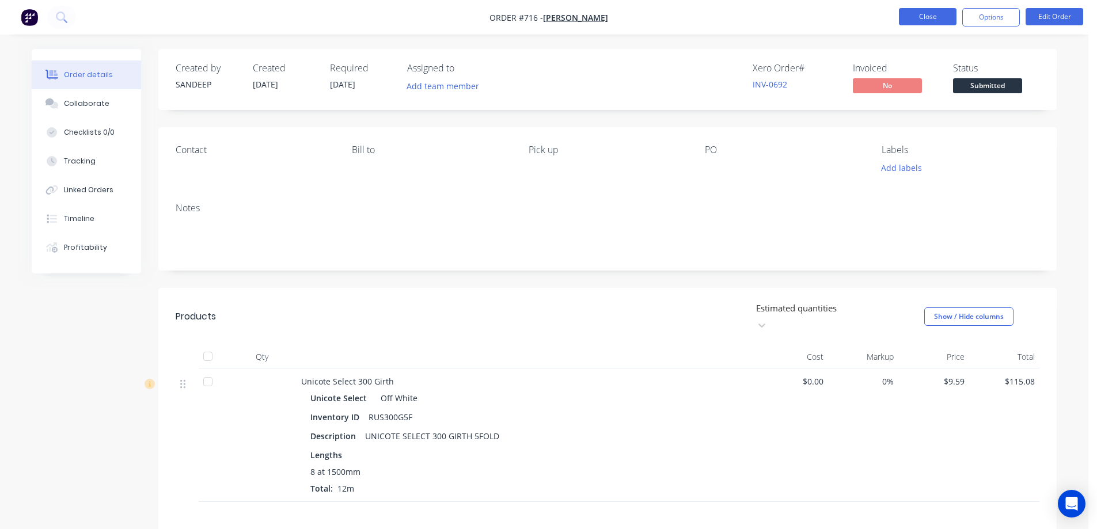
click at [913, 23] on button "Close" at bounding box center [928, 16] width 58 height 17
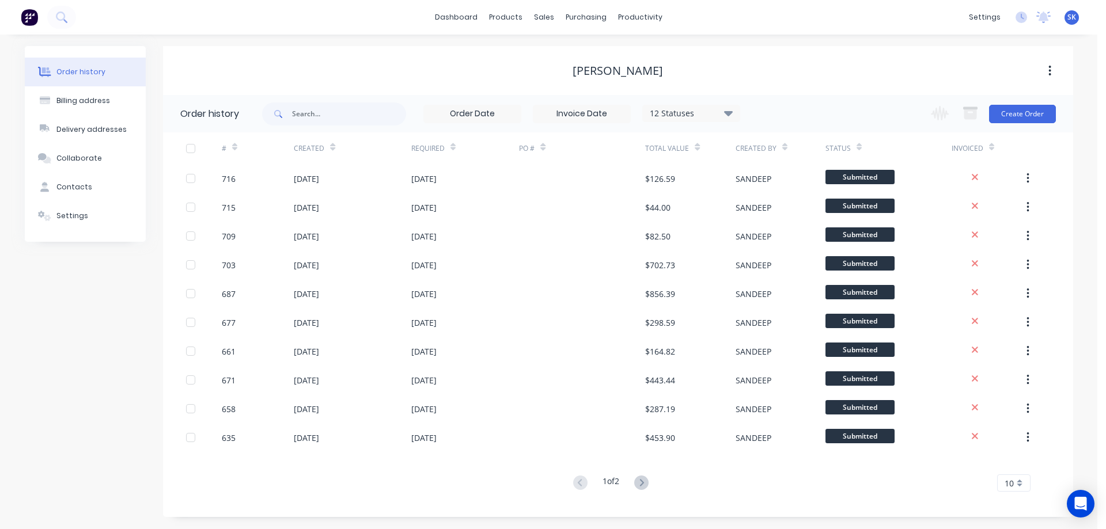
click at [37, 18] on img at bounding box center [29, 17] width 17 height 17
